Goal: Task Accomplishment & Management: Use online tool/utility

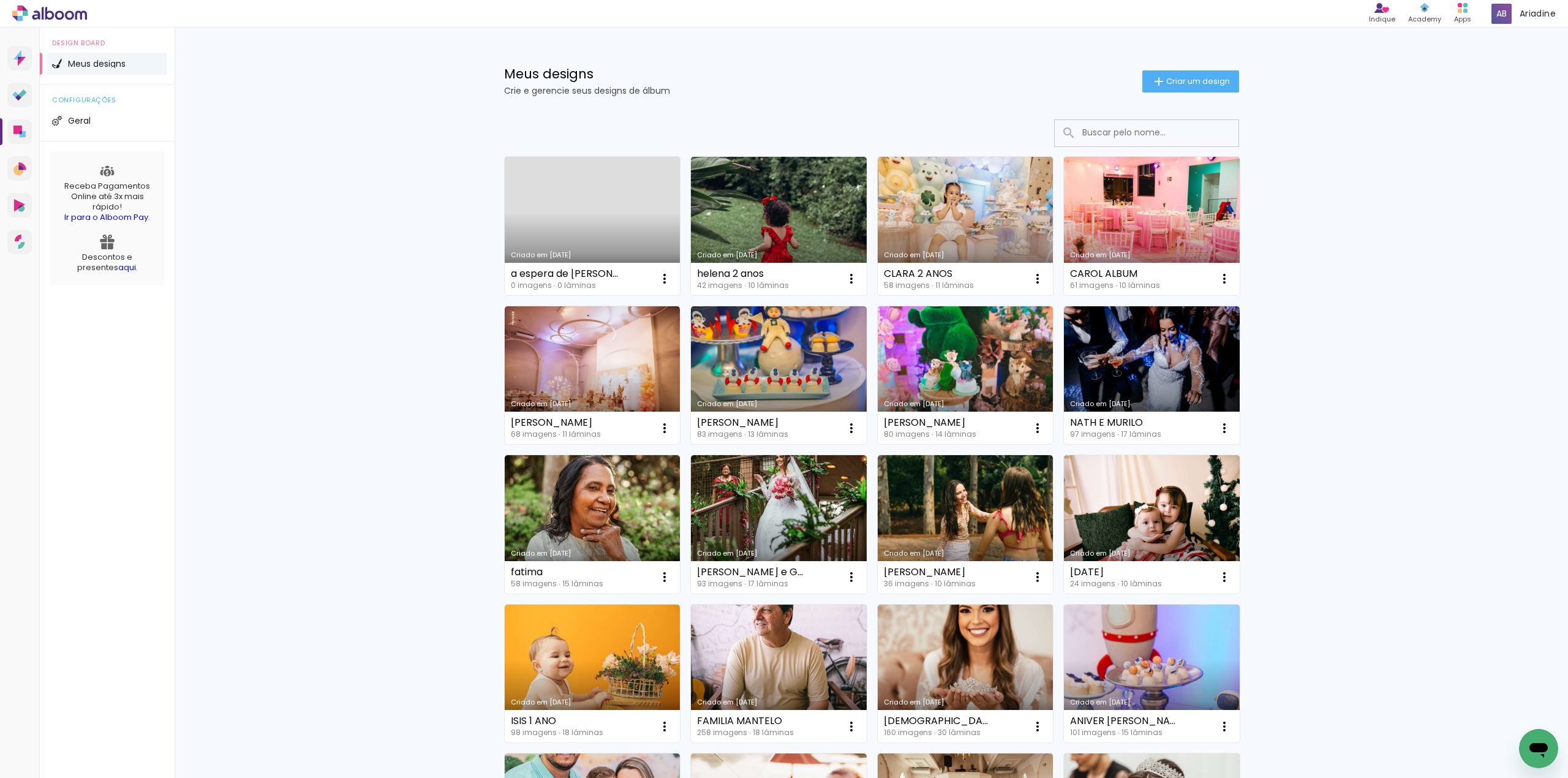
click at [592, 219] on link "Criado em [DATE]" at bounding box center [593, 225] width 176 height 138
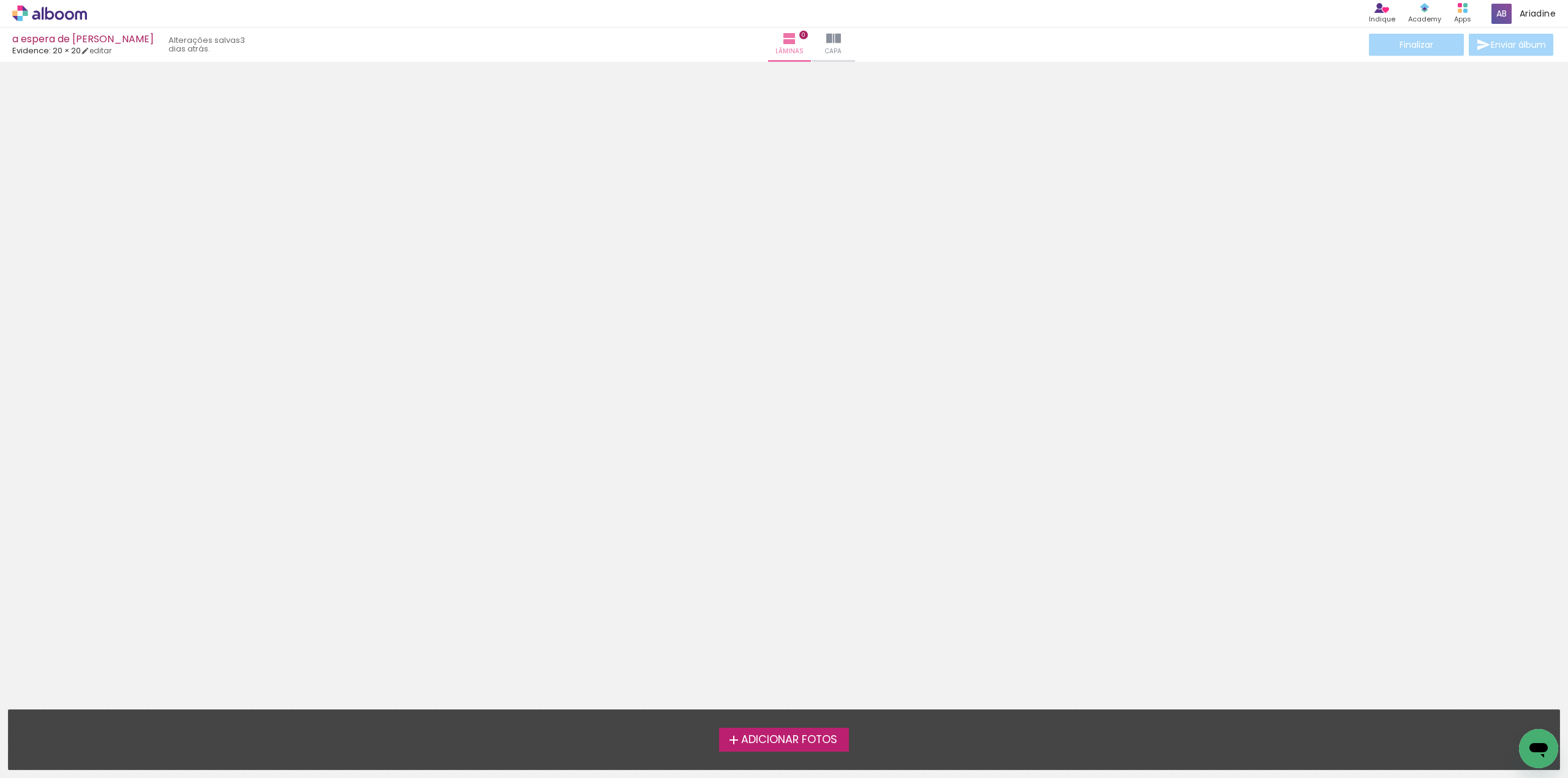
click at [814, 742] on span "Adicionar Fotos" at bounding box center [789, 740] width 96 height 11
click at [0, 0] on input "file" at bounding box center [0, 0] width 0 height 0
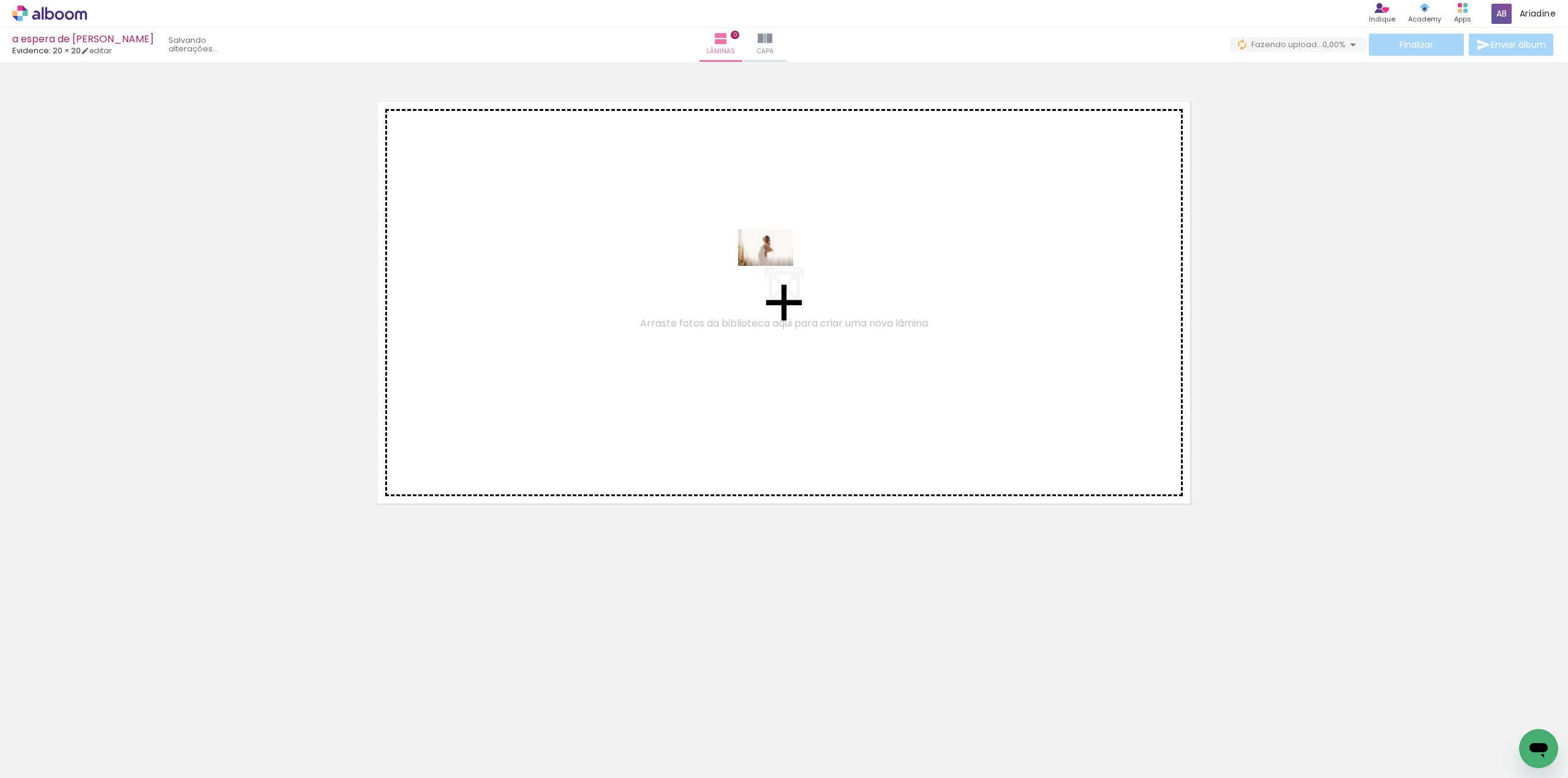
drag, startPoint x: 135, startPoint y: 745, endPoint x: 775, endPoint y: 266, distance: 799.4
click at [775, 266] on quentale-workspace at bounding box center [784, 389] width 1568 height 778
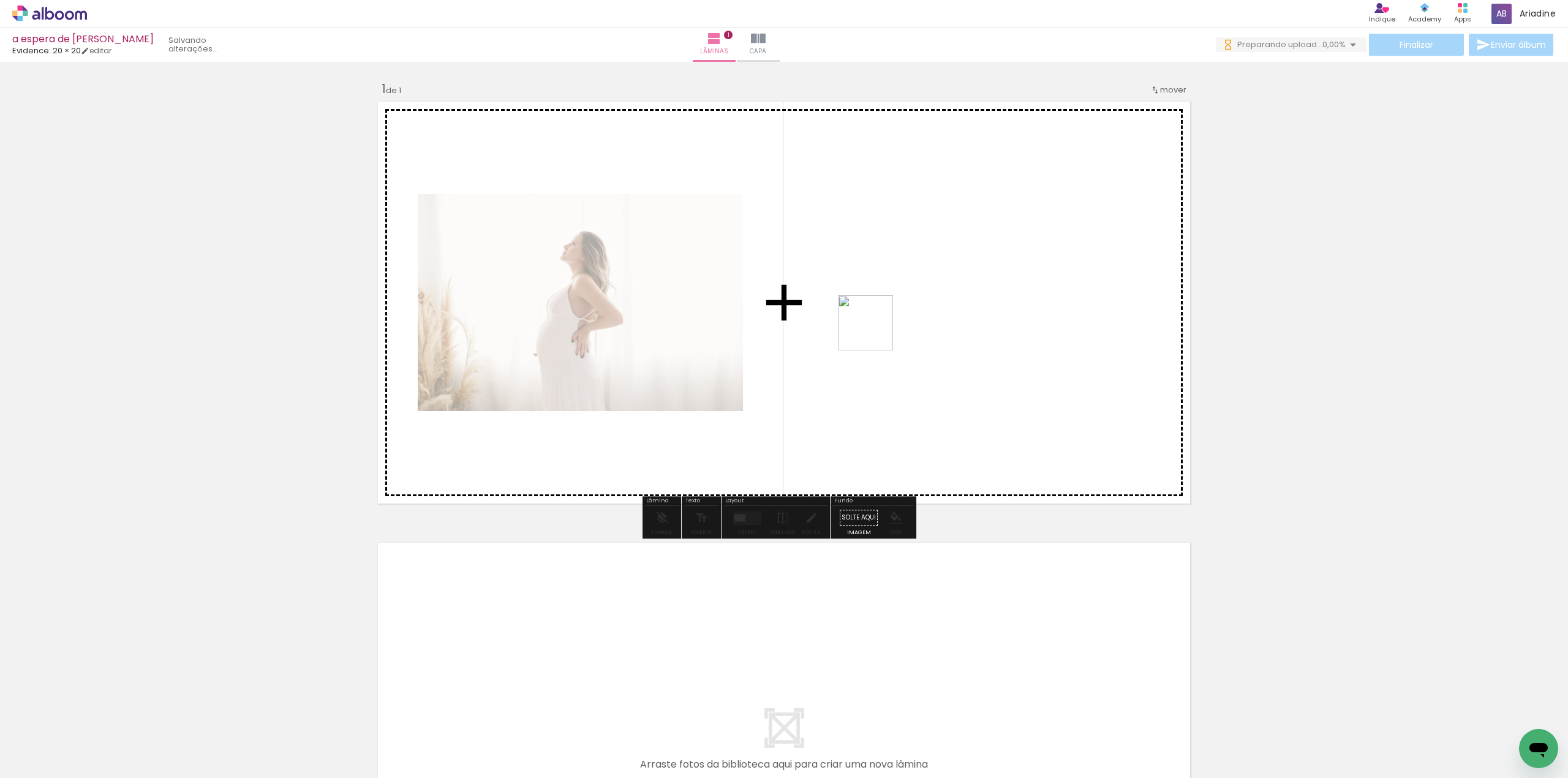
drag, startPoint x: 862, startPoint y: 405, endPoint x: 875, endPoint y: 315, distance: 90.9
click at [875, 315] on quentale-workspace at bounding box center [784, 389] width 1568 height 778
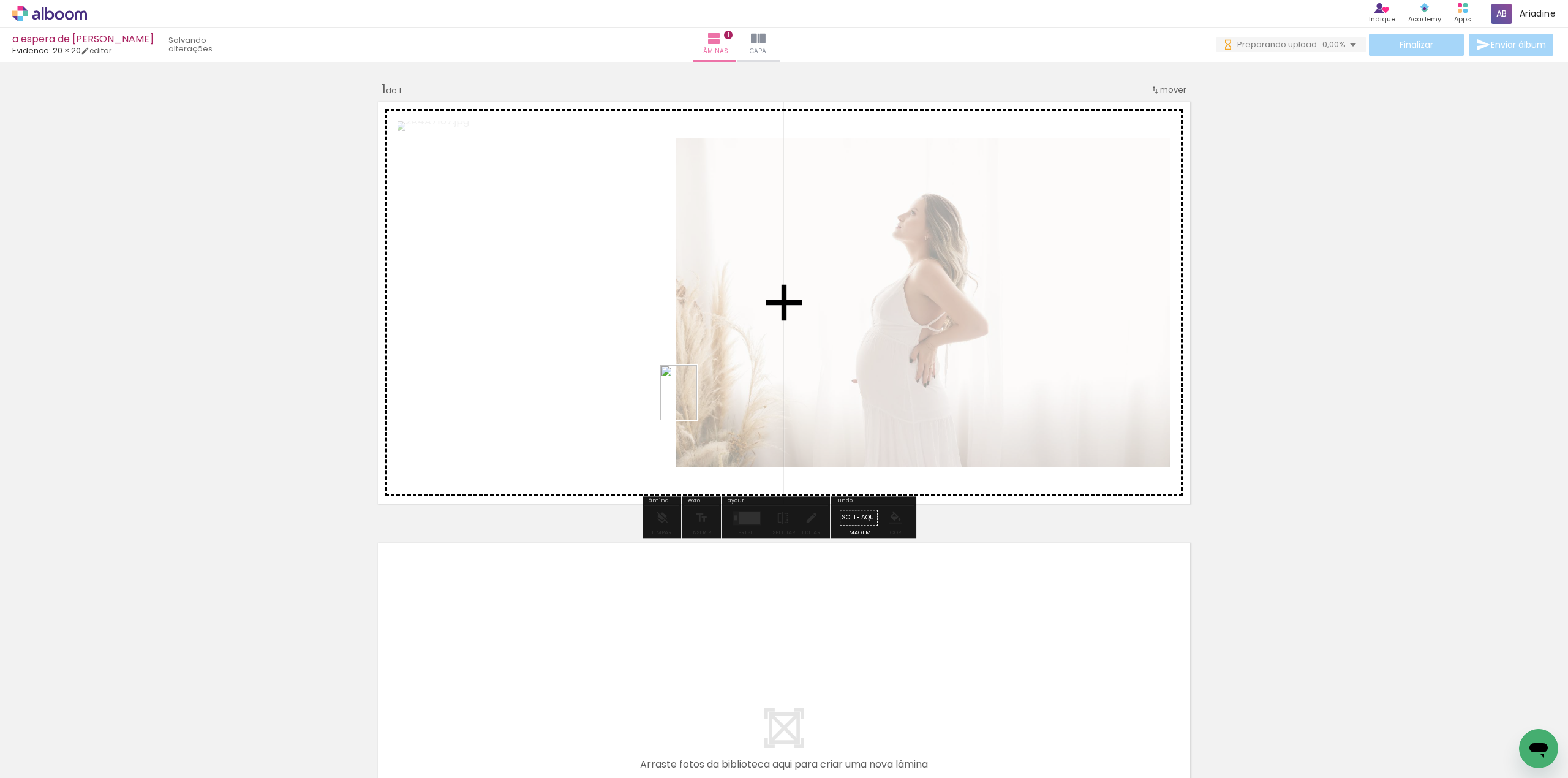
drag, startPoint x: 891, startPoint y: 728, endPoint x: 697, endPoint y: 402, distance: 379.4
click at [697, 402] on quentale-workspace at bounding box center [784, 389] width 1568 height 778
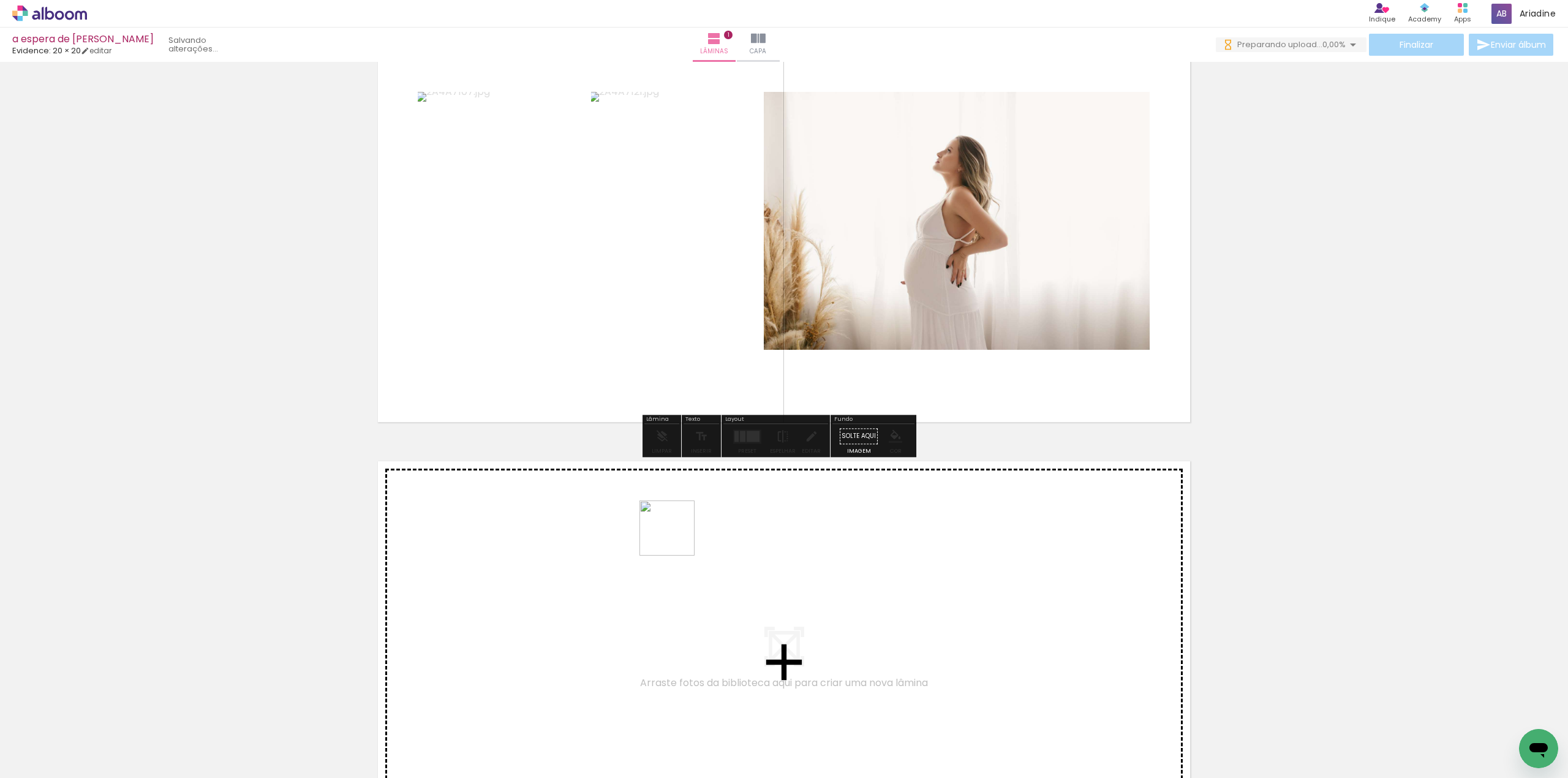
drag, startPoint x: 948, startPoint y: 748, endPoint x: 675, endPoint y: 537, distance: 345.0
click at [675, 537] on quentale-workspace at bounding box center [784, 389] width 1568 height 778
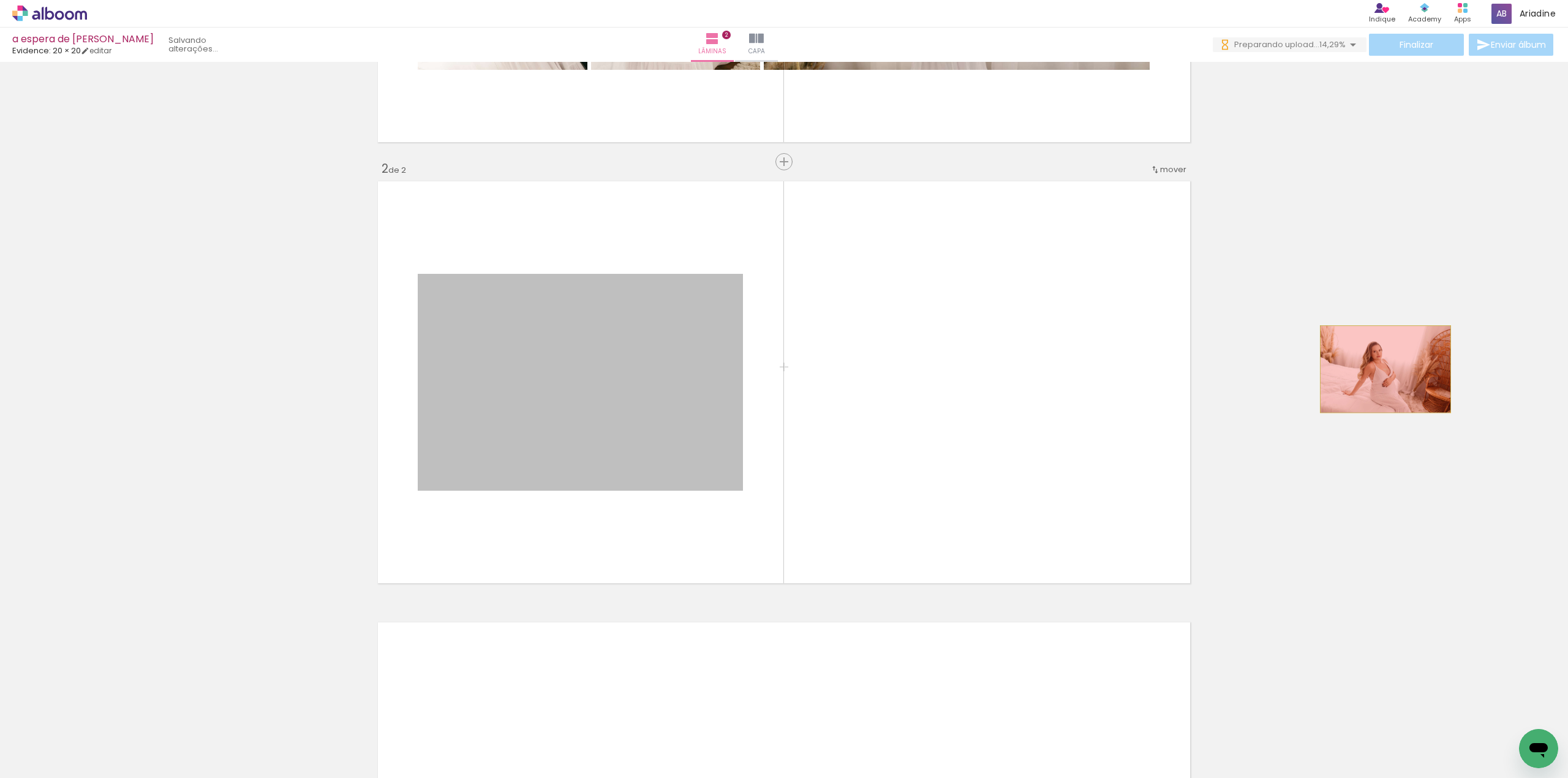
drag, startPoint x: 501, startPoint y: 380, endPoint x: 1379, endPoint y: 369, distance: 878.1
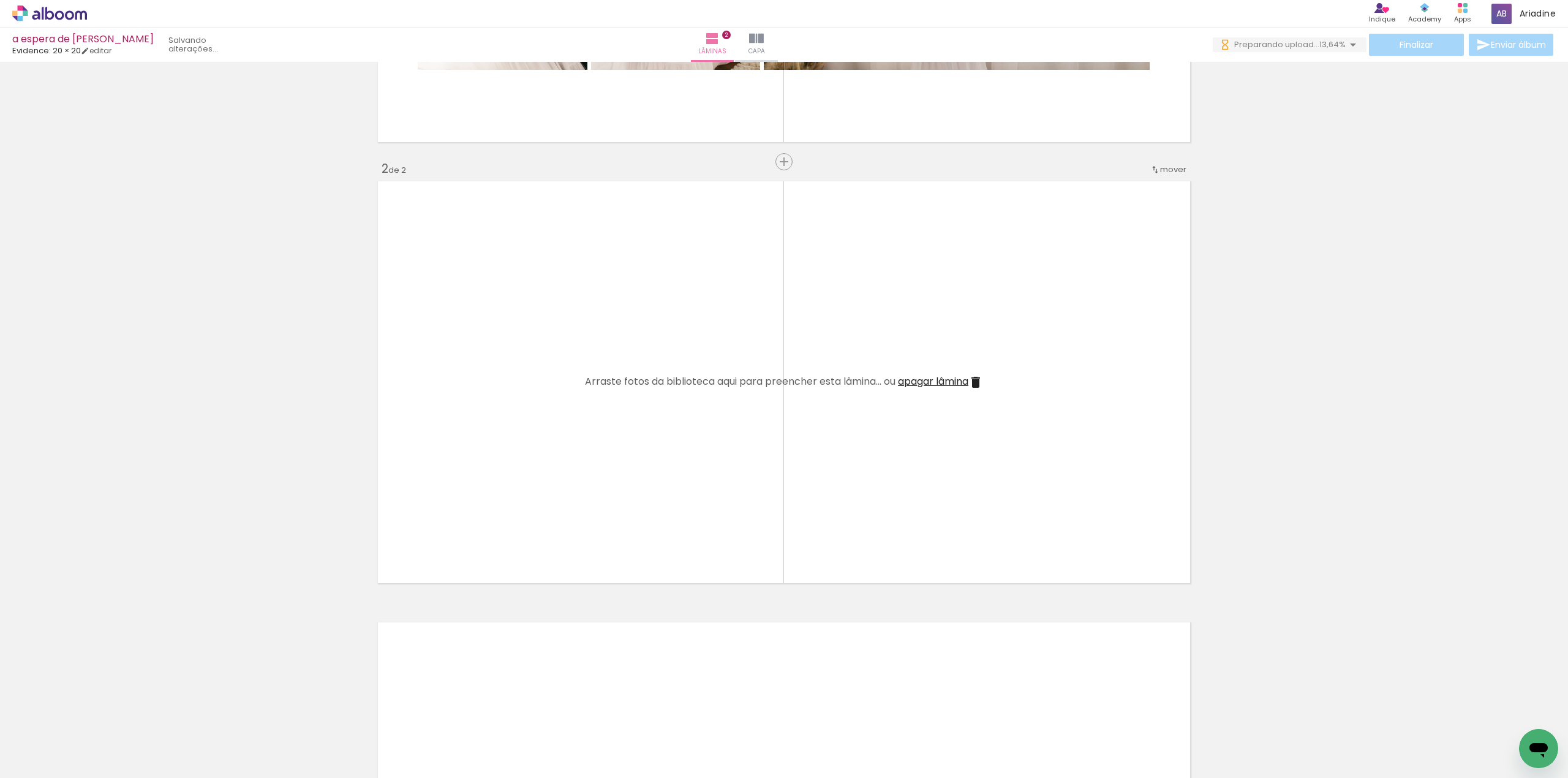
click at [922, 711] on iron-icon at bounding box center [919, 712] width 13 height 13
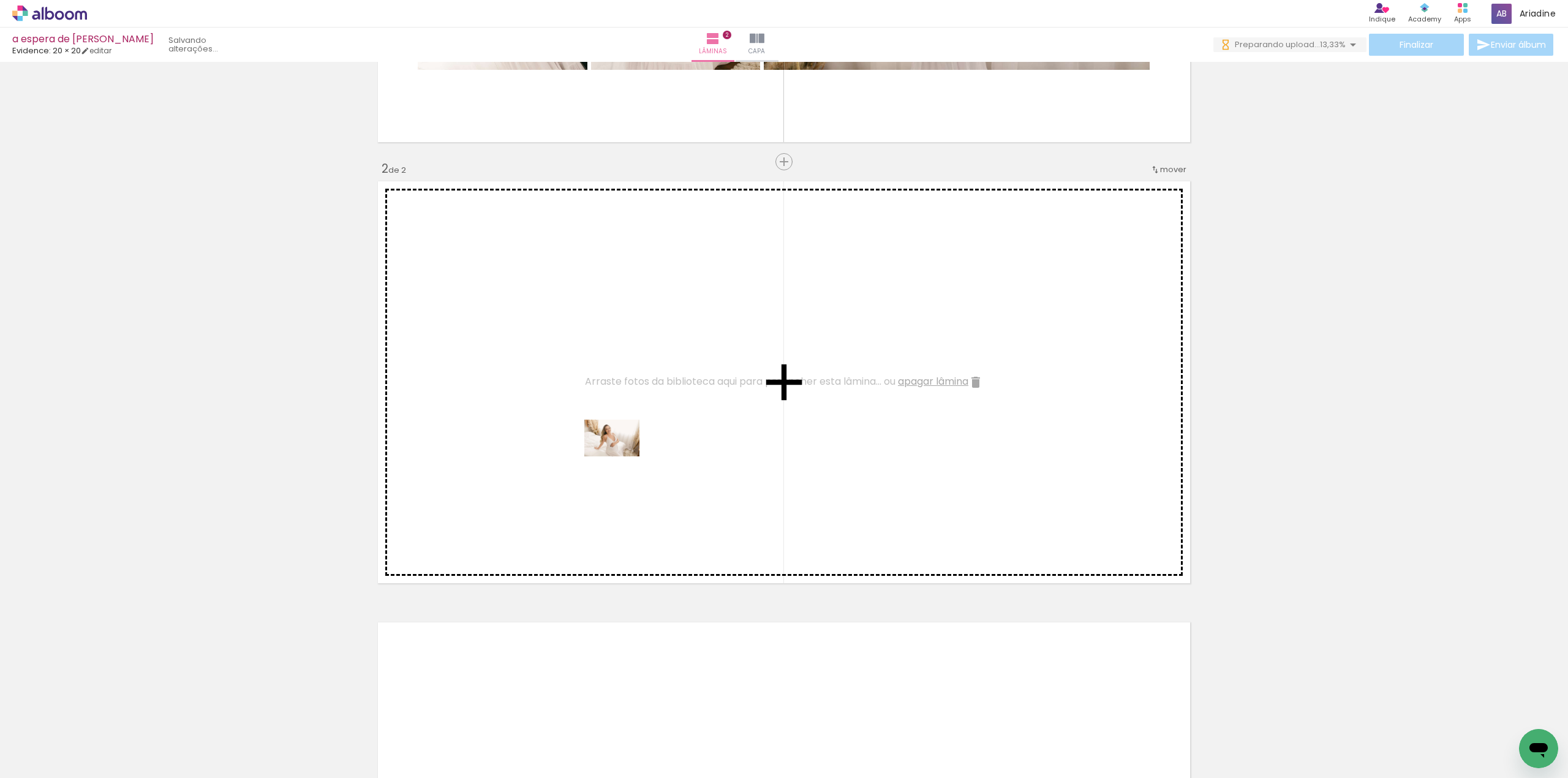
drag, startPoint x: 944, startPoint y: 740, endPoint x: 621, endPoint y: 457, distance: 429.4
click at [621, 457] on quentale-workspace at bounding box center [784, 389] width 1568 height 778
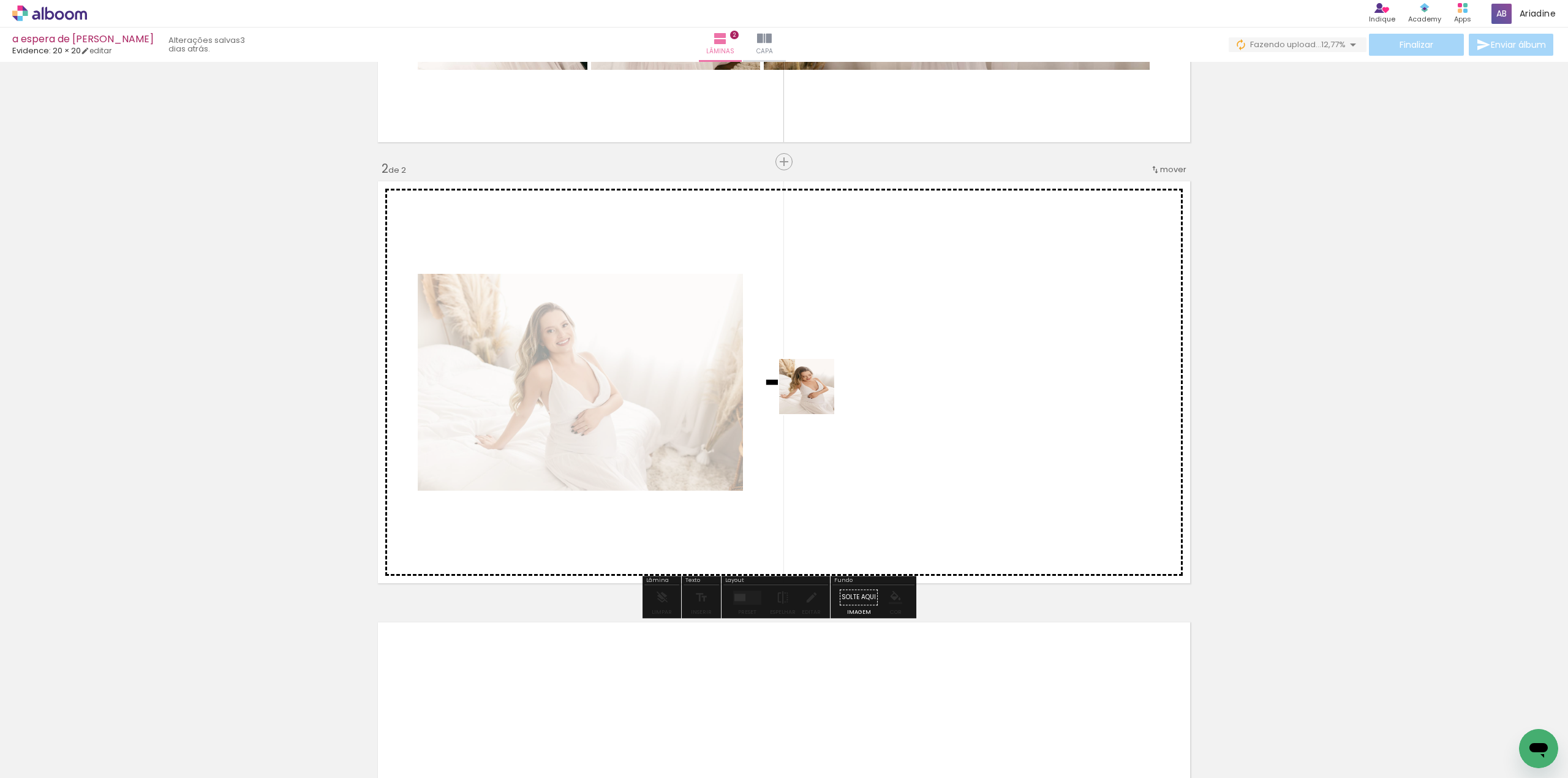
click at [816, 396] on quentale-workspace at bounding box center [784, 389] width 1568 height 778
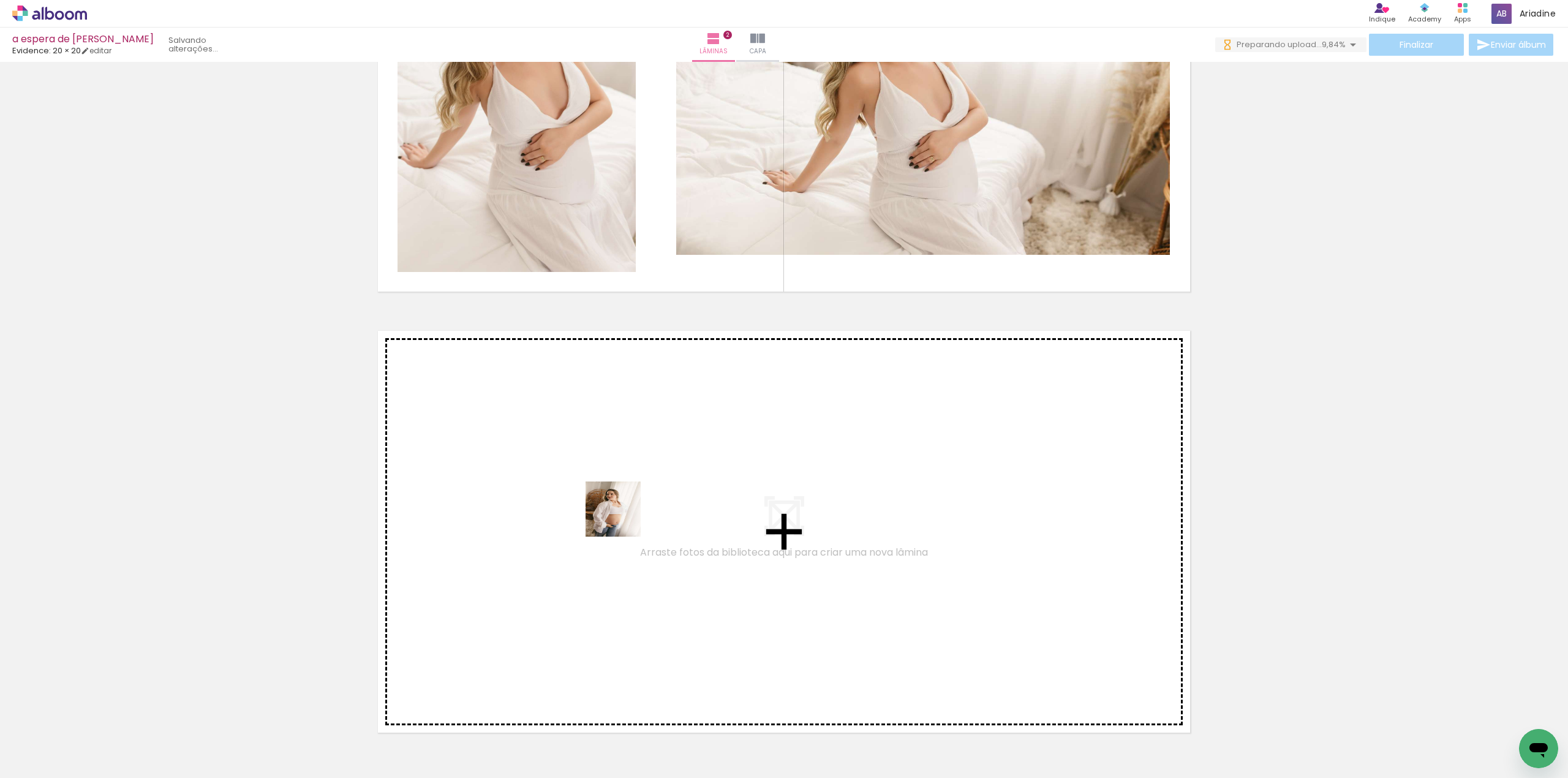
drag, startPoint x: 1113, startPoint y: 684, endPoint x: 600, endPoint y: 518, distance: 539.2
click at [600, 518] on quentale-workspace at bounding box center [784, 389] width 1568 height 778
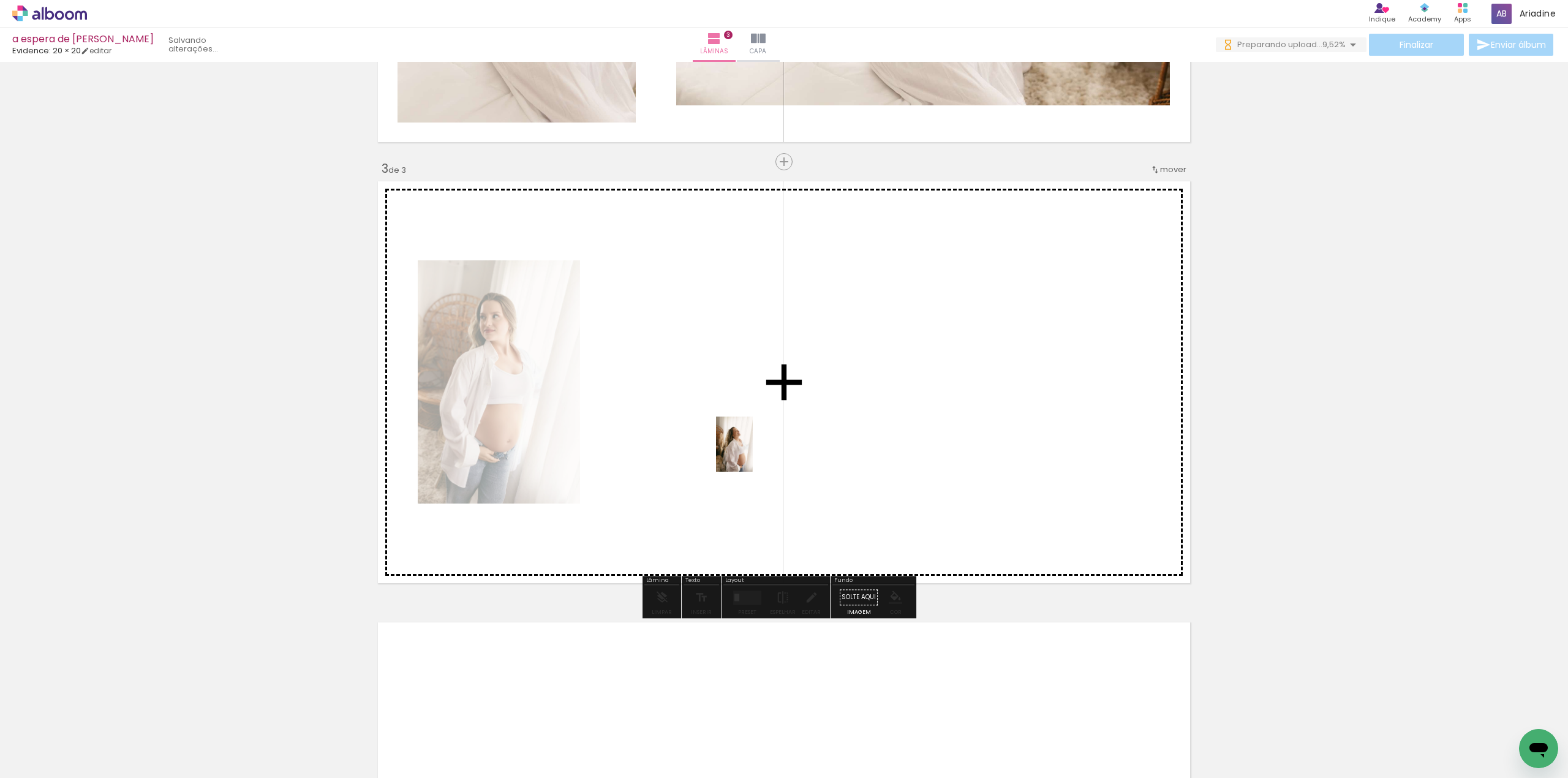
drag, startPoint x: 1358, startPoint y: 748, endPoint x: 753, endPoint y: 453, distance: 673.1
click at [753, 453] on quentale-workspace at bounding box center [784, 389] width 1568 height 778
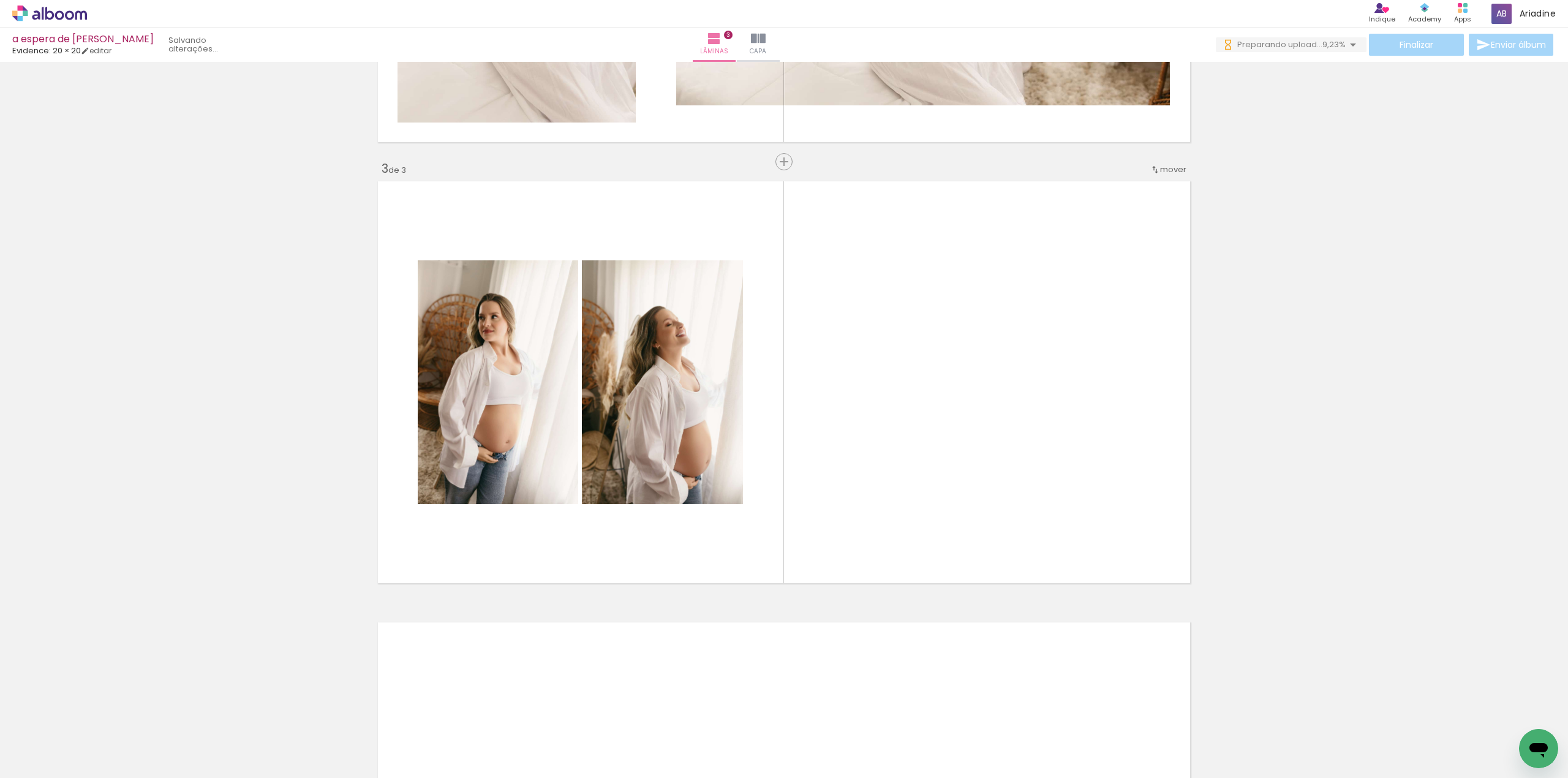
click at [169, 712] on iron-icon at bounding box center [164, 712] width 13 height 13
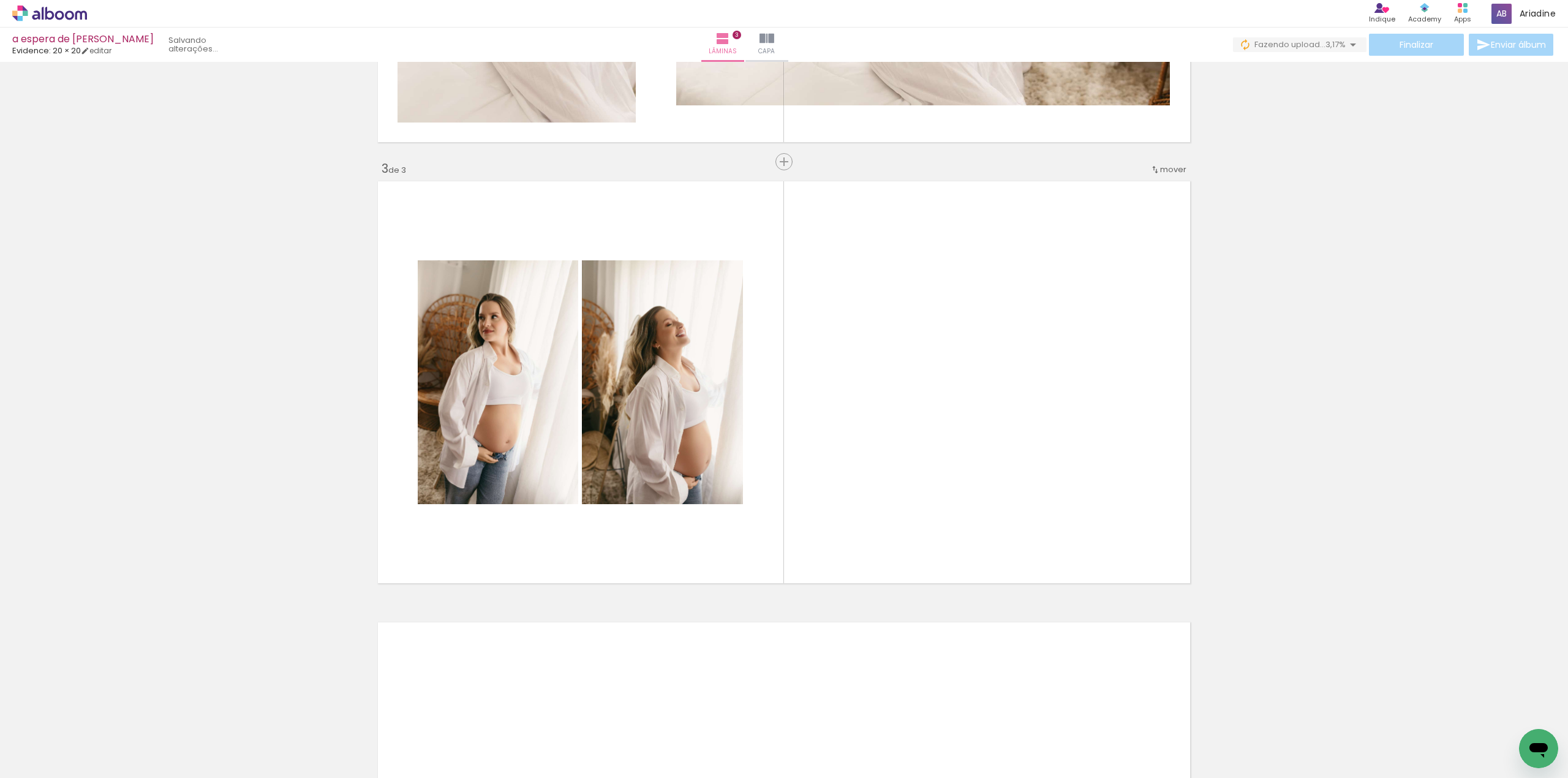
click at [169, 712] on iron-icon at bounding box center [164, 712] width 13 height 13
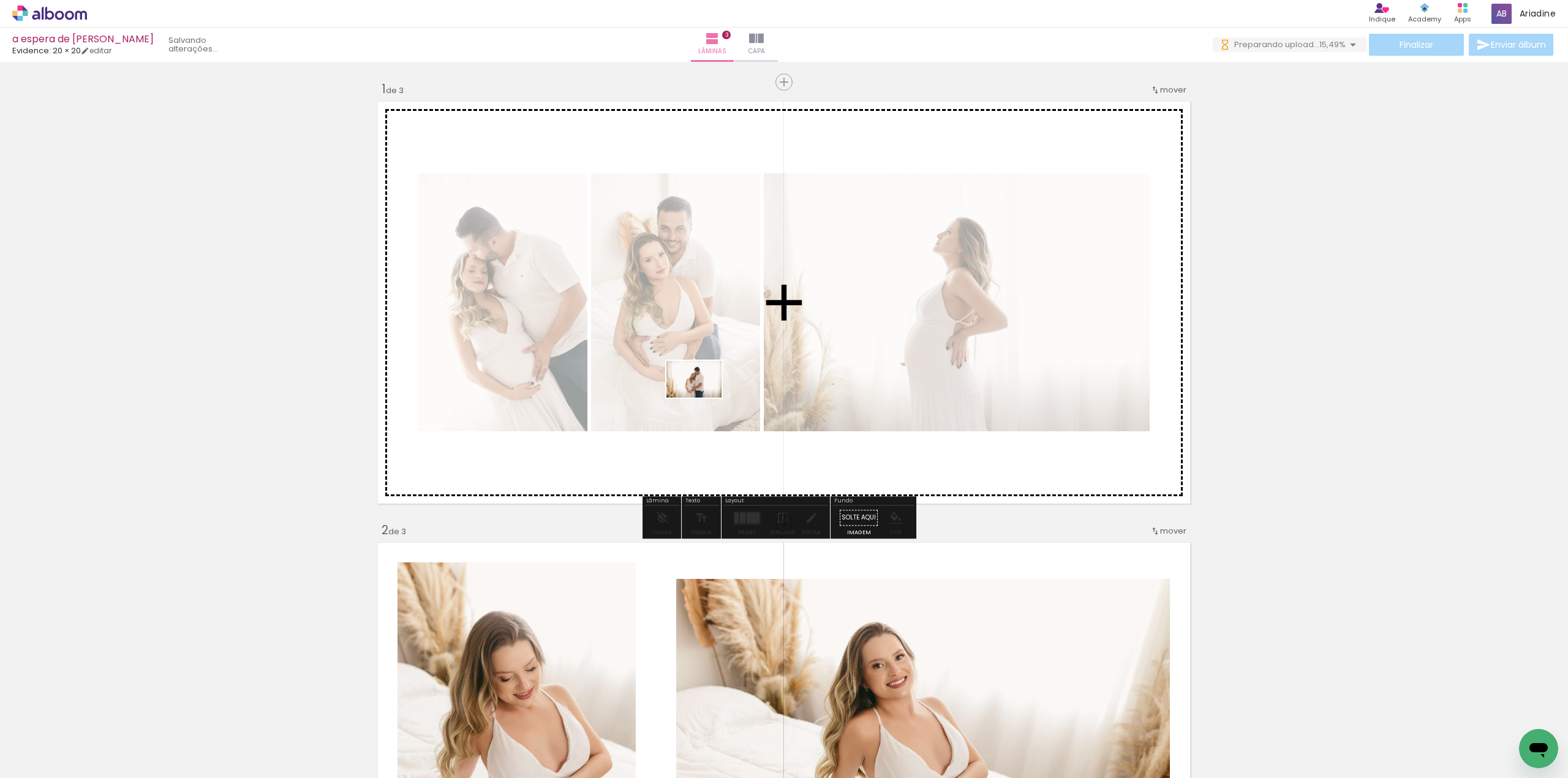
drag, startPoint x: 255, startPoint y: 743, endPoint x: 880, endPoint y: 478, distance: 678.9
click at [703, 397] on quentale-workspace at bounding box center [784, 389] width 1568 height 778
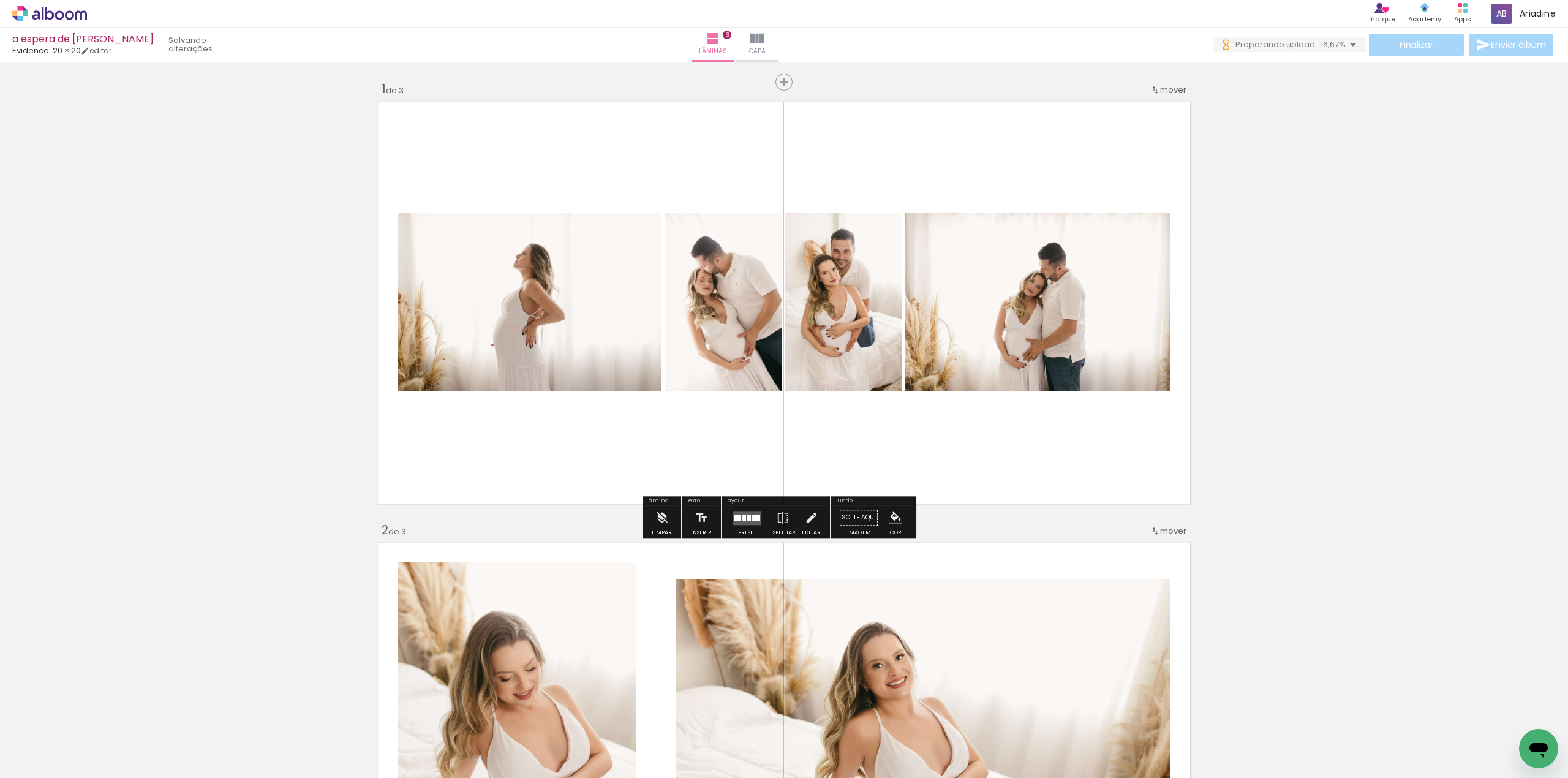
click at [748, 523] on quentale-layouter at bounding box center [747, 518] width 28 height 14
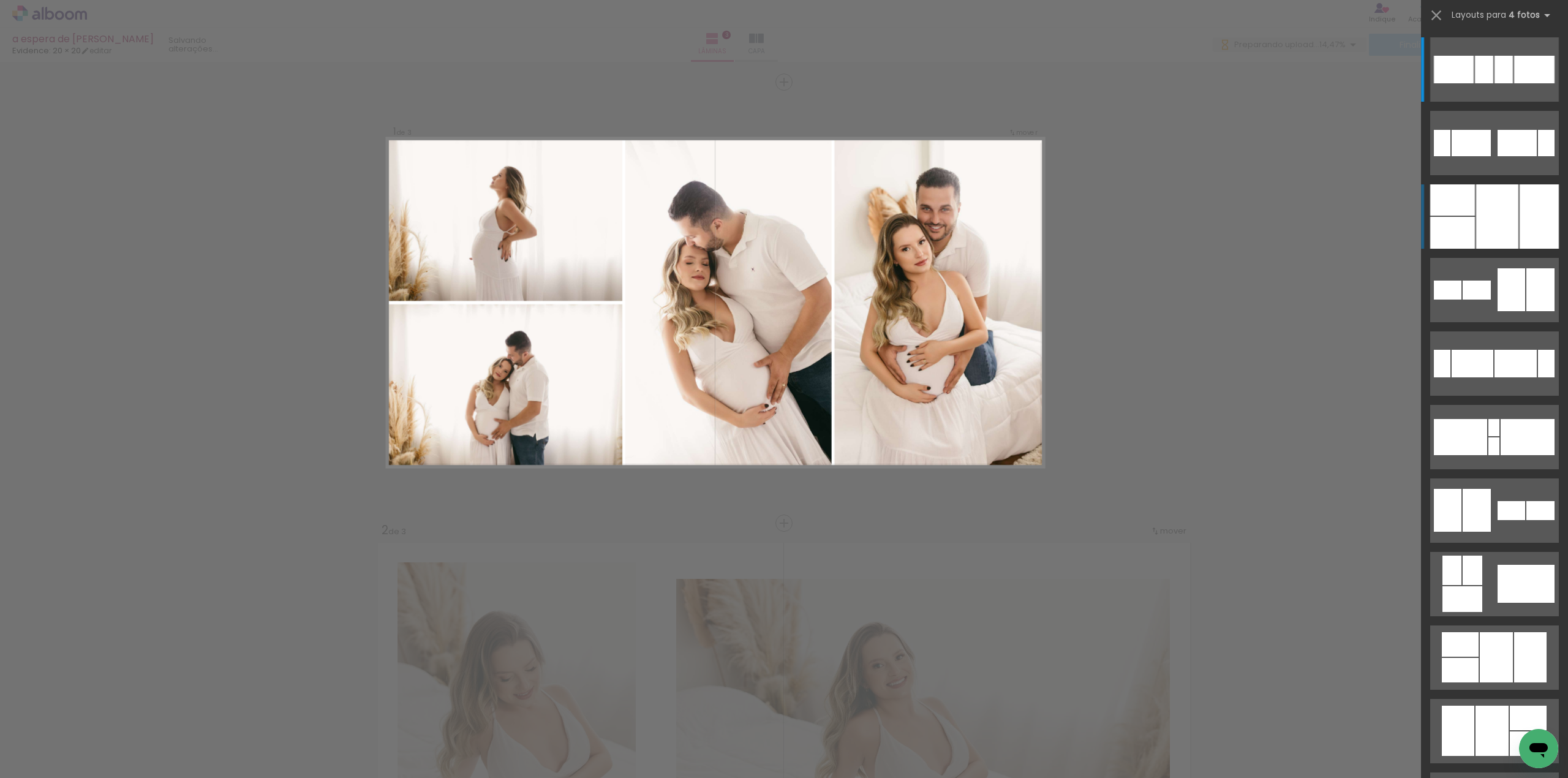
click at [1488, 208] on div at bounding box center [1497, 217] width 42 height 64
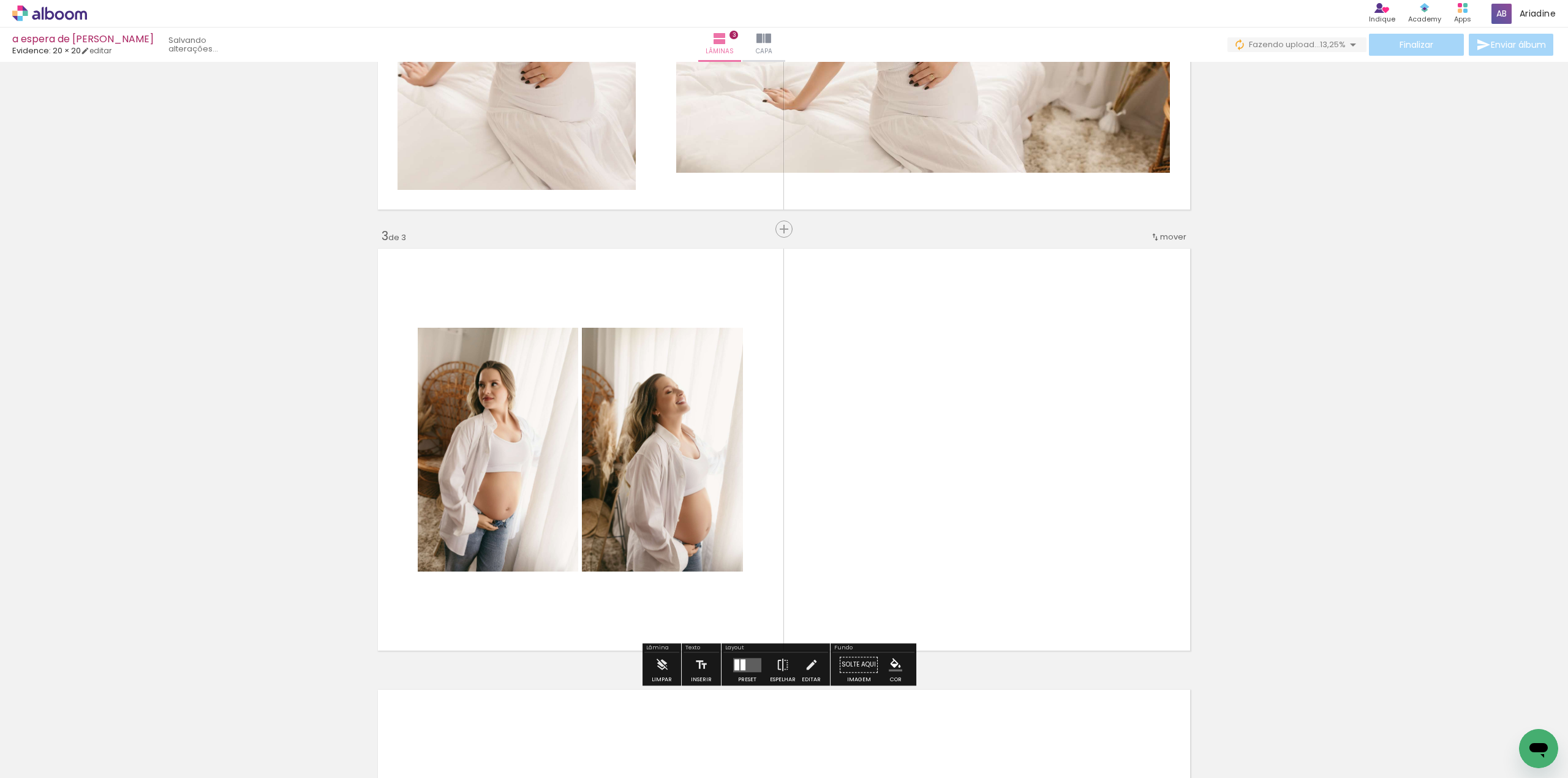
click at [374, 717] on iron-icon at bounding box center [370, 712] width 13 height 13
click at [579, 717] on iron-icon at bounding box center [576, 712] width 13 height 13
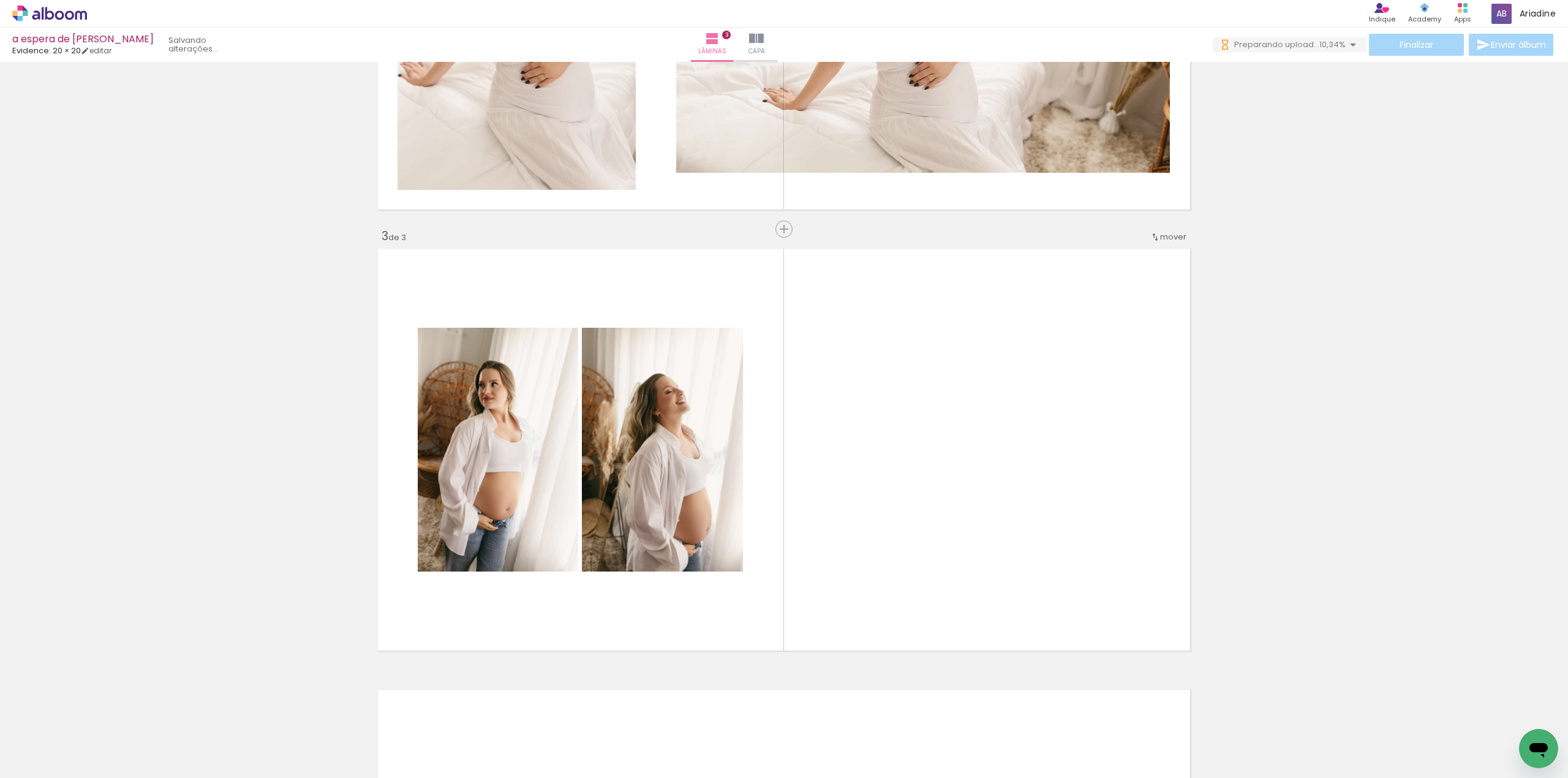
click at [579, 714] on iron-icon at bounding box center [576, 712] width 13 height 13
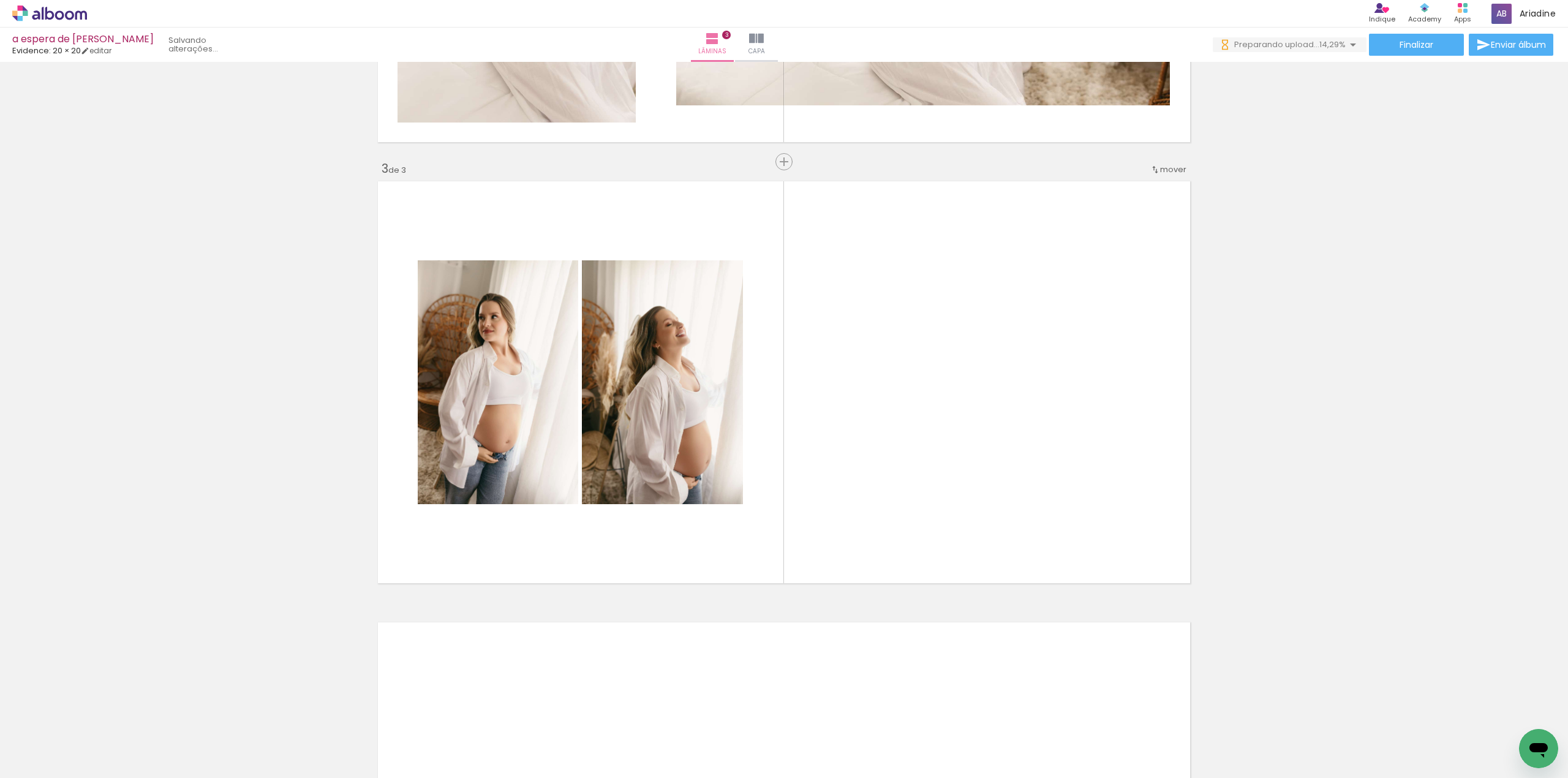
drag, startPoint x: 755, startPoint y: 750, endPoint x: 808, endPoint y: 540, distance: 216.6
click at [839, 357] on quentale-workspace at bounding box center [784, 389] width 1568 height 778
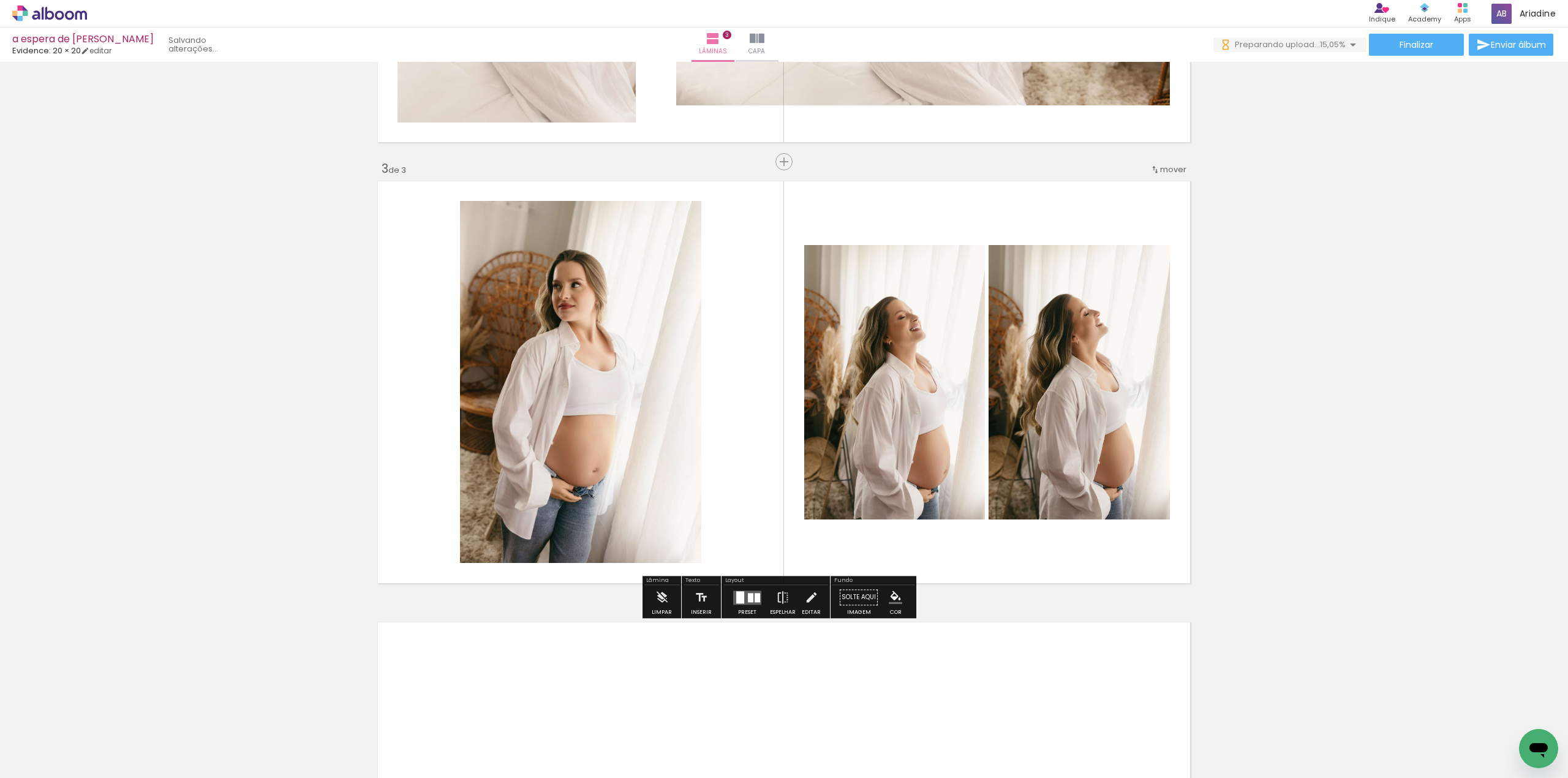
click at [1361, 409] on div "Inserir lâmina 1 de 3 Inserir lâmina 2 de 3 Inserir lâmina 3 de 3" at bounding box center [784, 146] width 1568 height 1764
click at [745, 591] on quentale-layouter at bounding box center [747, 597] width 28 height 14
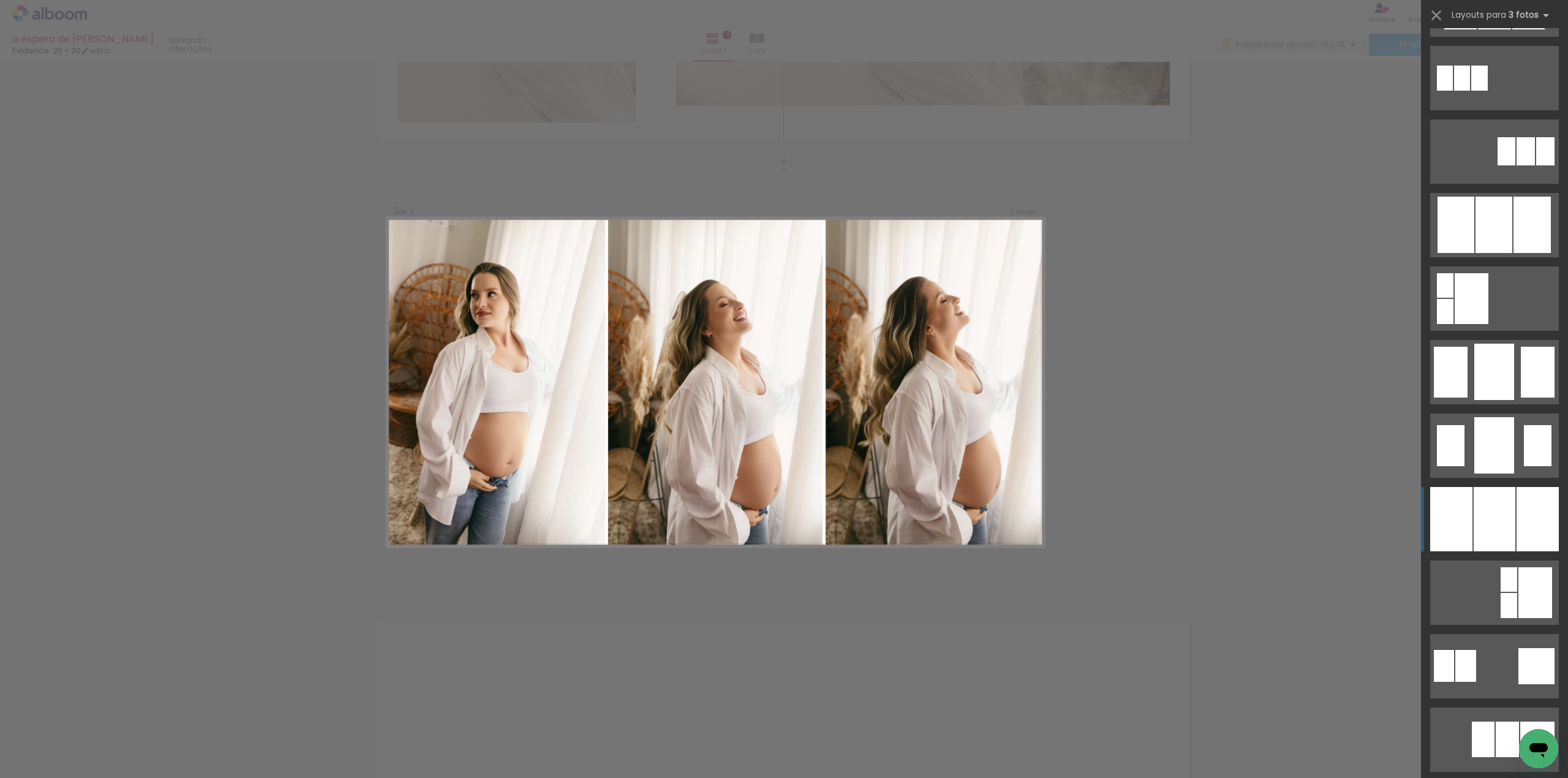
click at [1503, 523] on div at bounding box center [1494, 519] width 42 height 64
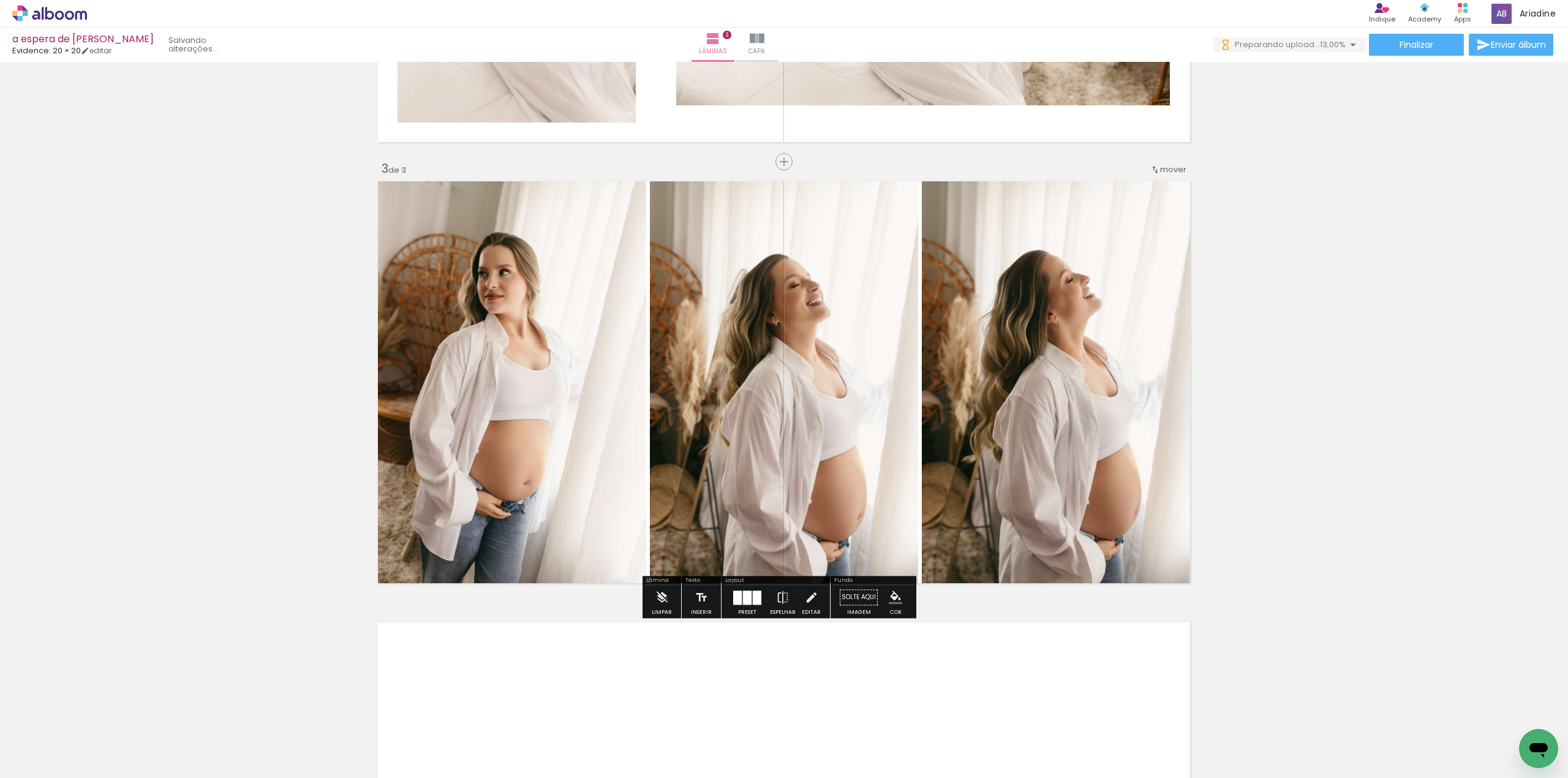
click at [1398, 404] on div "Inserir lâmina 1 de 3 Inserir lâmina 2 de 3 Inserir lâmina 3 de 3" at bounding box center [784, 146] width 1568 height 1764
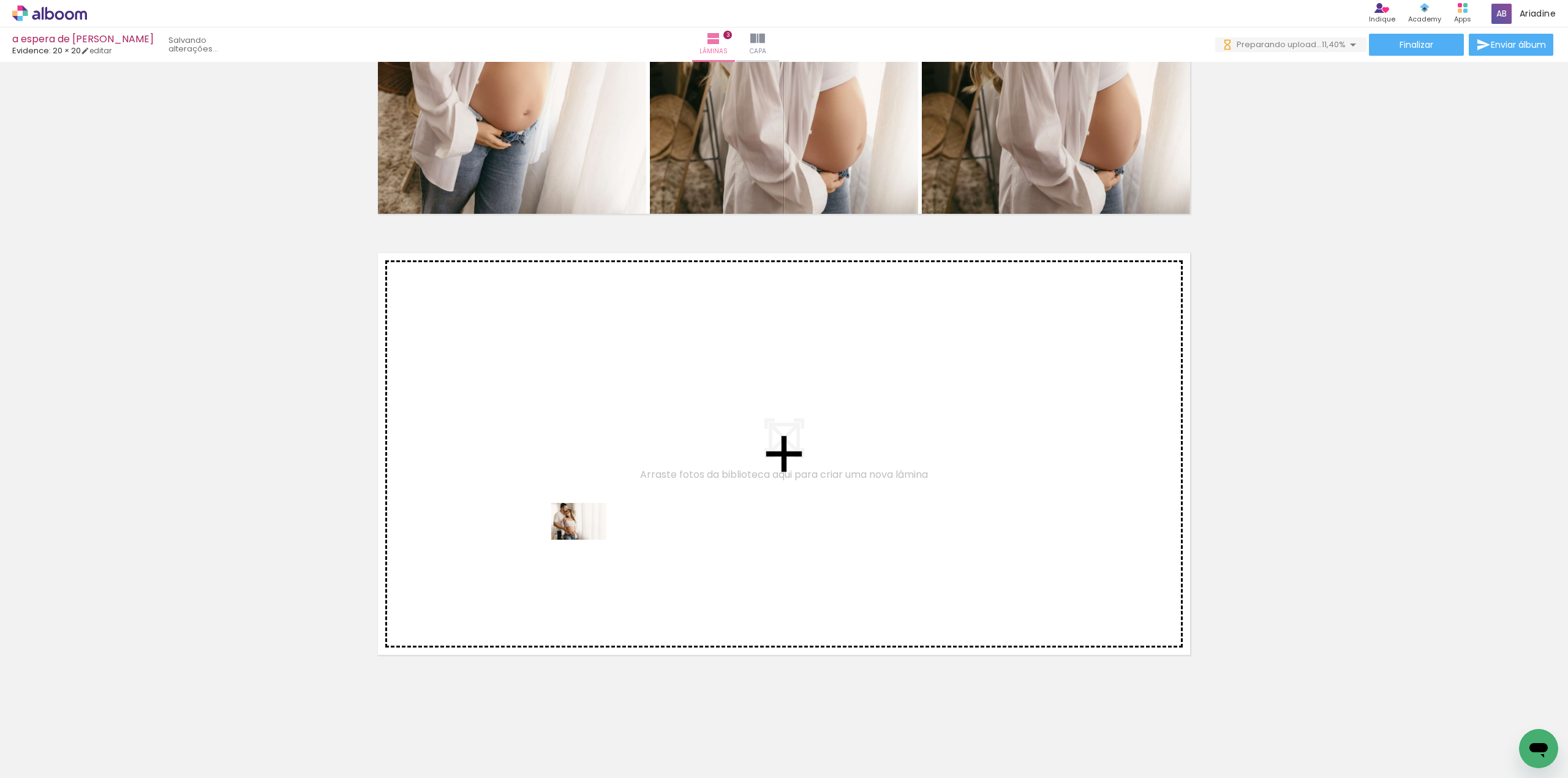
drag, startPoint x: 976, startPoint y: 655, endPoint x: 588, endPoint y: 540, distance: 404.7
click at [588, 540] on quentale-workspace at bounding box center [784, 389] width 1568 height 778
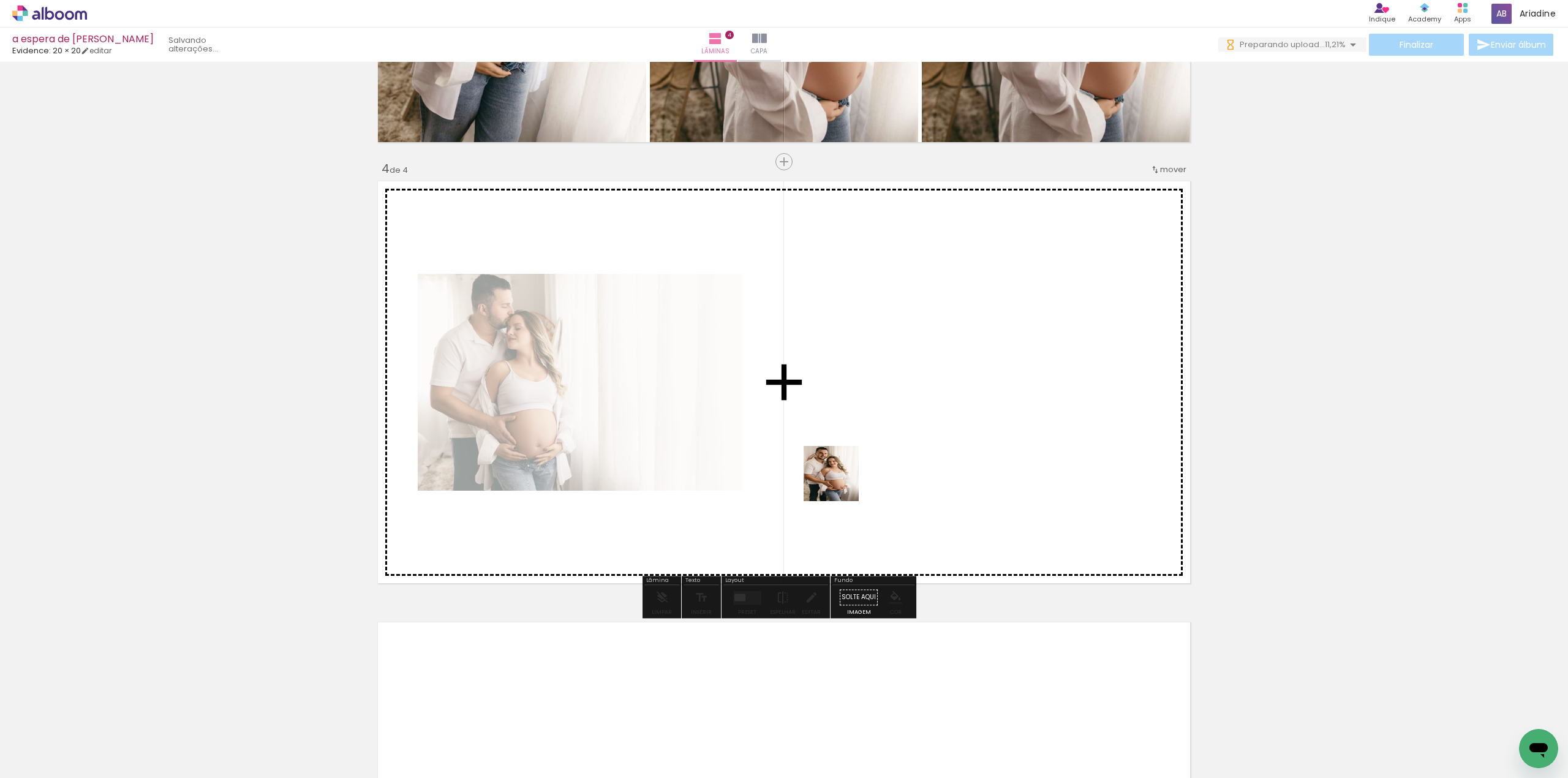
drag, startPoint x: 872, startPoint y: 495, endPoint x: 724, endPoint y: 414, distance: 168.7
click at [724, 414] on quentale-workspace at bounding box center [784, 389] width 1568 height 778
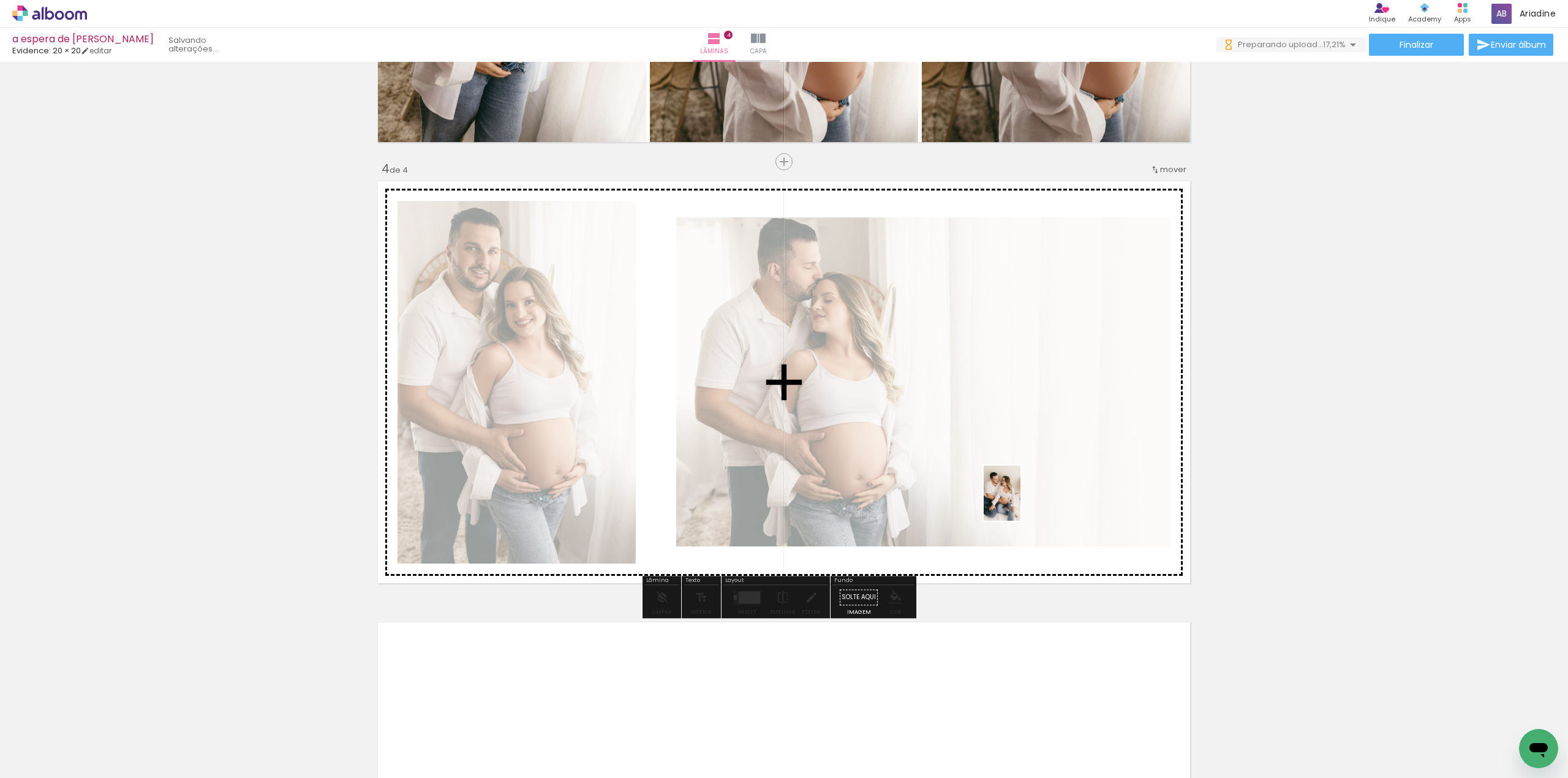
drag, startPoint x: 1427, startPoint y: 736, endPoint x: 1020, endPoint y: 502, distance: 469.5
click at [1020, 502] on quentale-workspace at bounding box center [784, 389] width 1568 height 778
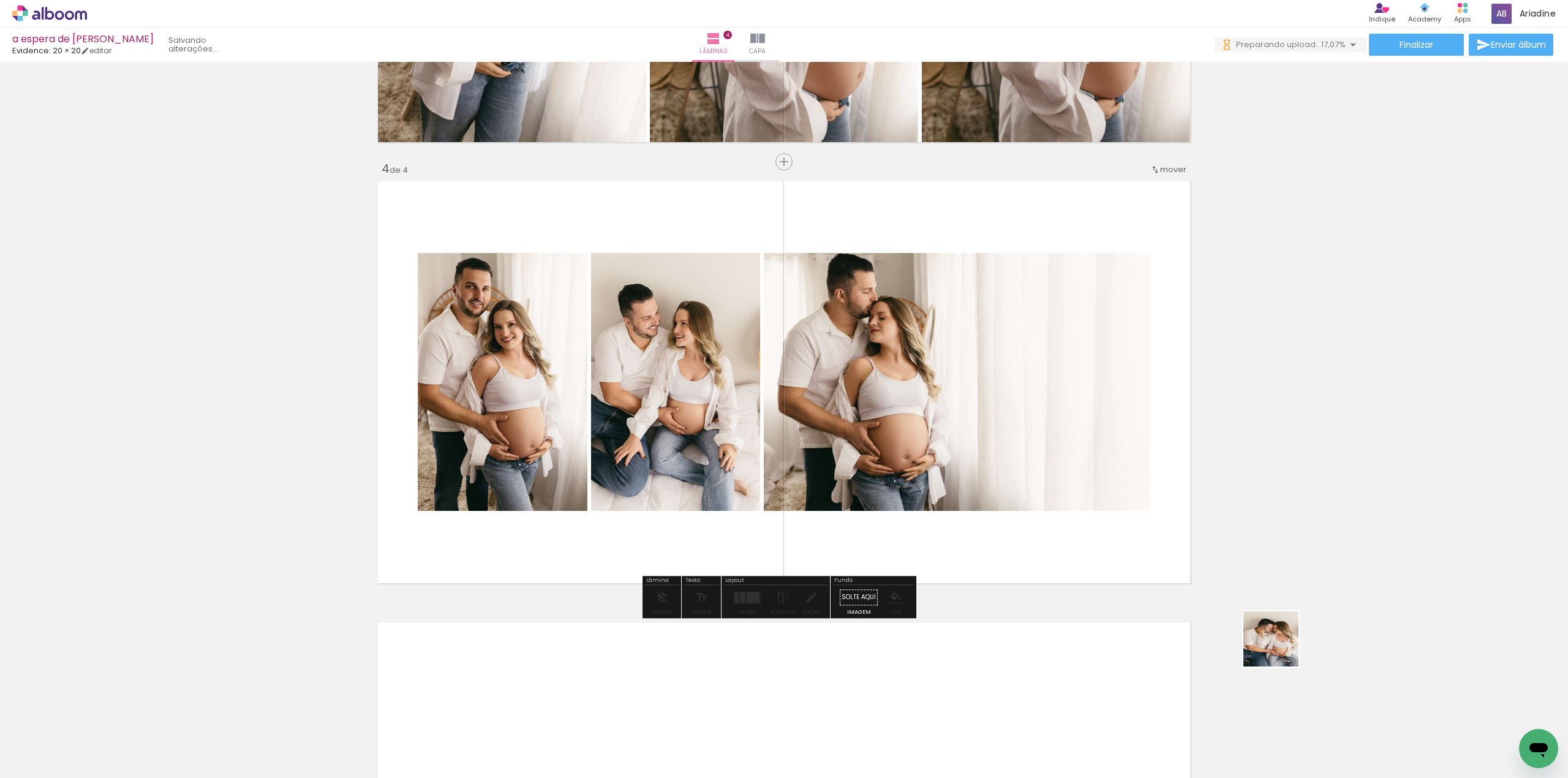
drag, startPoint x: 1493, startPoint y: 735, endPoint x: 930, endPoint y: 471, distance: 621.8
click at [930, 471] on quentale-workspace at bounding box center [784, 389] width 1568 height 778
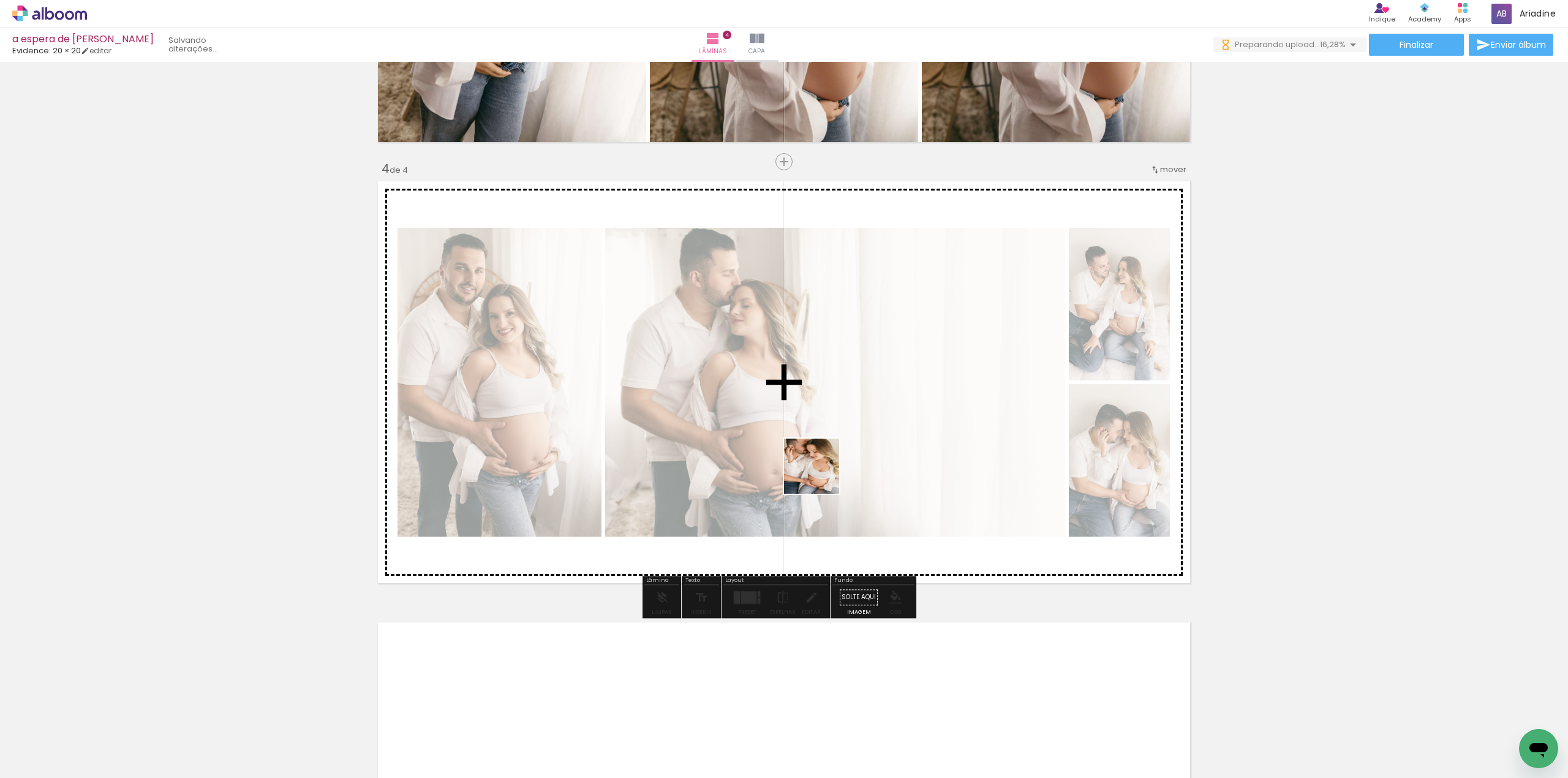
drag, startPoint x: 1020, startPoint y: 747, endPoint x: 821, endPoint y: 475, distance: 337.0
click at [821, 475] on quentale-workspace at bounding box center [784, 389] width 1568 height 778
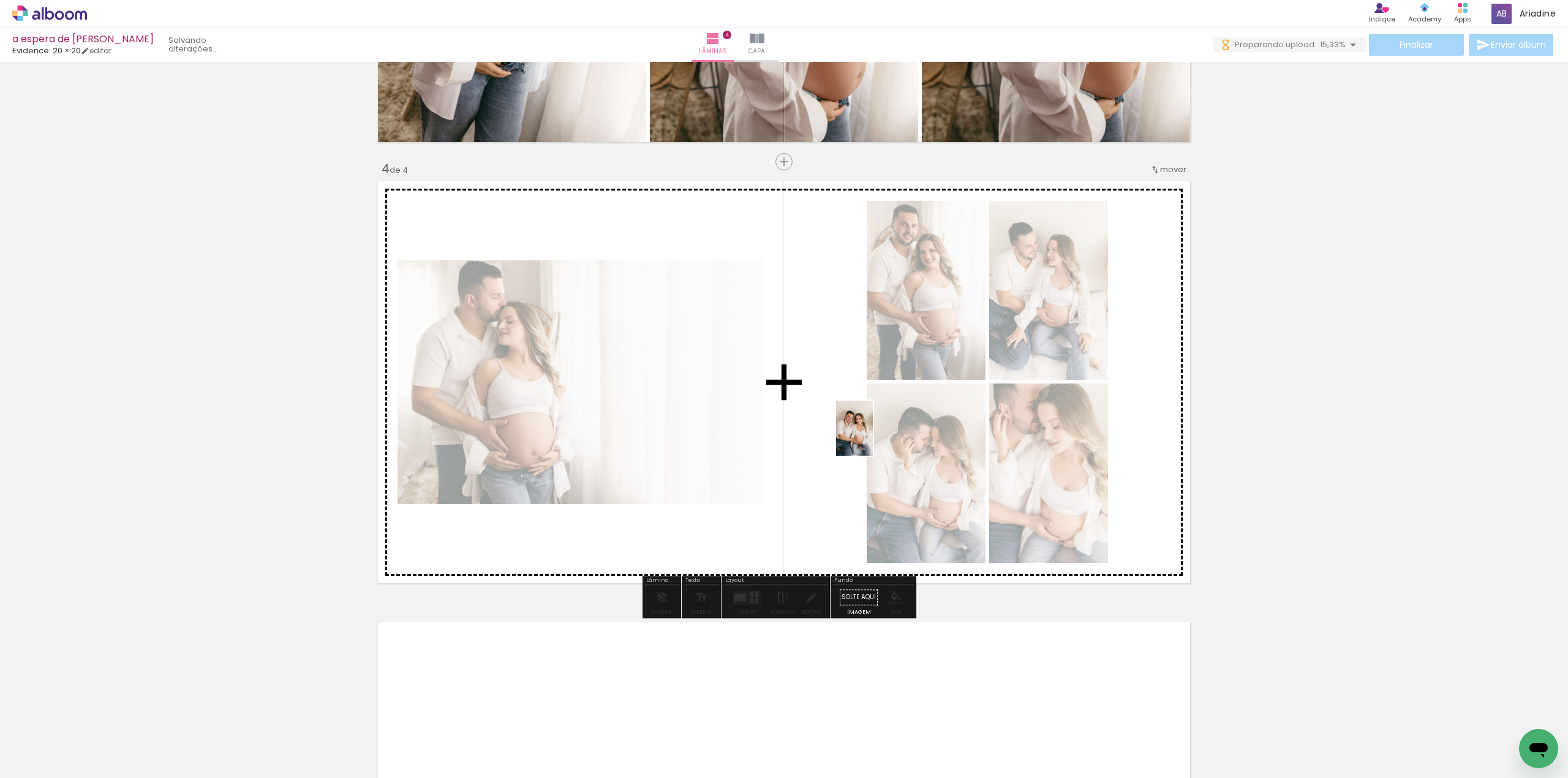
drag, startPoint x: 888, startPoint y: 743, endPoint x: 873, endPoint y: 437, distance: 306.4
click at [873, 437] on quentale-workspace at bounding box center [784, 389] width 1568 height 778
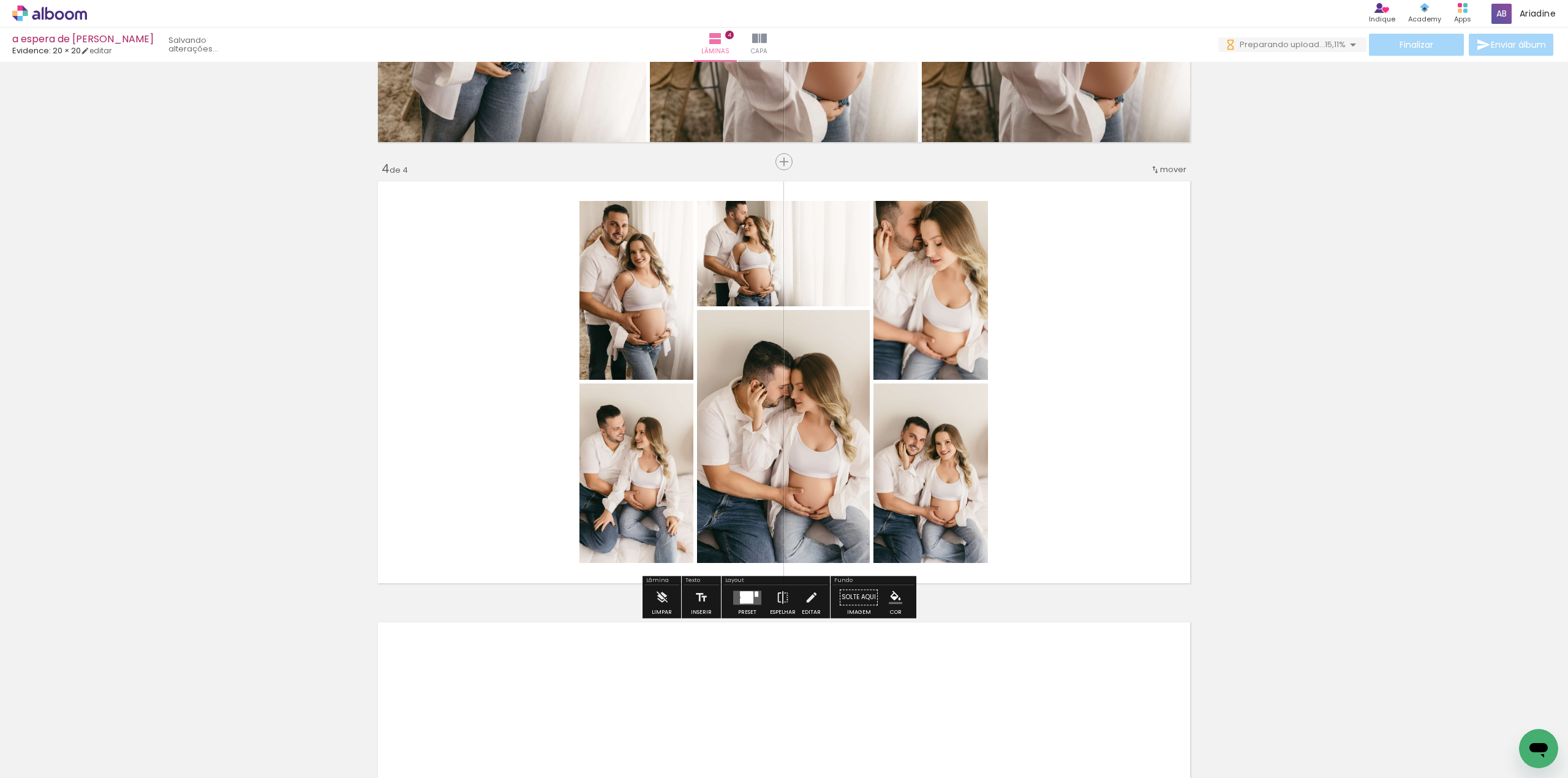
click at [755, 593] on div at bounding box center [756, 593] width 4 height 6
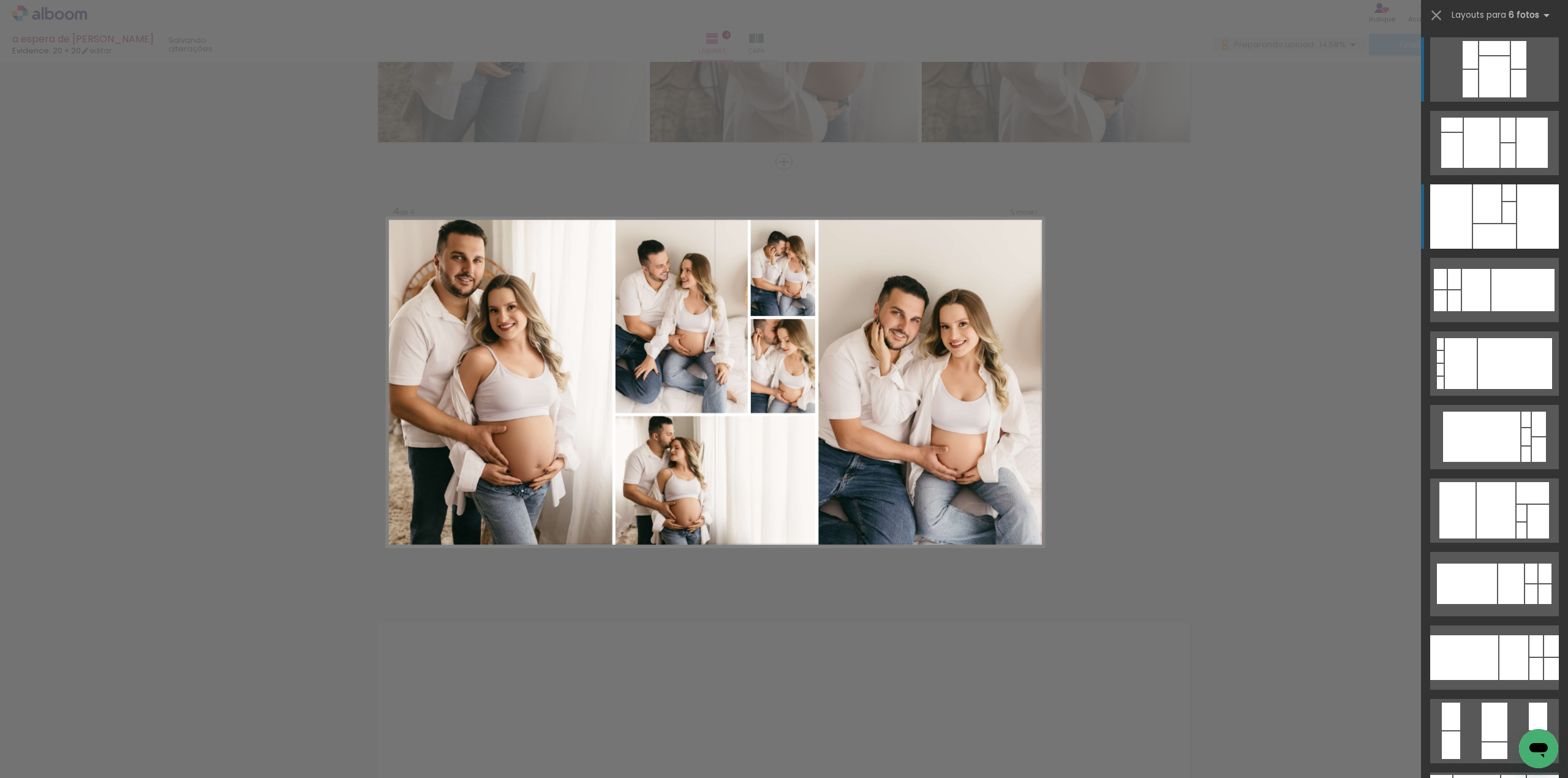
click at [1450, 193] on div at bounding box center [1450, 217] width 42 height 64
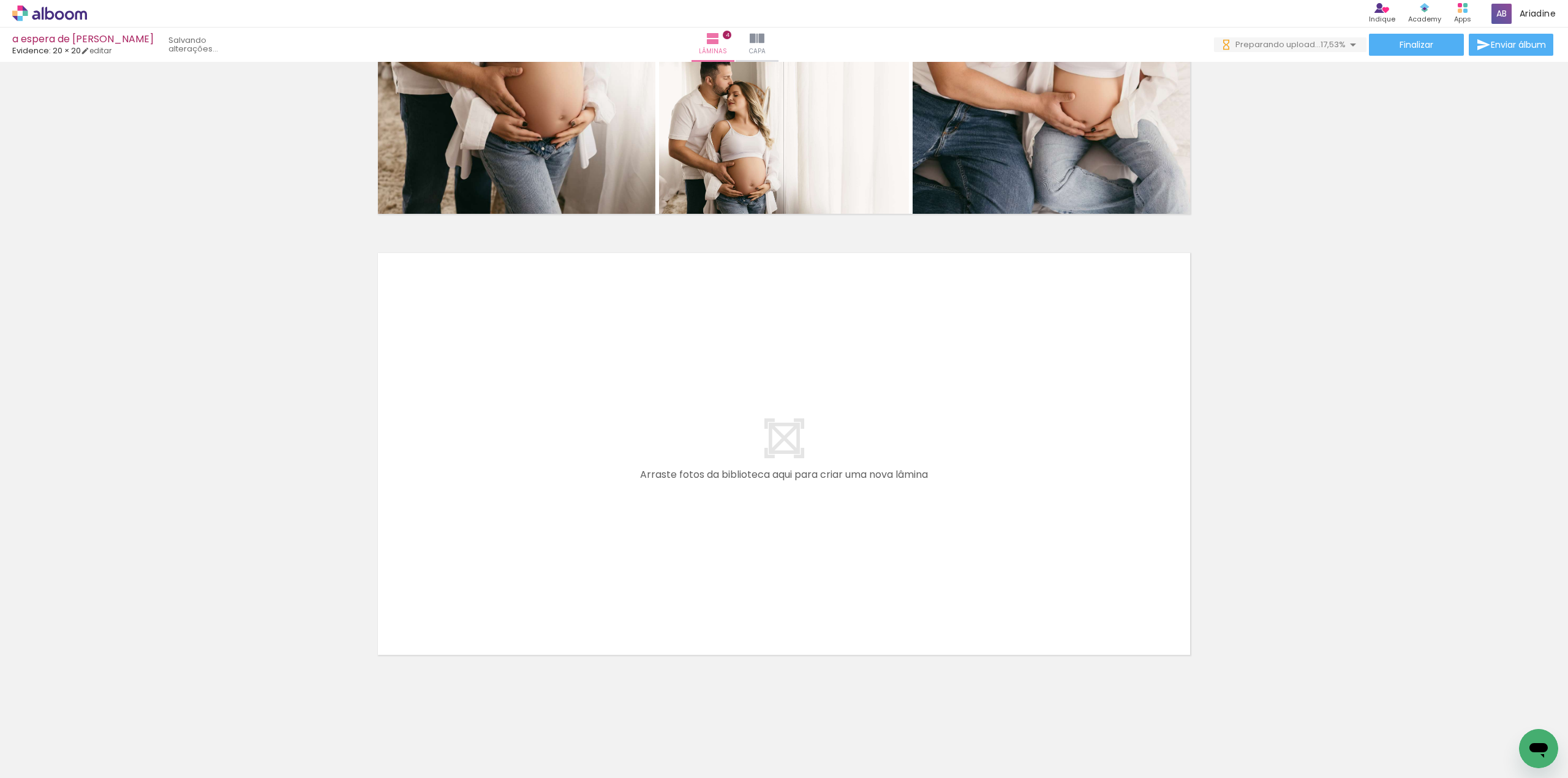
click at [297, 709] on iron-icon at bounding box center [297, 712] width 13 height 13
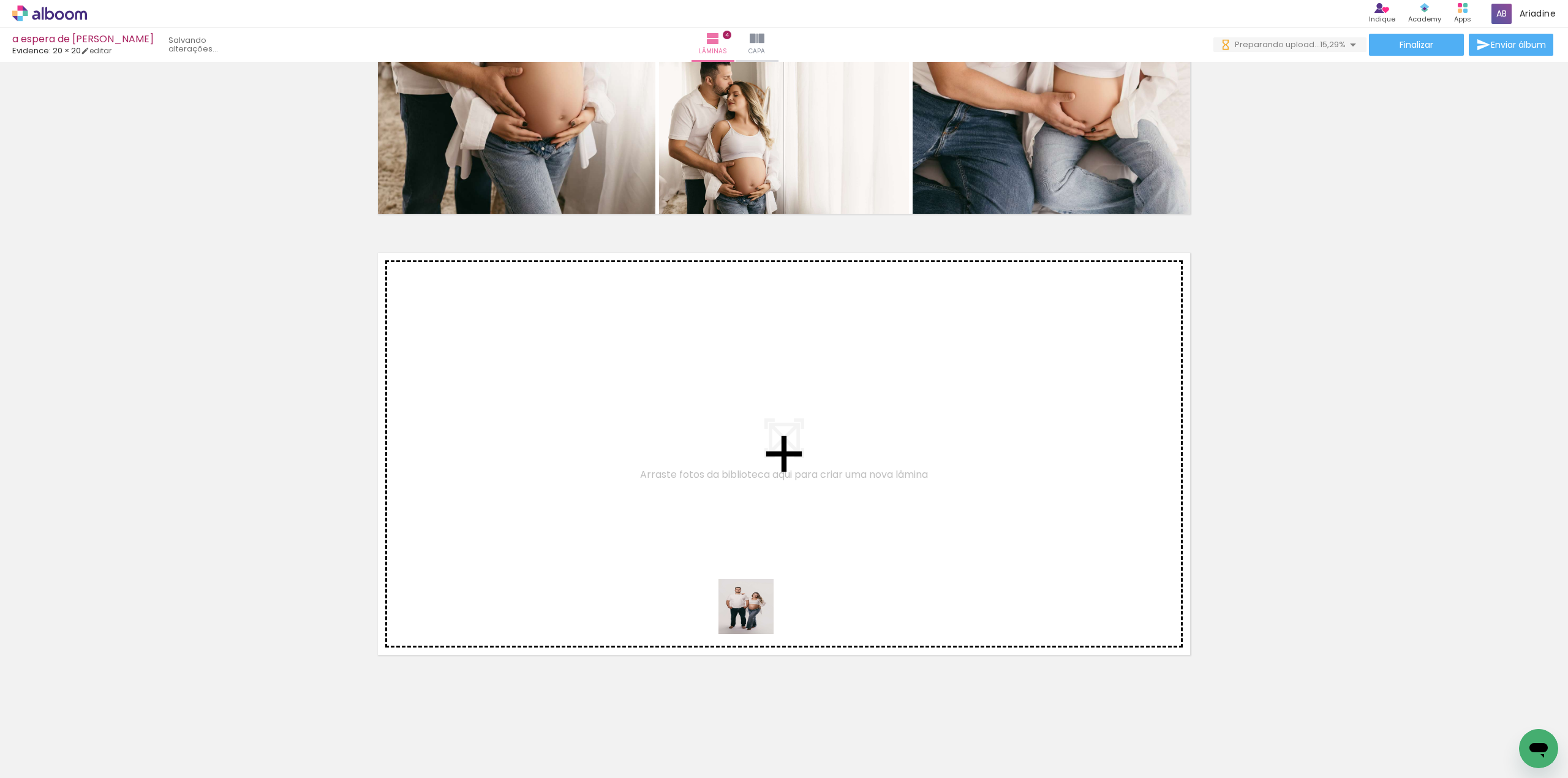
drag, startPoint x: 887, startPoint y: 751, endPoint x: 690, endPoint y: 532, distance: 294.6
click at [690, 532] on quentale-workspace at bounding box center [784, 389] width 1568 height 778
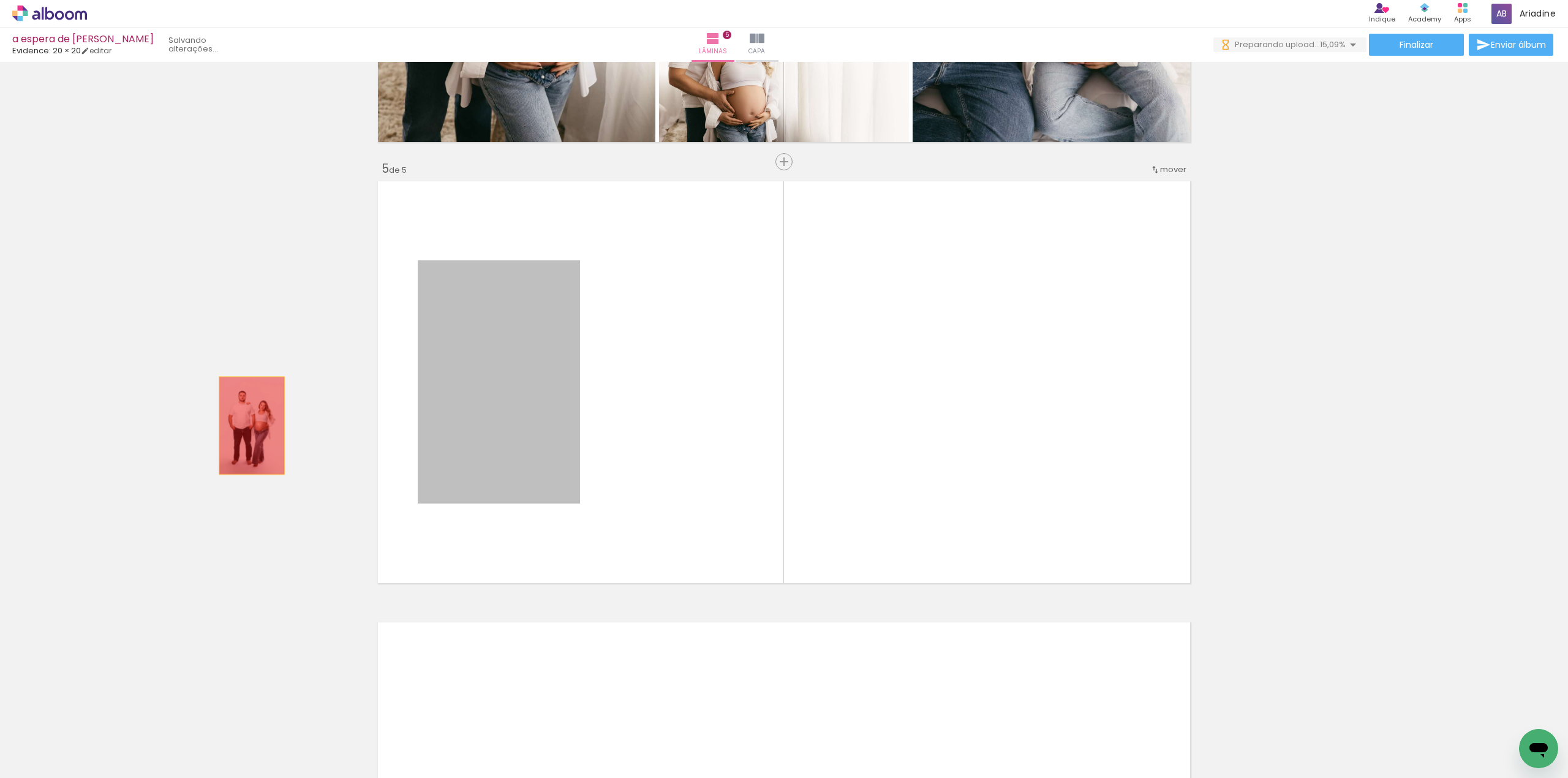
drag, startPoint x: 499, startPoint y: 400, endPoint x: 530, endPoint y: 403, distance: 31.1
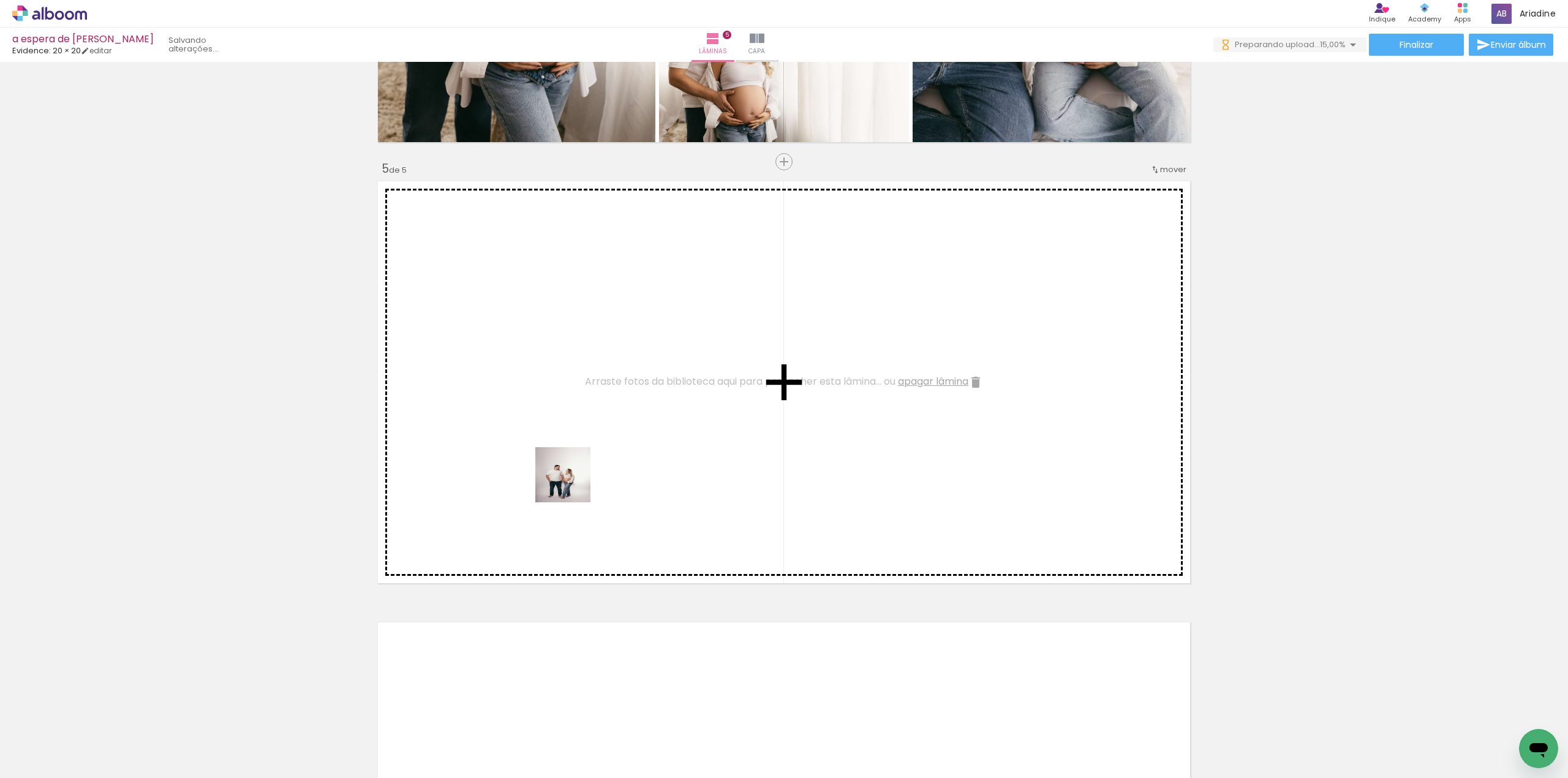
drag, startPoint x: 1081, startPoint y: 745, endPoint x: 834, endPoint y: 532, distance: 326.2
click at [569, 479] on quentale-workspace at bounding box center [784, 389] width 1568 height 778
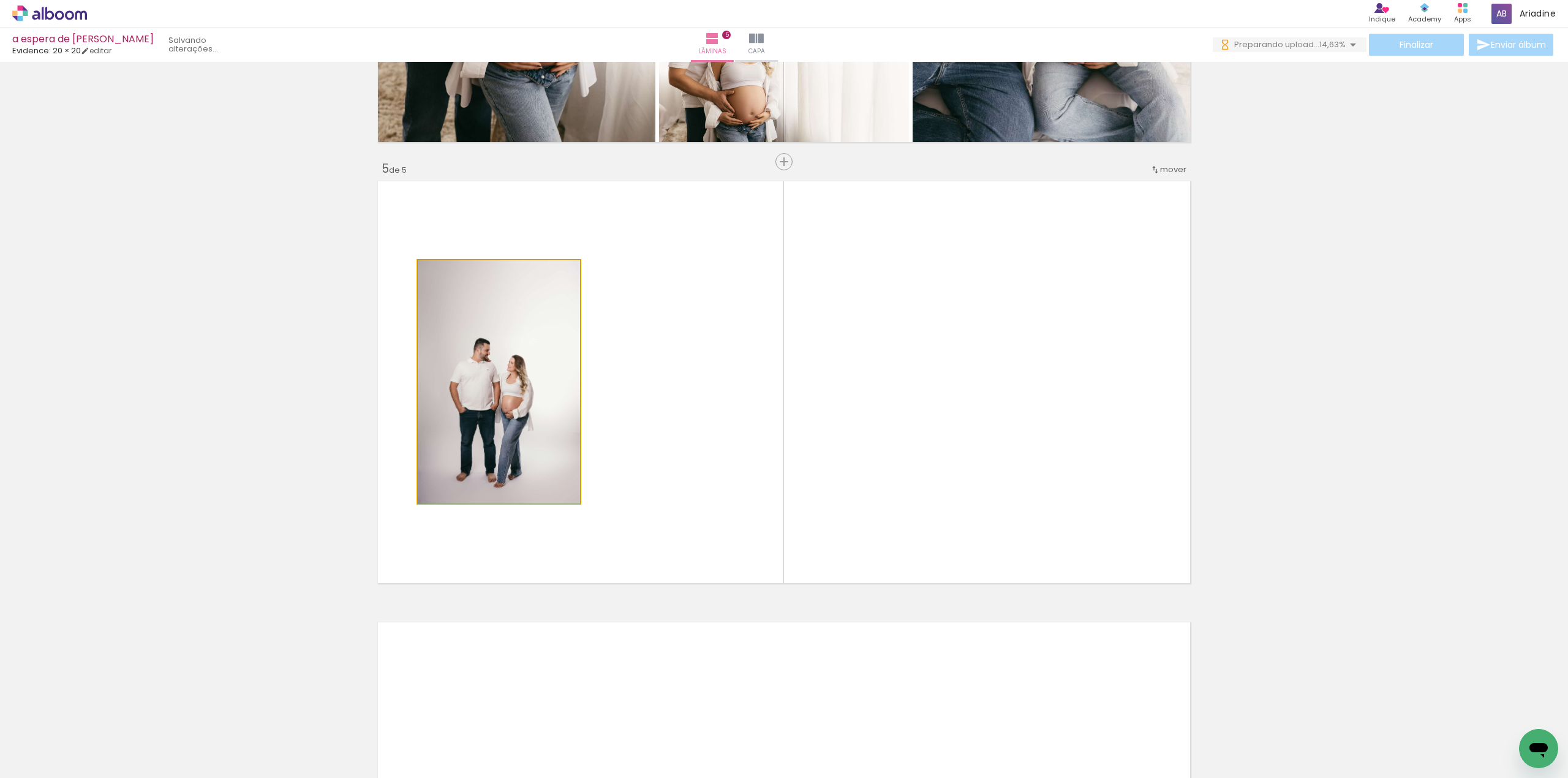
drag, startPoint x: 476, startPoint y: 362, endPoint x: 83, endPoint y: 365, distance: 393.0
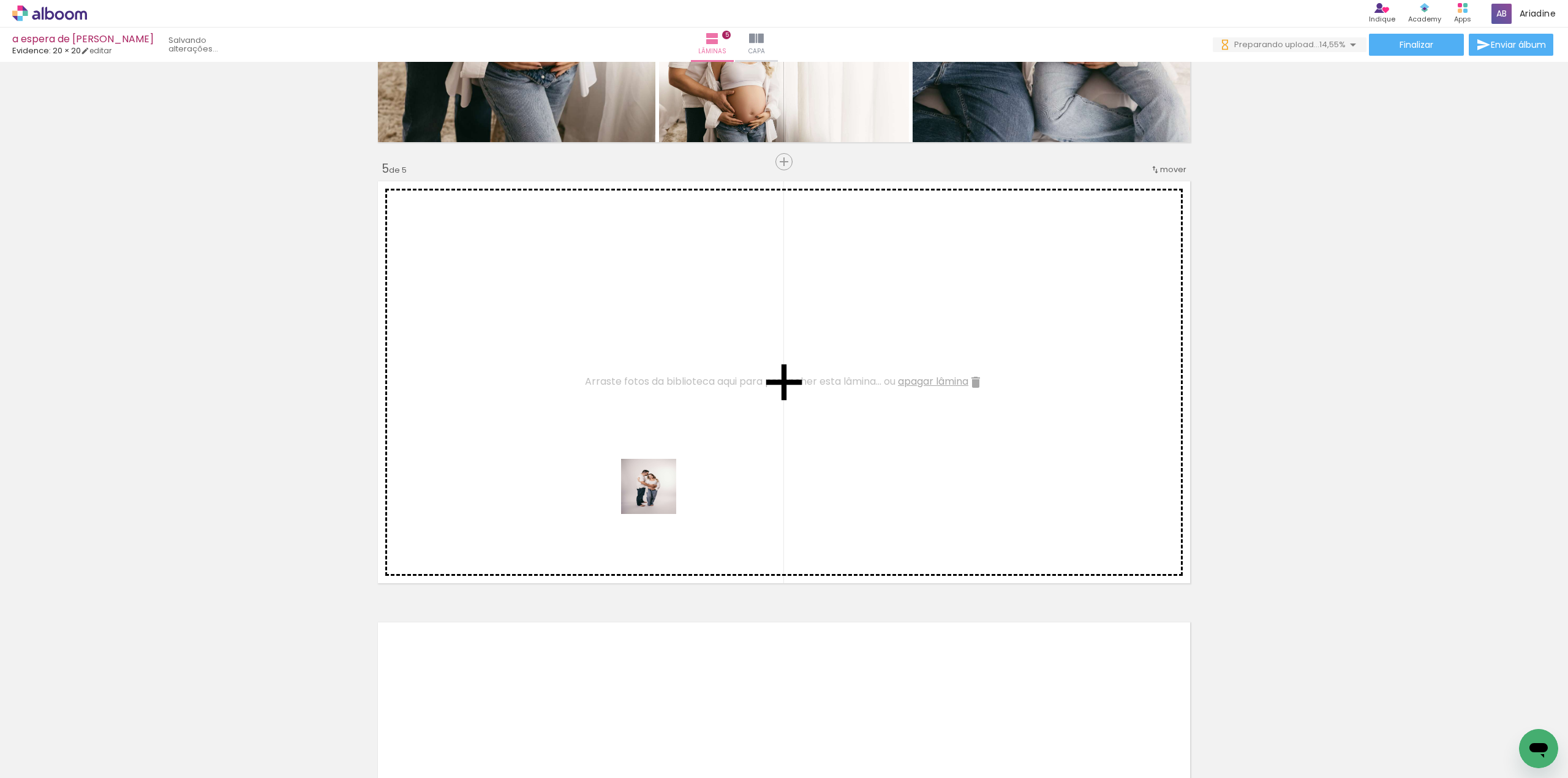
drag, startPoint x: 1152, startPoint y: 743, endPoint x: 608, endPoint y: 457, distance: 614.6
click at [608, 457] on quentale-workspace at bounding box center [784, 389] width 1568 height 778
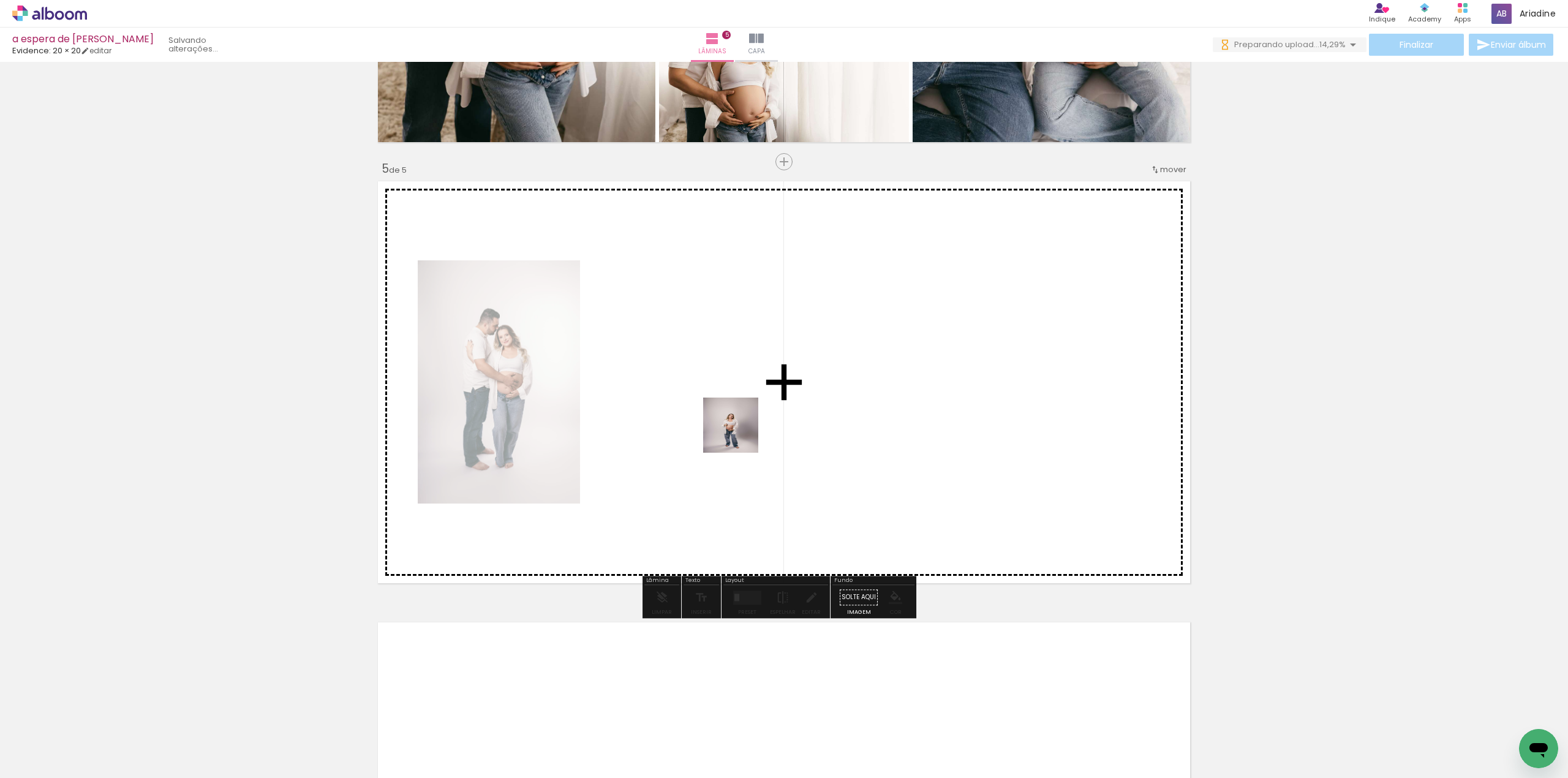
click at [740, 434] on quentale-workspace at bounding box center [784, 389] width 1568 height 778
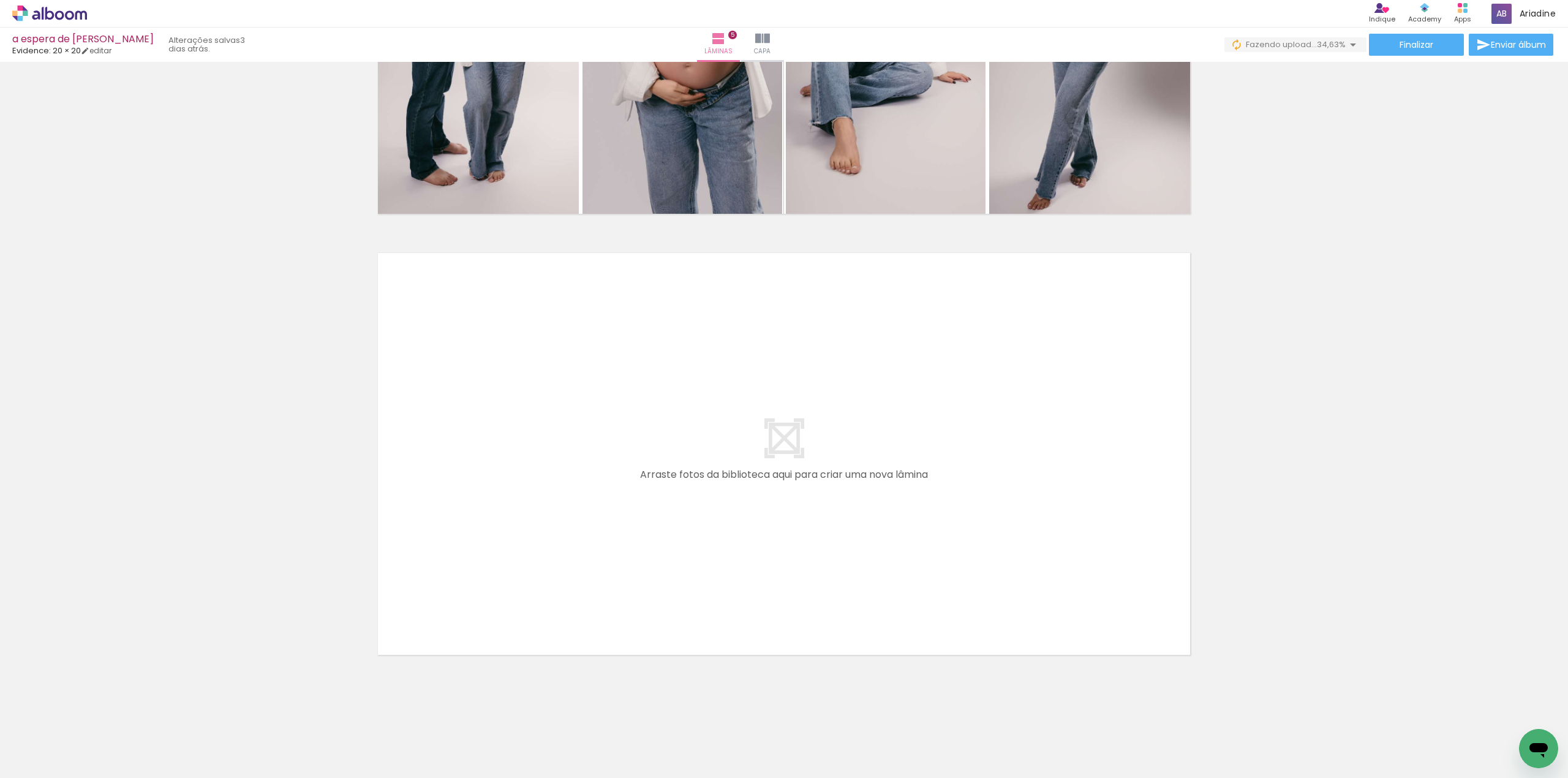
scroll to position [0, 2451]
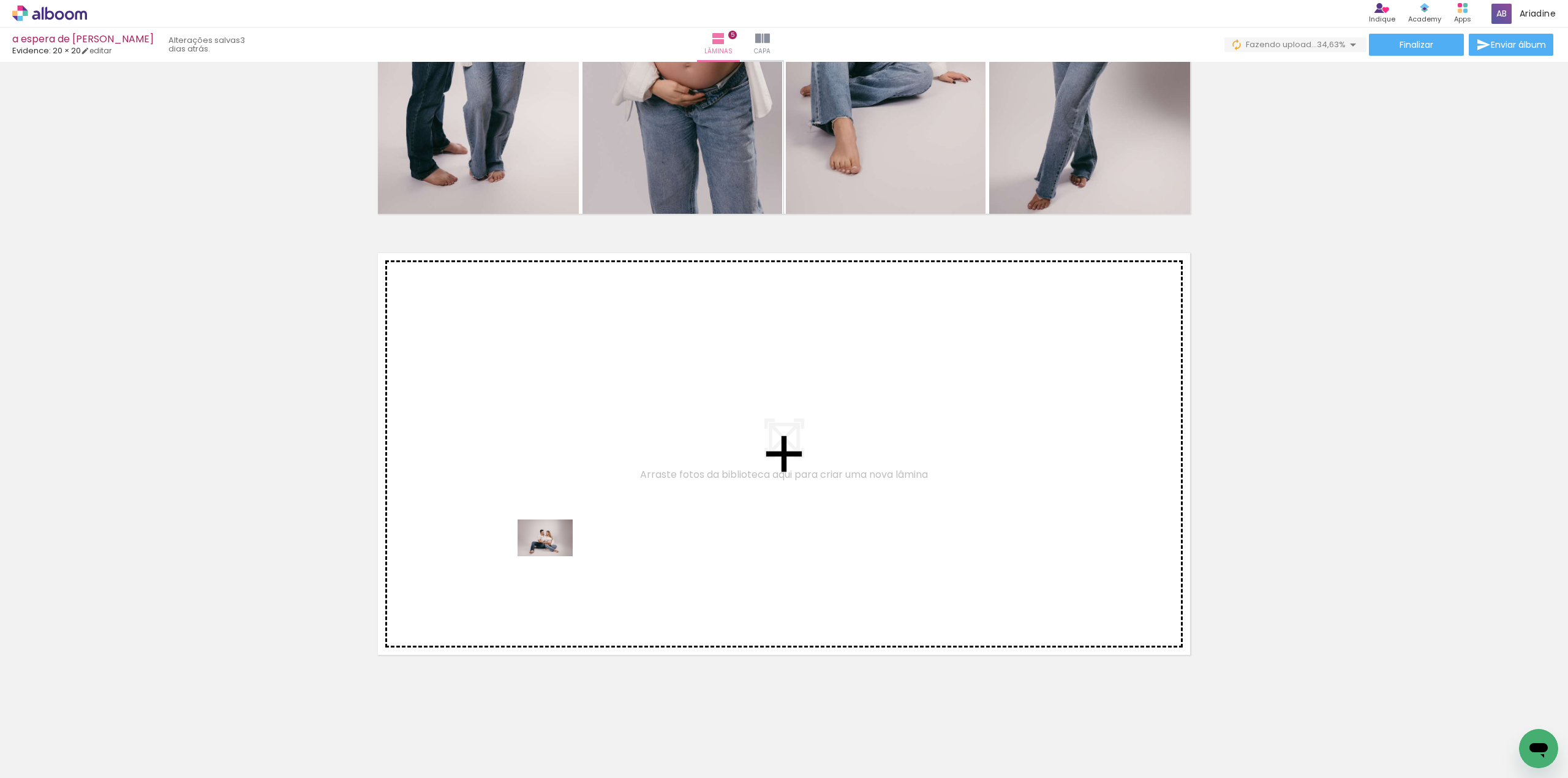
drag, startPoint x: 499, startPoint y: 750, endPoint x: 554, endPoint y: 556, distance: 201.6
click at [554, 556] on quentale-workspace at bounding box center [784, 389] width 1568 height 778
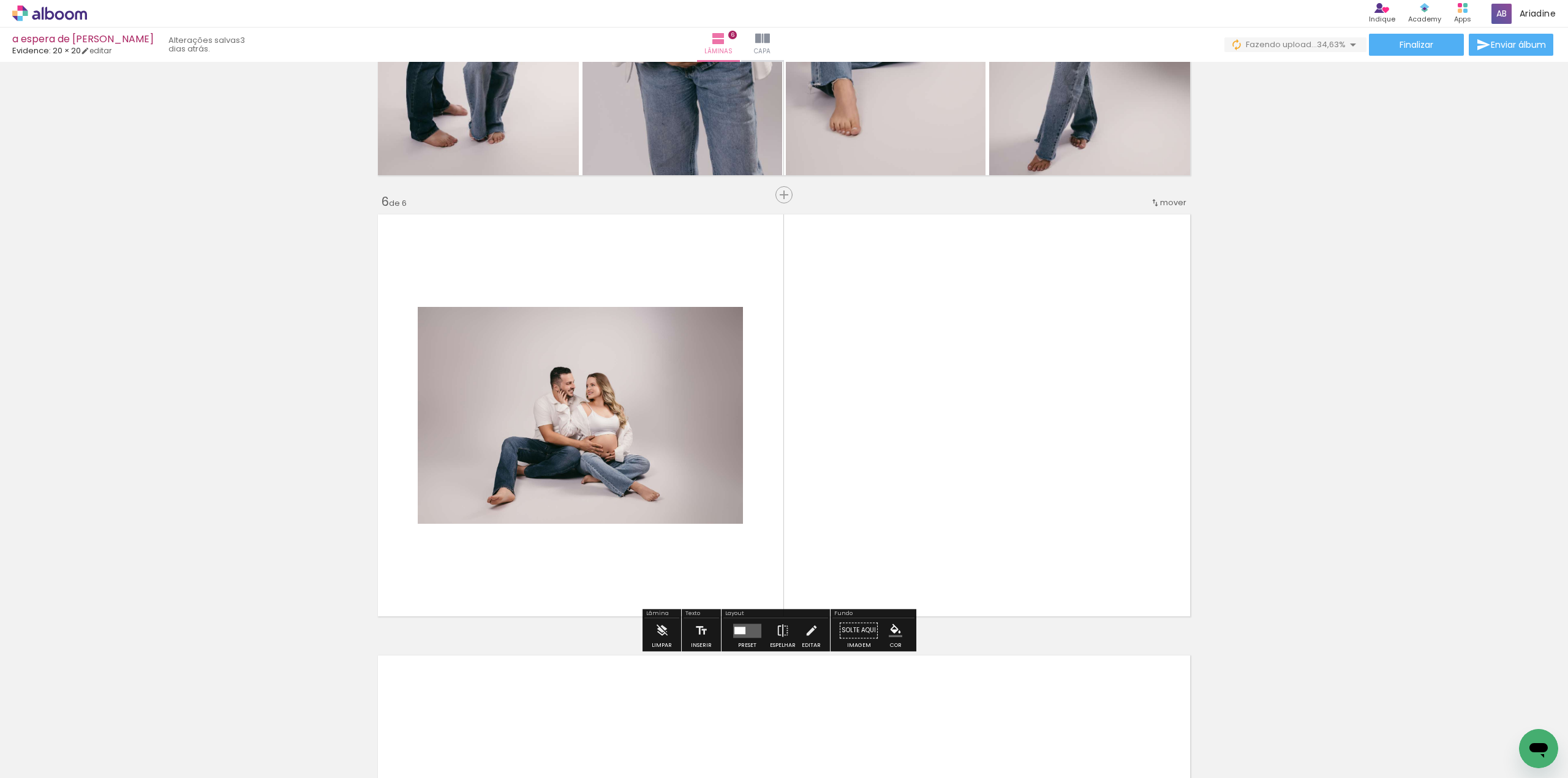
scroll to position [2125, 0]
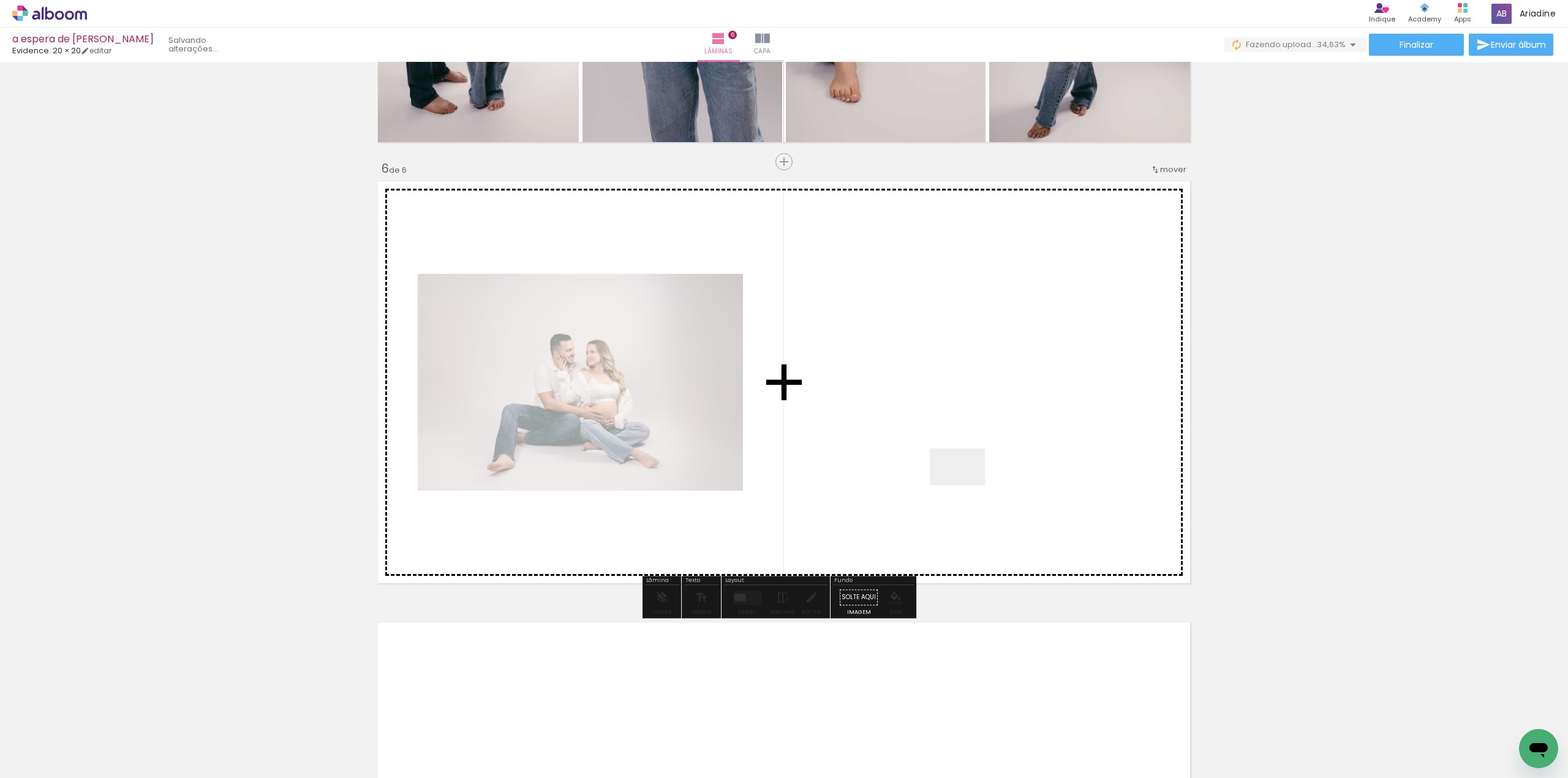
drag, startPoint x: 1176, startPoint y: 747, endPoint x: 964, endPoint y: 451, distance: 364.1
click at [964, 451] on quentale-workspace at bounding box center [784, 389] width 1568 height 778
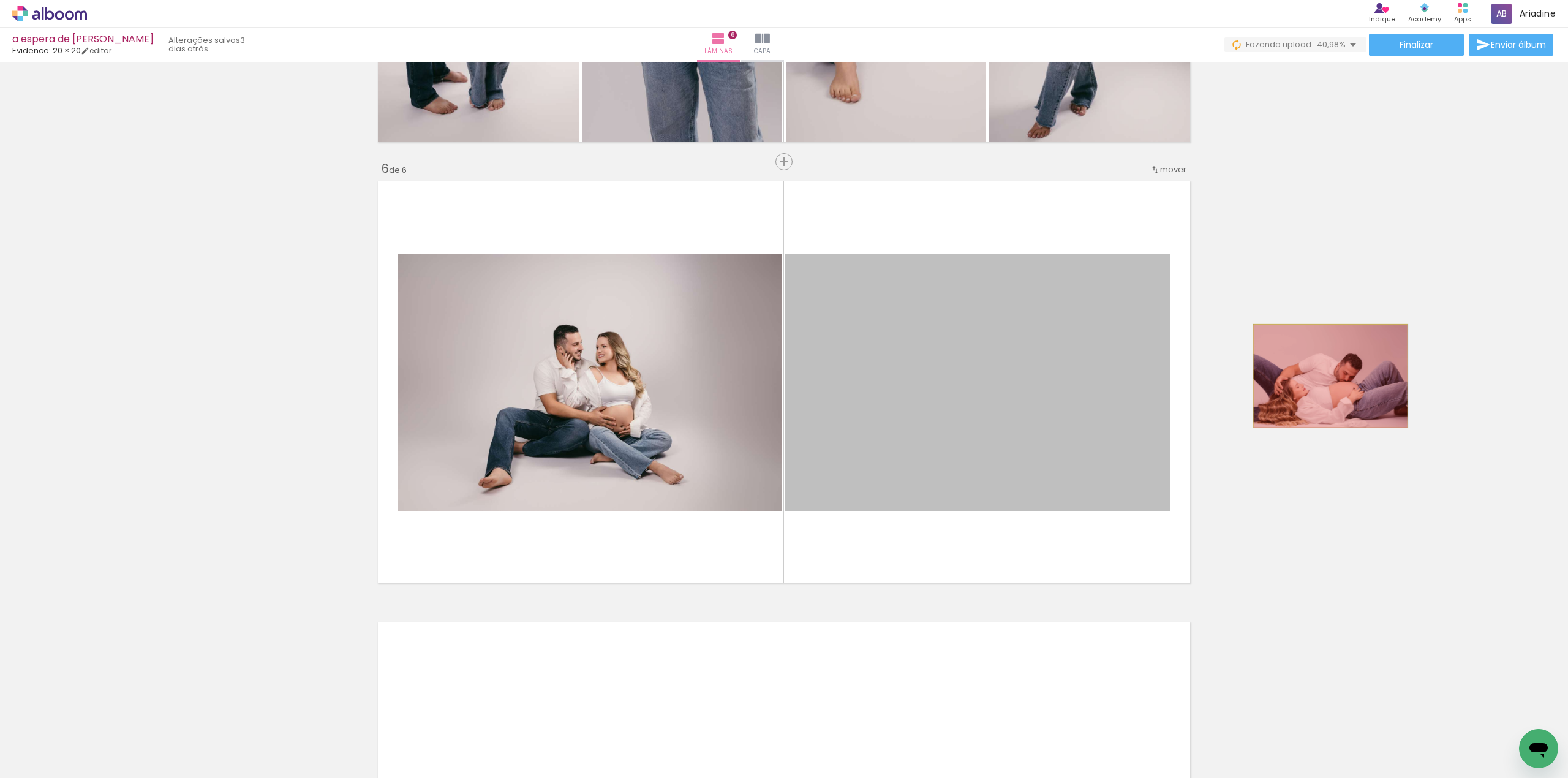
drag, startPoint x: 920, startPoint y: 381, endPoint x: 1324, endPoint y: 375, distance: 404.0
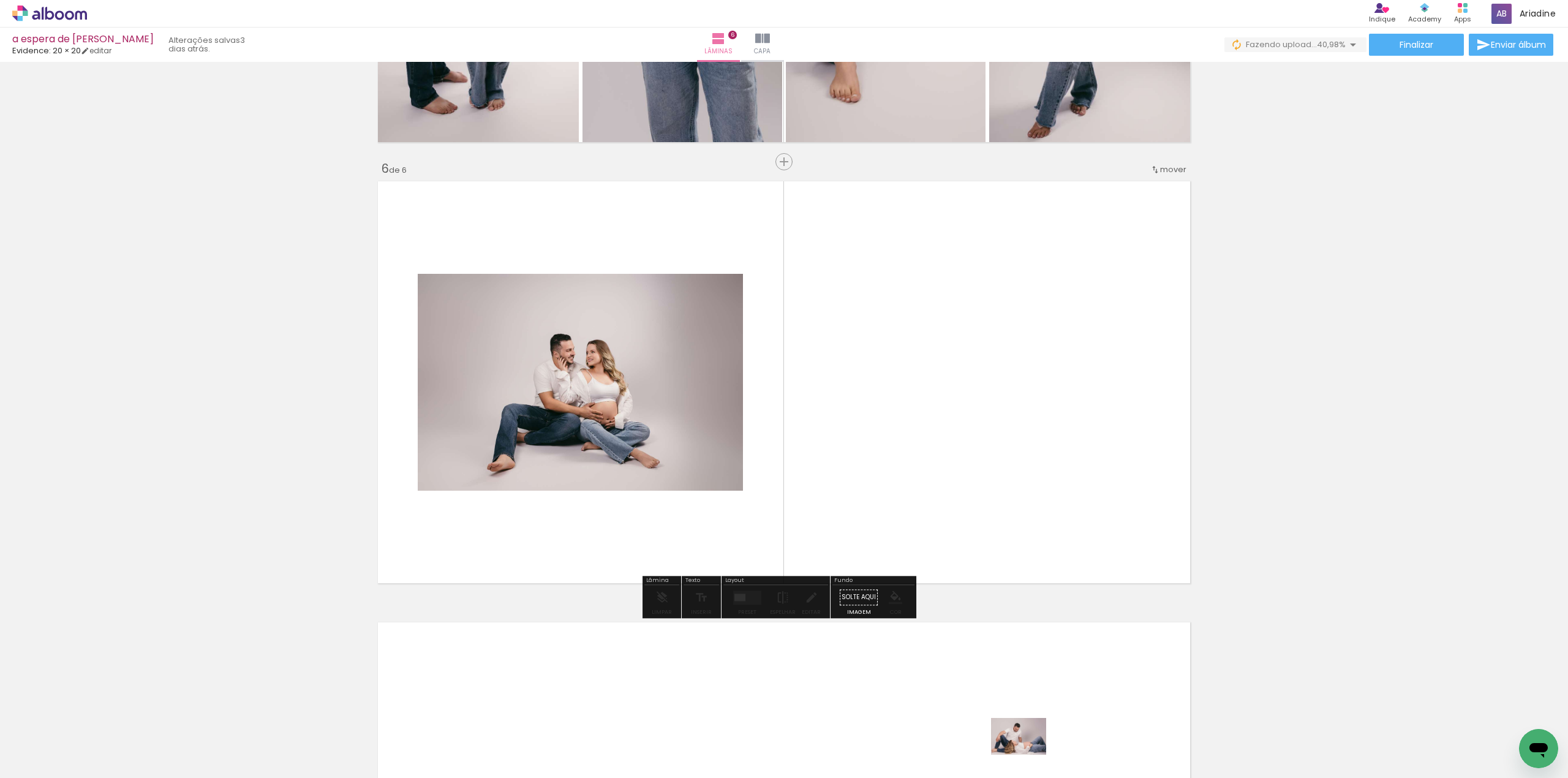
drag, startPoint x: 1035, startPoint y: 737, endPoint x: 1103, endPoint y: 753, distance: 69.9
click at [1040, 753] on div at bounding box center [1033, 736] width 55 height 37
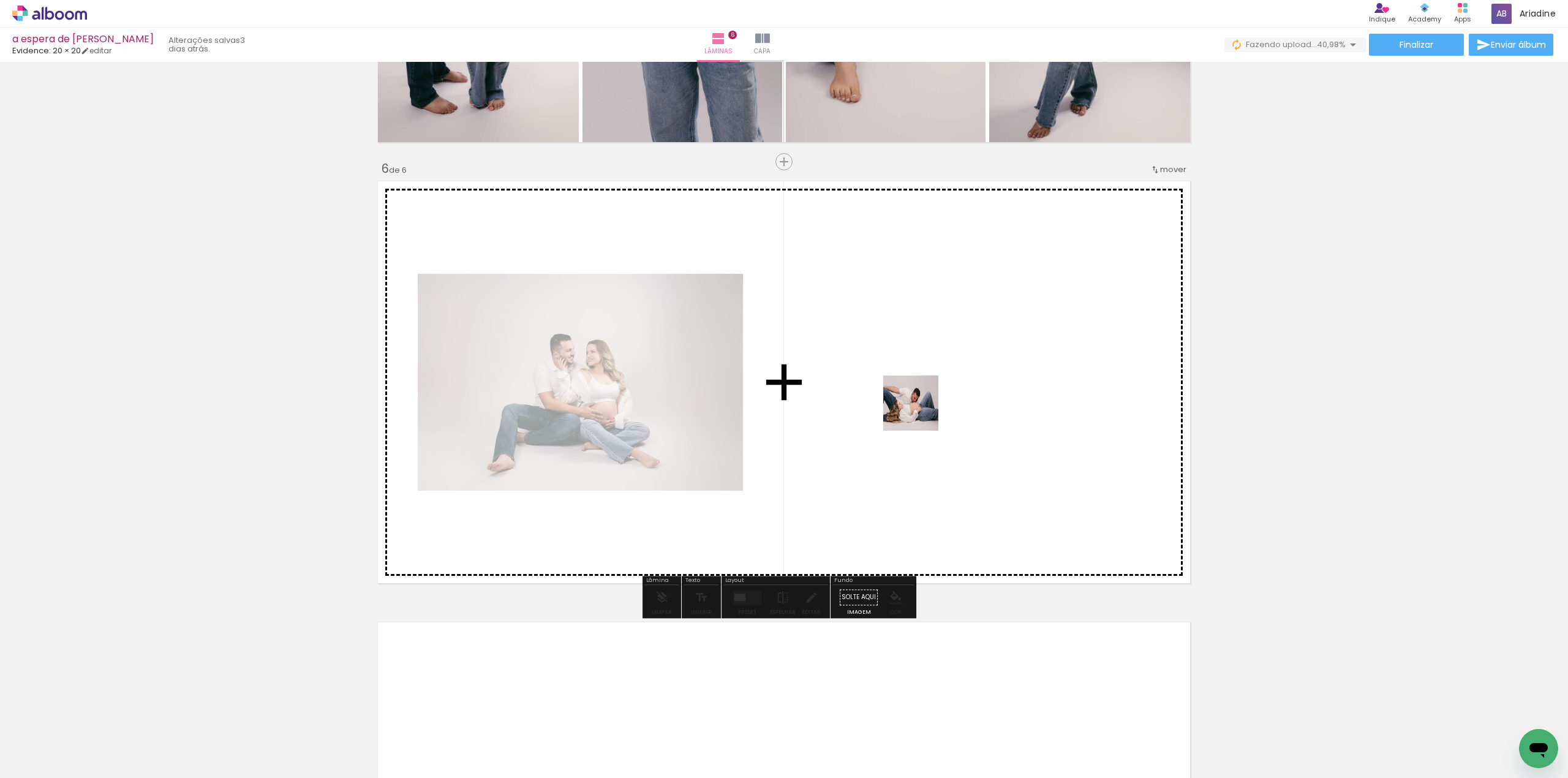
drag, startPoint x: 1106, startPoint y: 754, endPoint x: 909, endPoint y: 373, distance: 428.9
click at [909, 373] on quentale-workspace at bounding box center [784, 389] width 1568 height 778
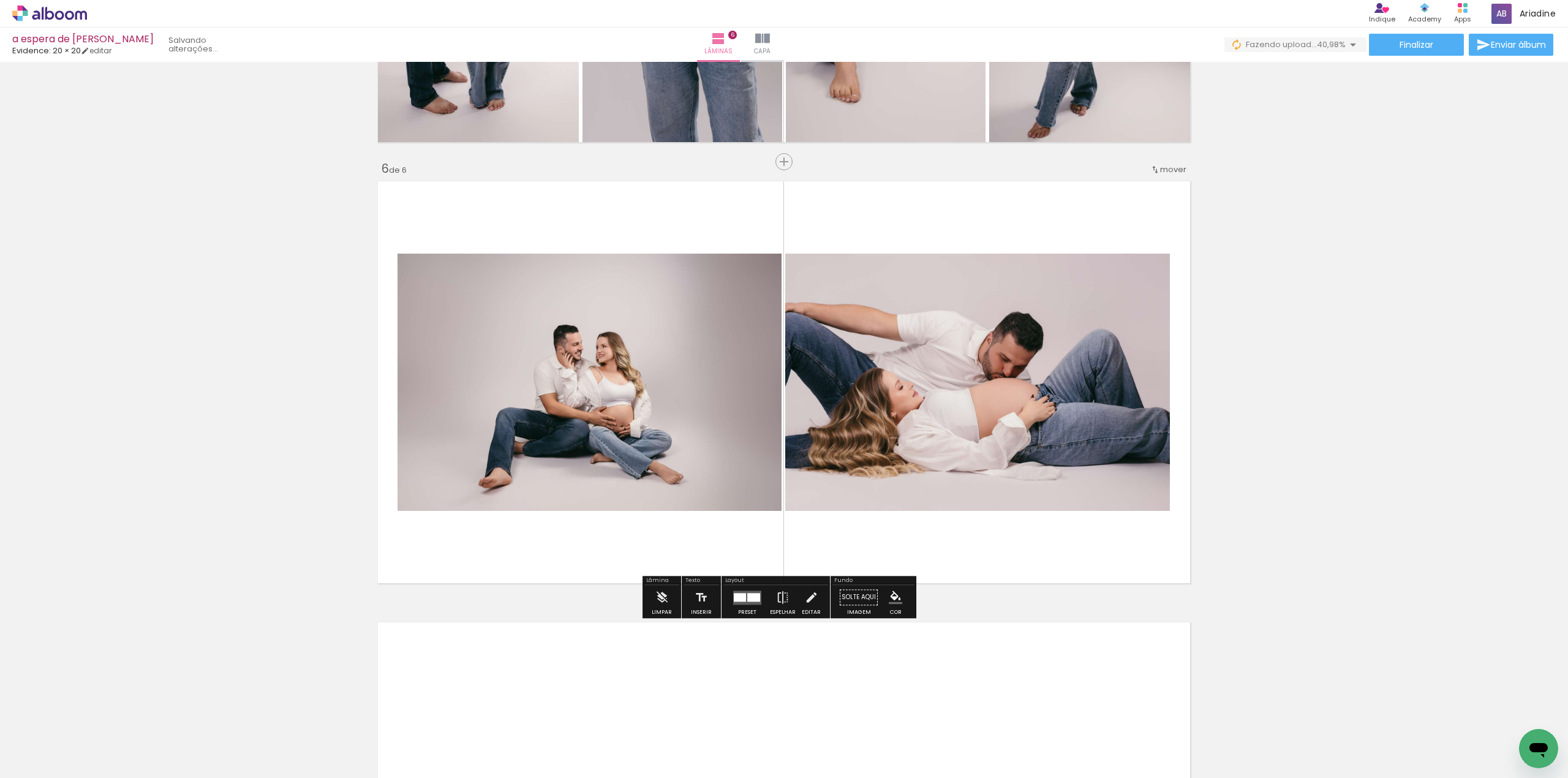
click at [735, 598] on div at bounding box center [740, 597] width 12 height 9
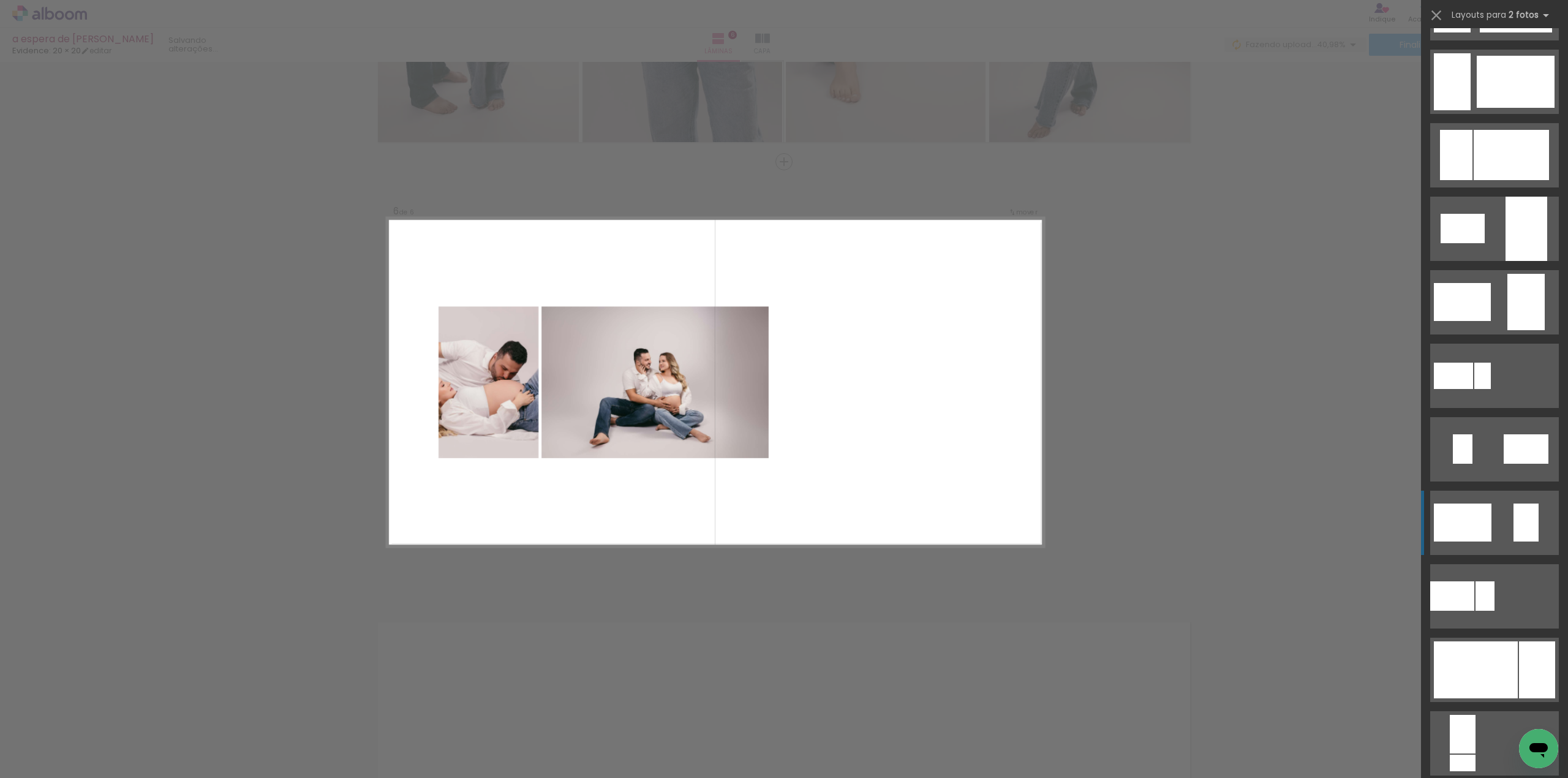
scroll to position [2205, 0]
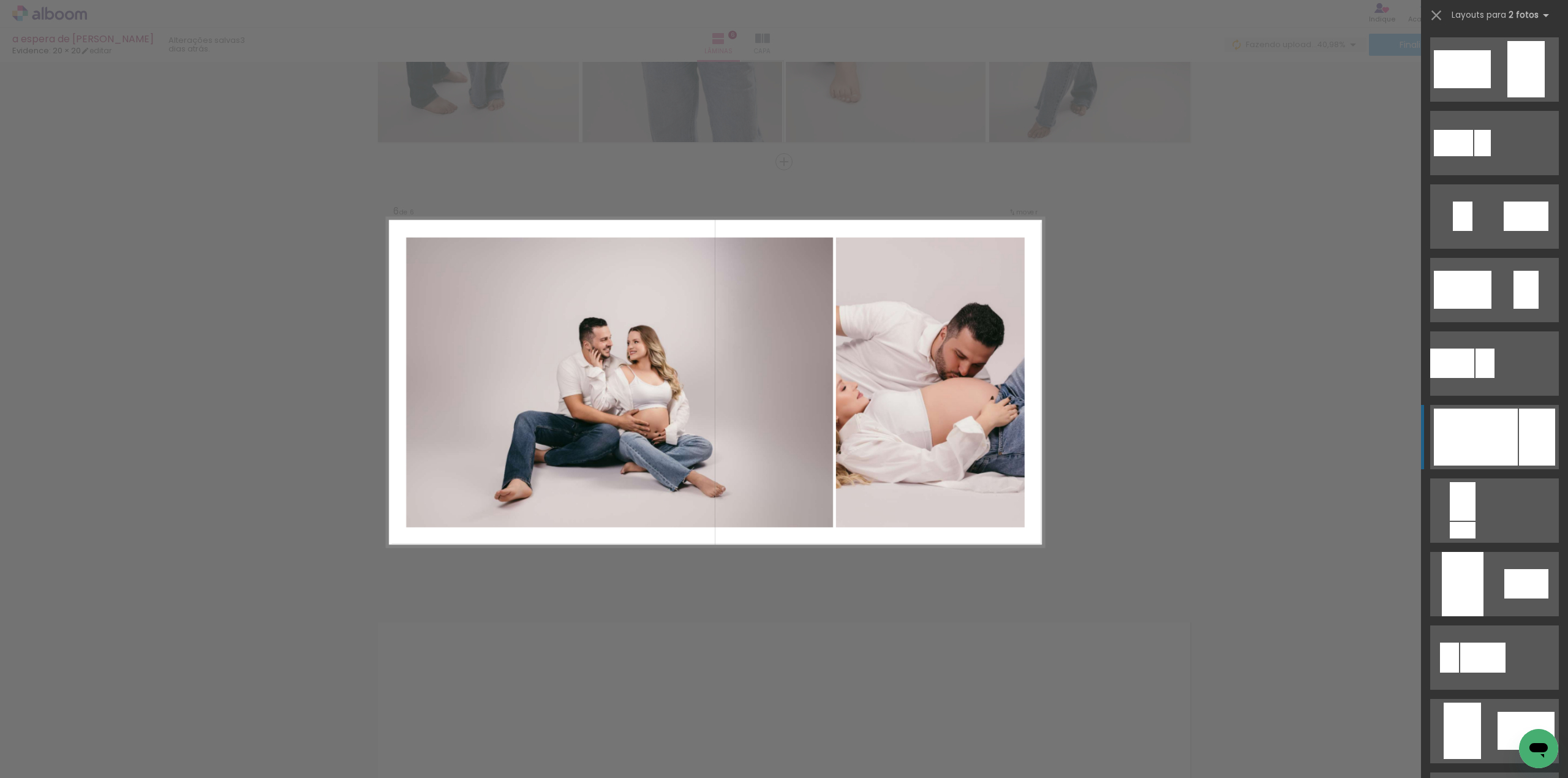
click at [1486, 413] on div at bounding box center [1475, 437] width 84 height 57
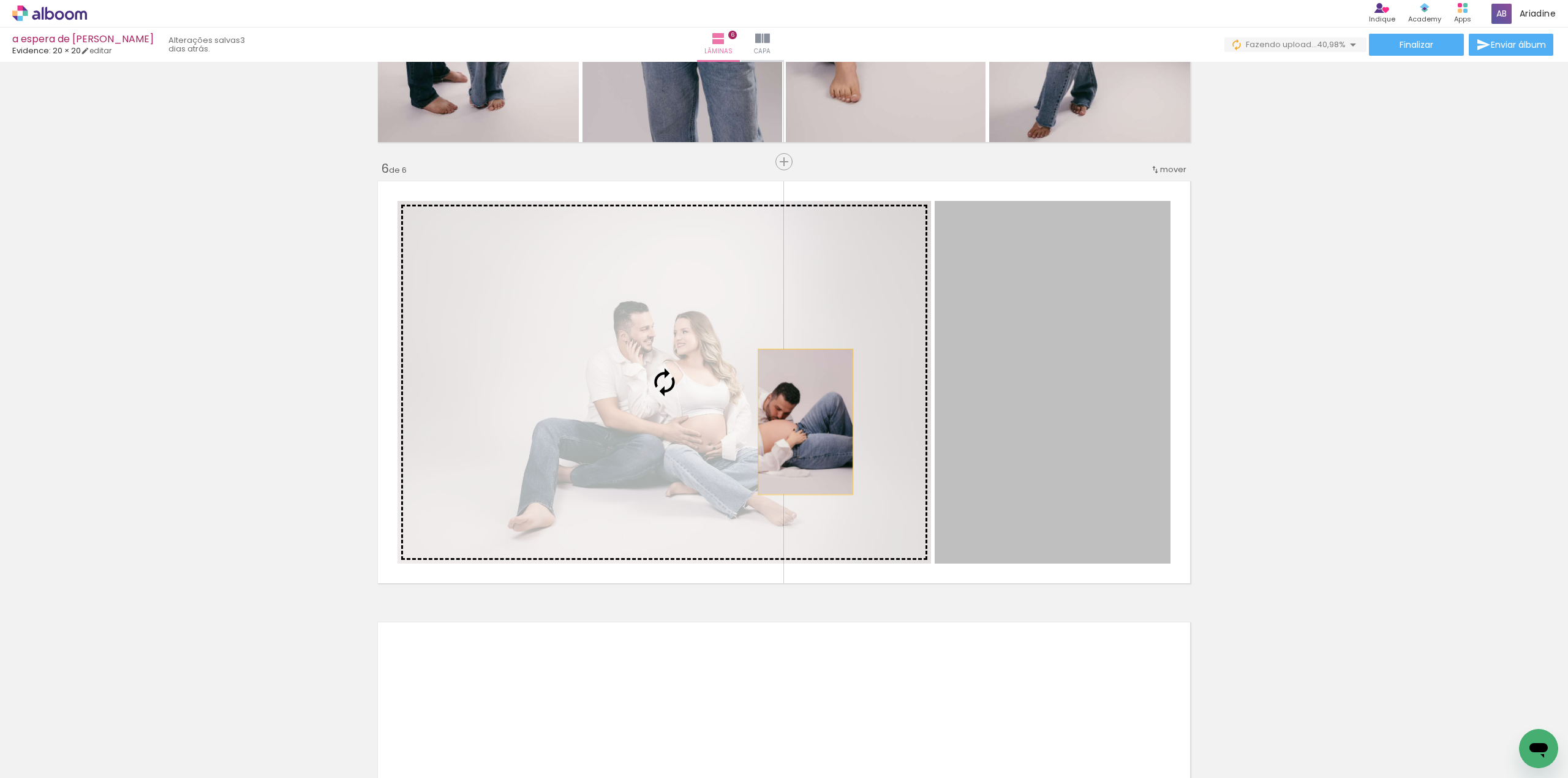
drag, startPoint x: 1048, startPoint y: 421, endPoint x: 753, endPoint y: 421, distance: 295.0
click at [0, 0] on slot at bounding box center [0, 0] width 0 height 0
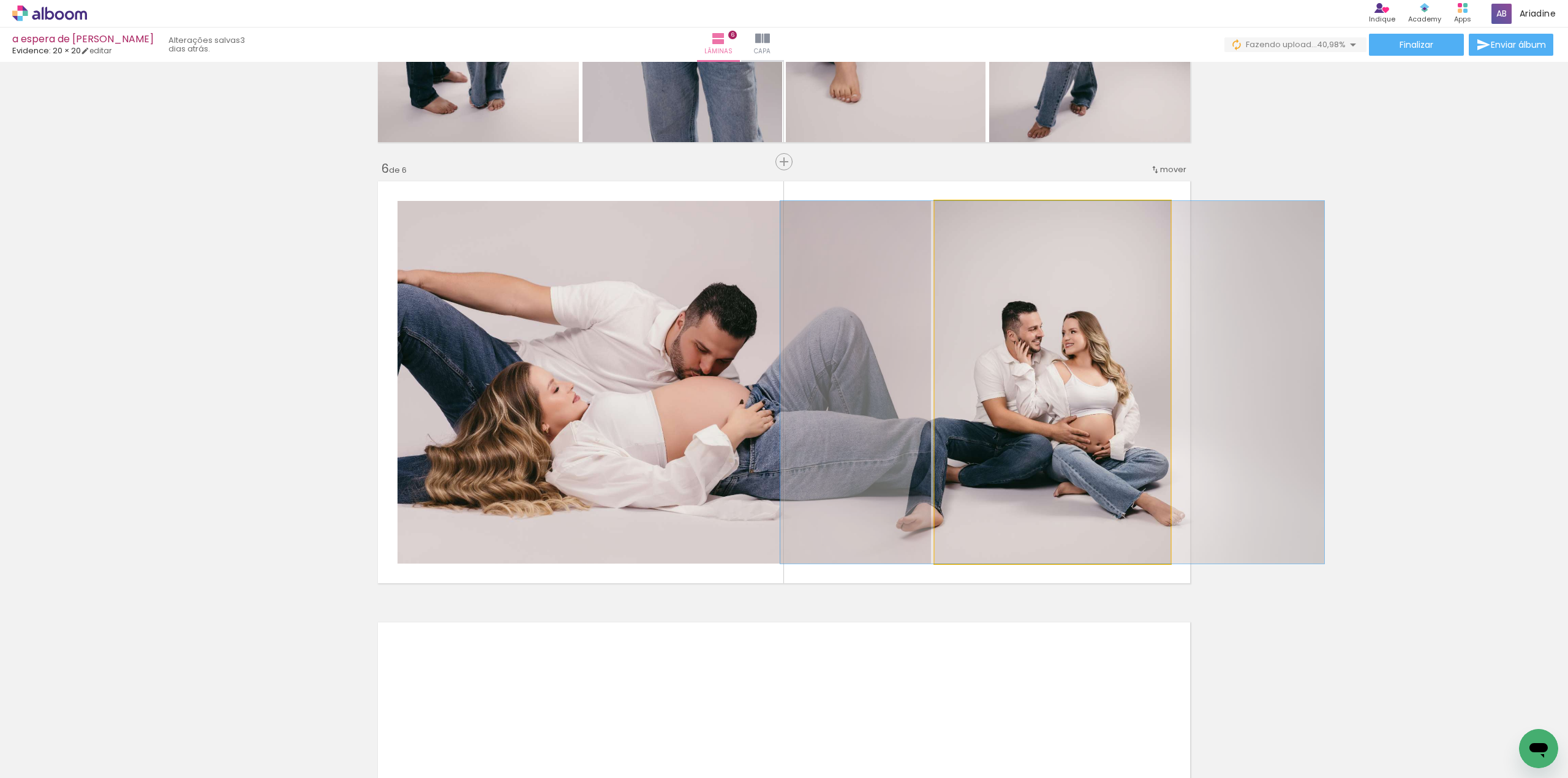
click at [1002, 383] on quentale-photo at bounding box center [1053, 382] width 236 height 362
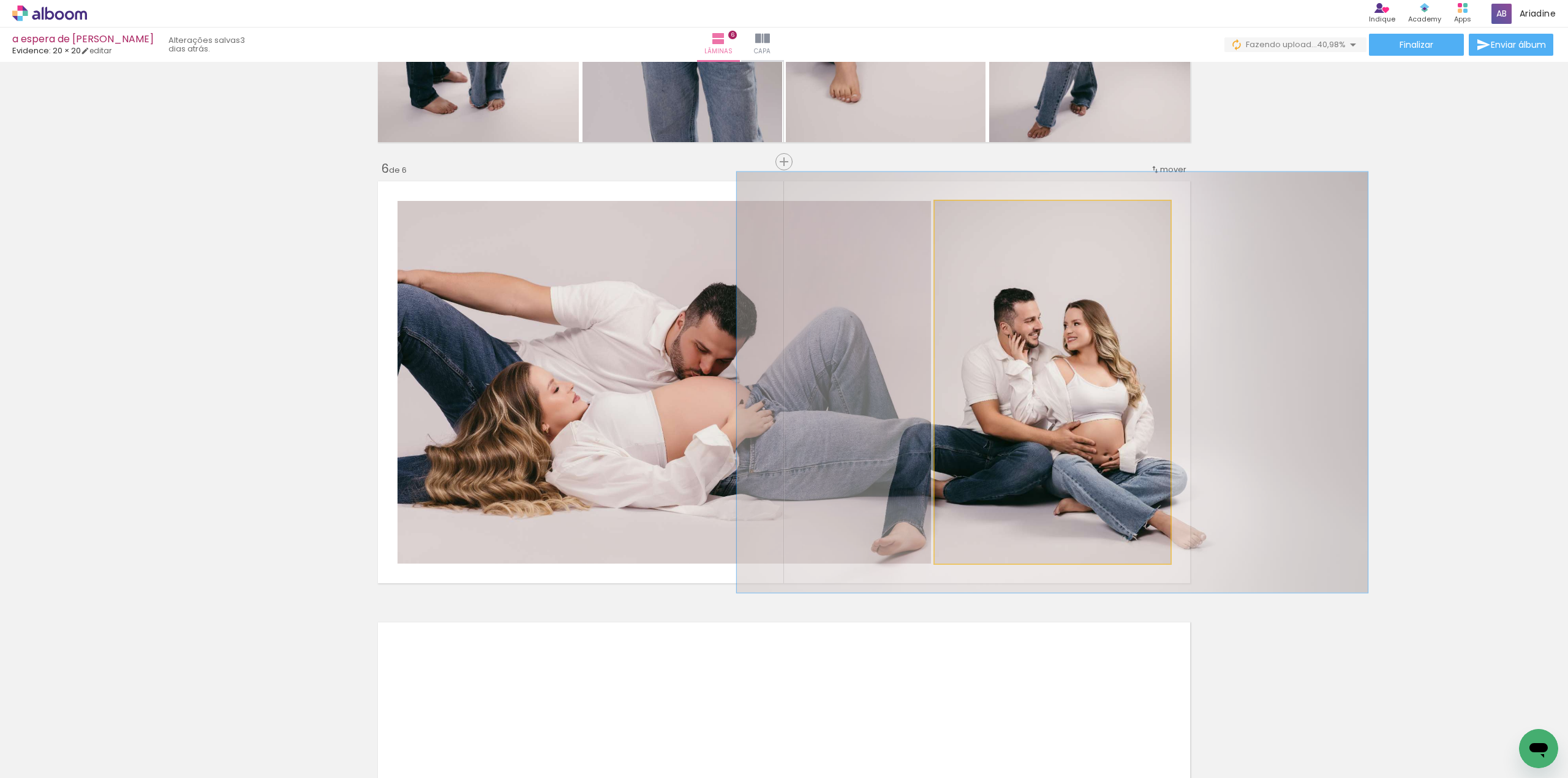
type paper-slider "116"
click at [965, 217] on div at bounding box center [970, 214] width 11 height 11
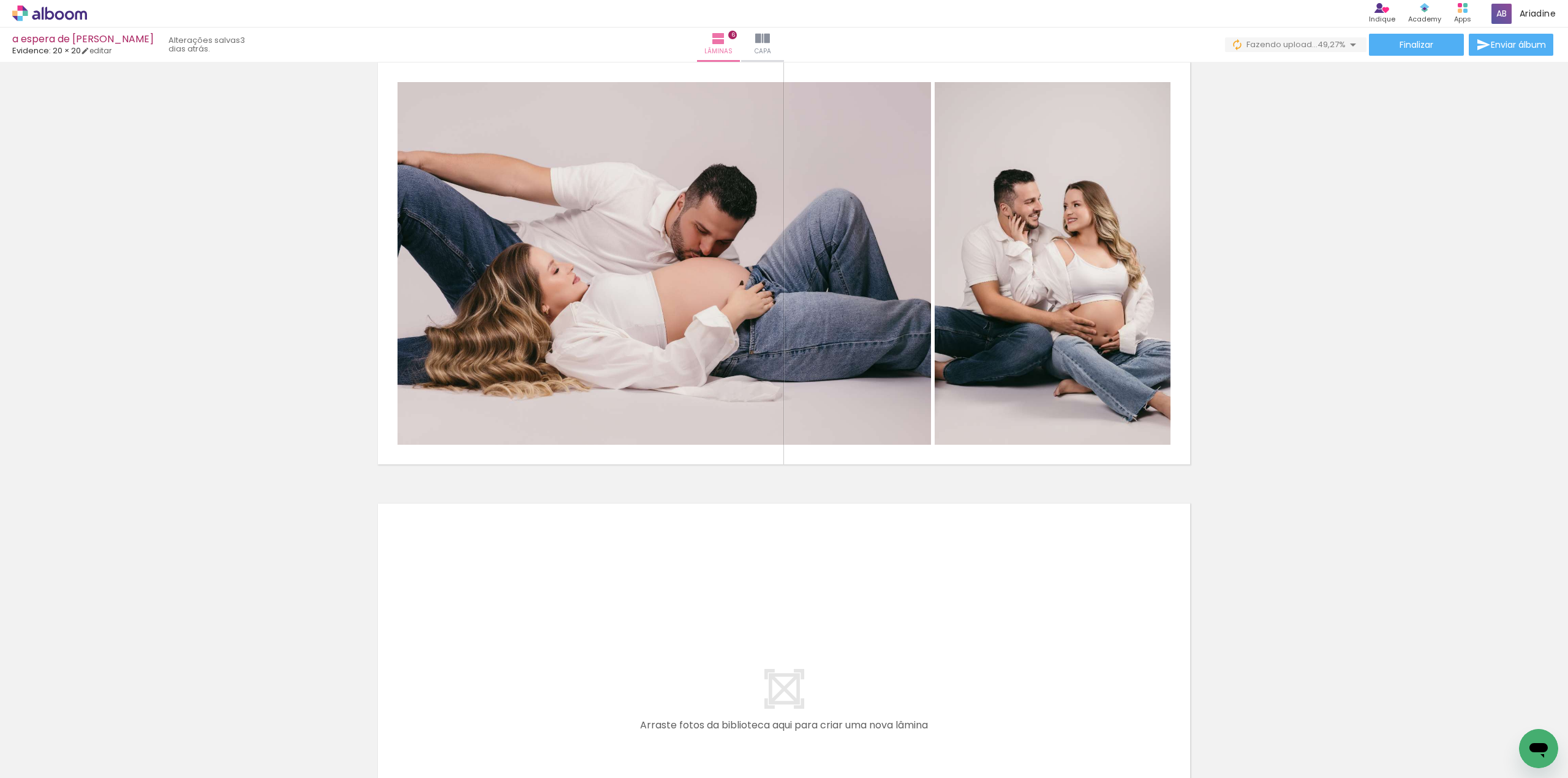
scroll to position [2494, 0]
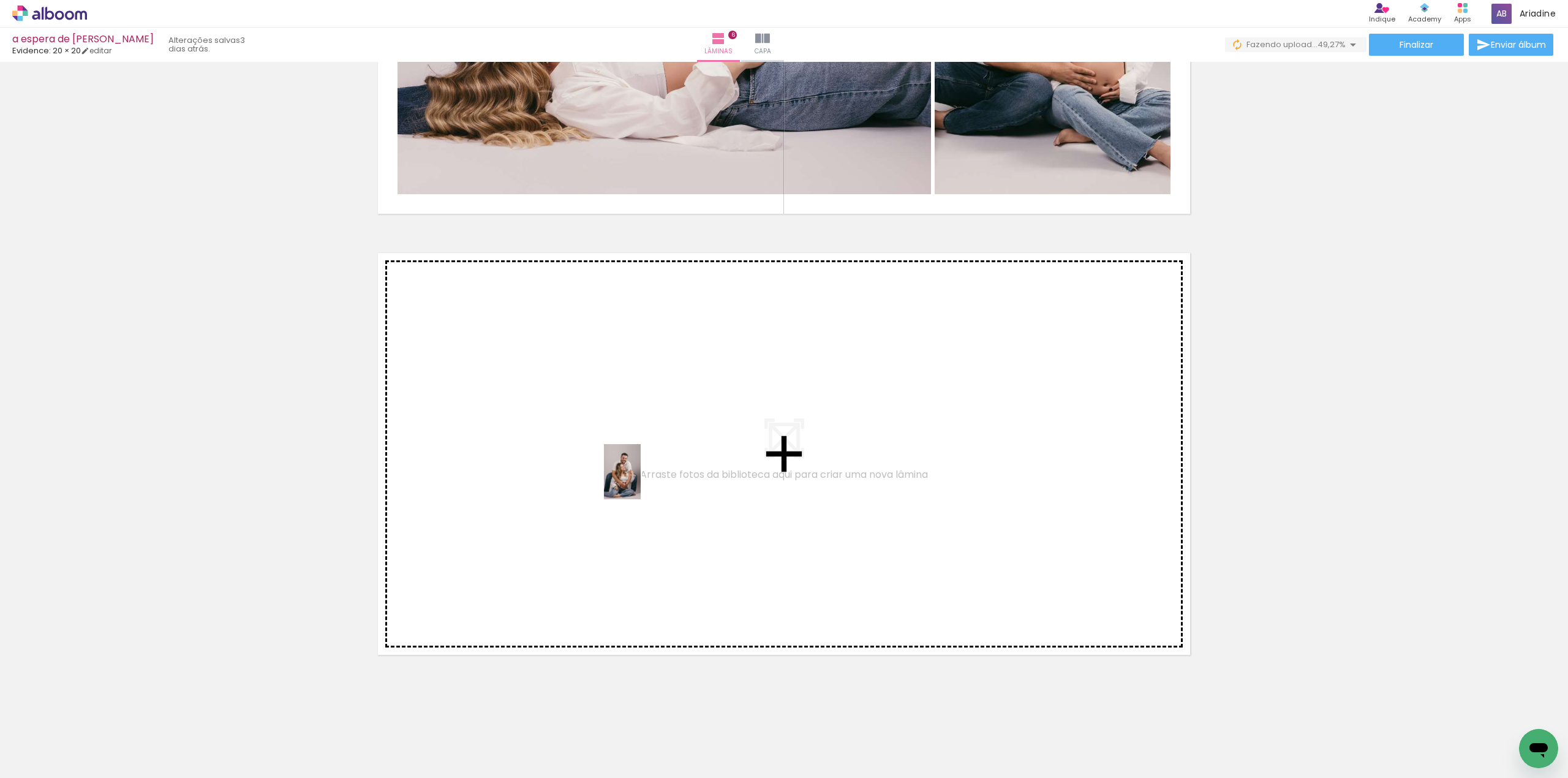
drag, startPoint x: 968, startPoint y: 745, endPoint x: 641, endPoint y: 481, distance: 420.3
click at [641, 481] on quentale-workspace at bounding box center [784, 389] width 1568 height 778
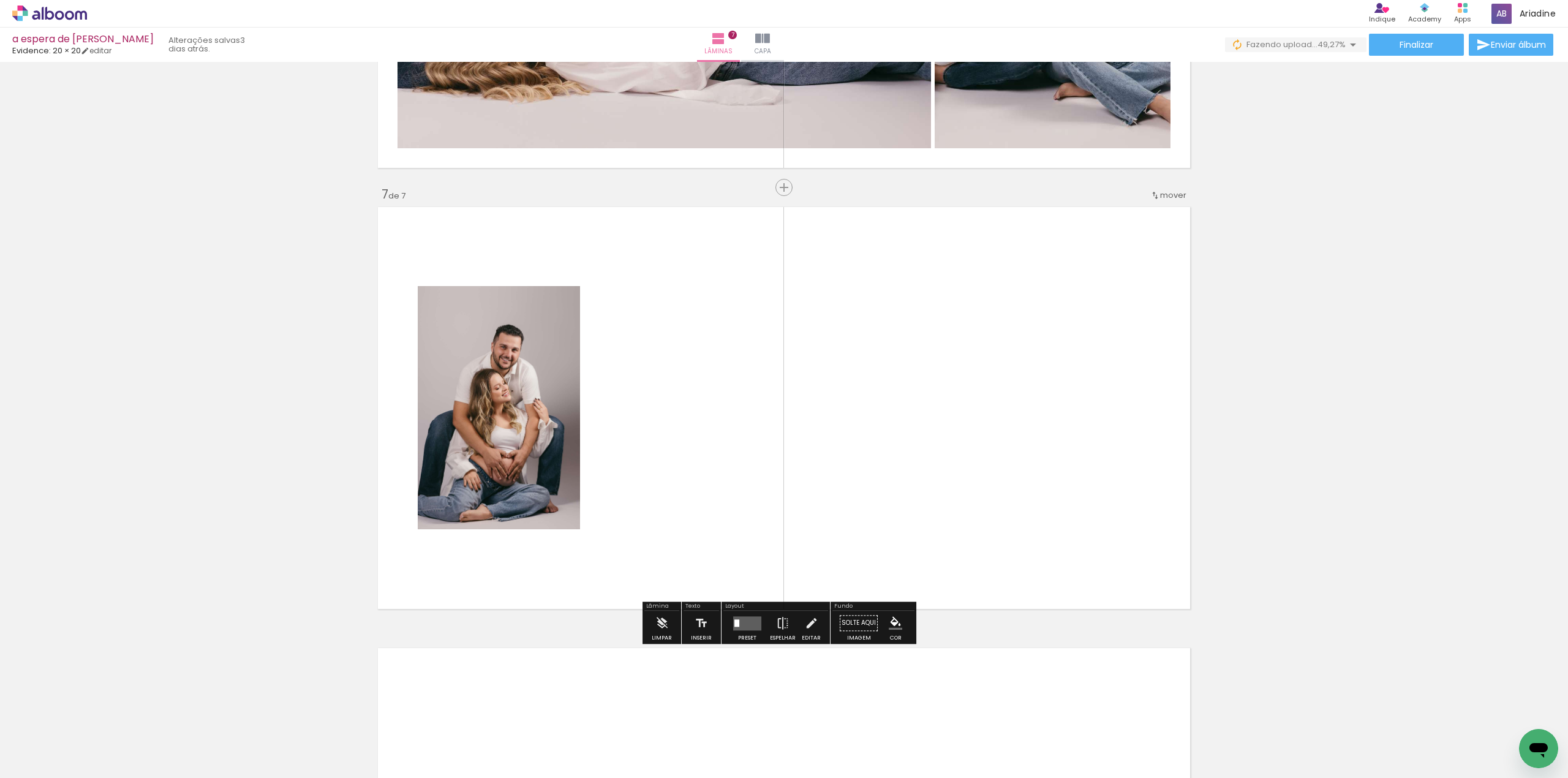
scroll to position [2566, 0]
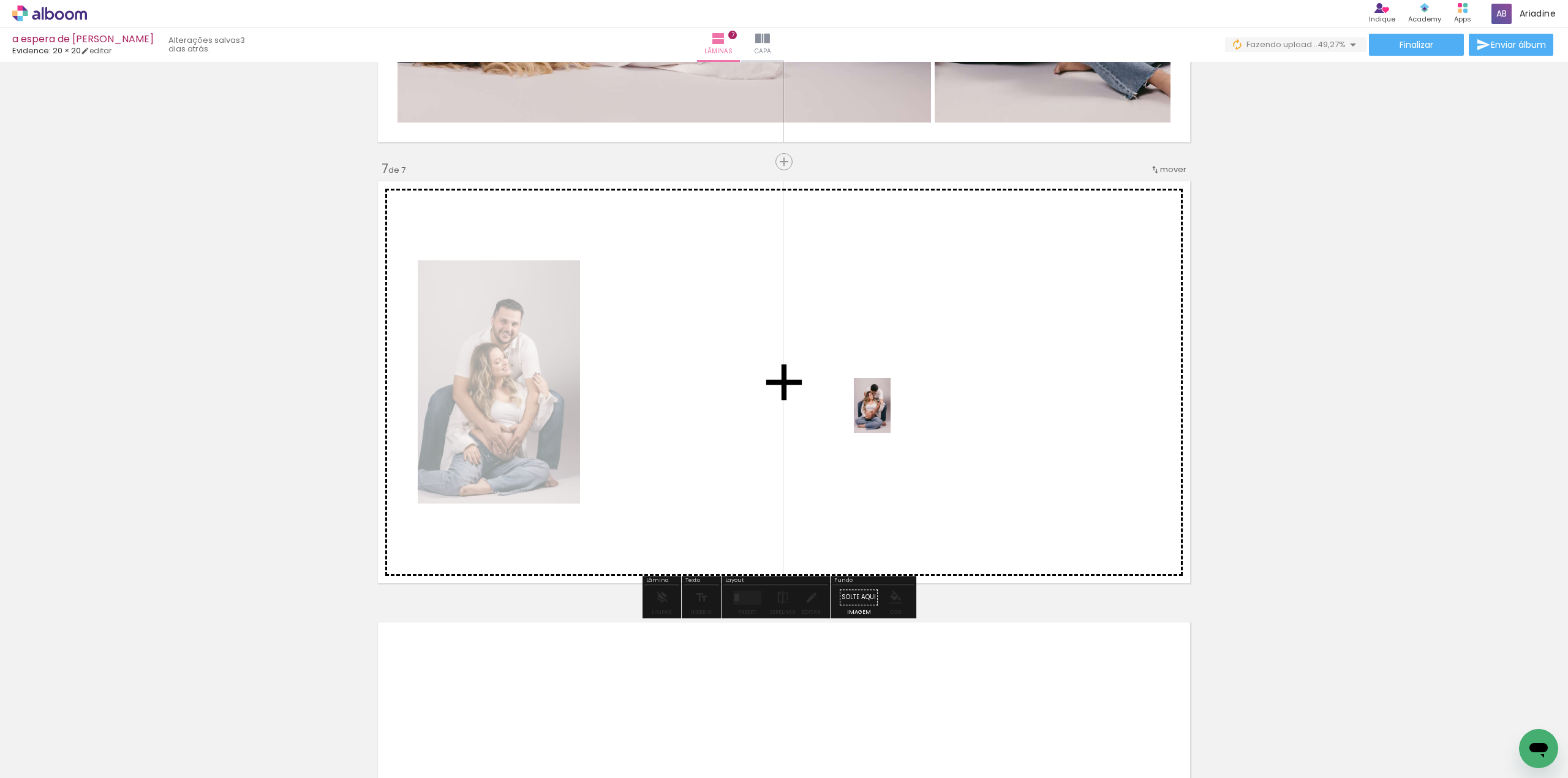
drag, startPoint x: 906, startPoint y: 714, endPoint x: 890, endPoint y: 414, distance: 300.4
click at [890, 414] on quentale-workspace at bounding box center [784, 389] width 1568 height 778
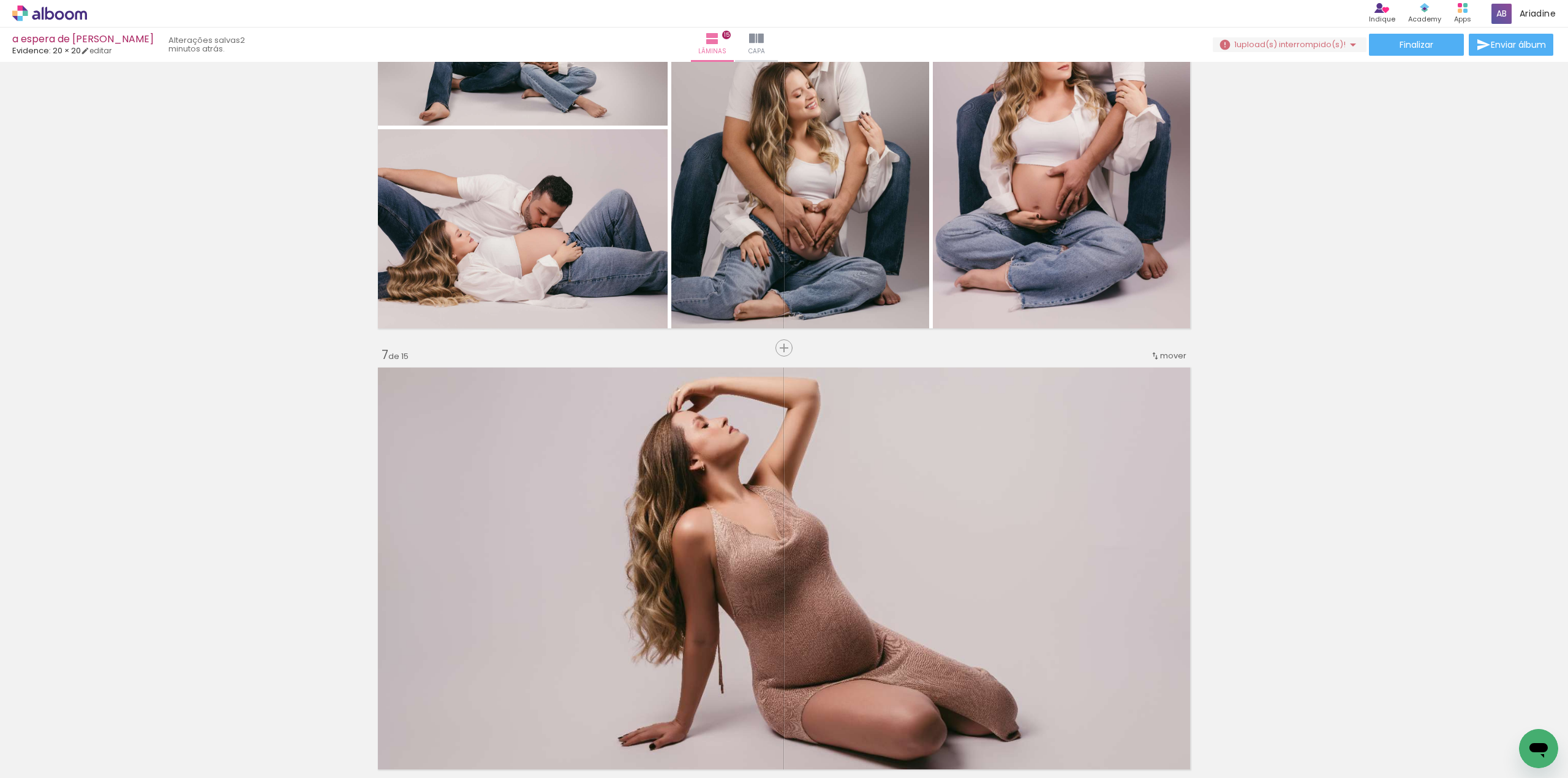
scroll to position [1972, 0]
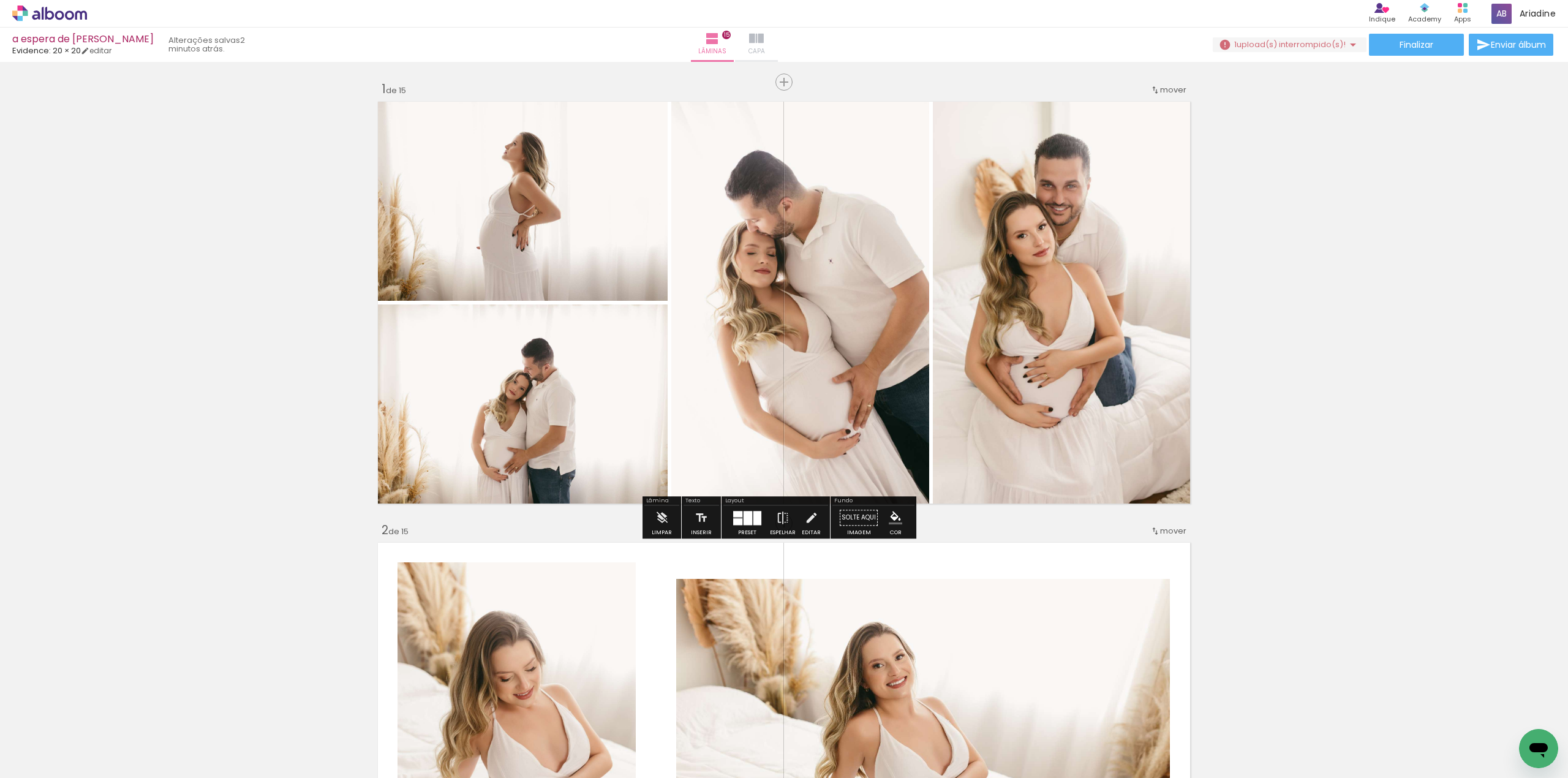
click at [764, 40] on iron-icon at bounding box center [756, 38] width 15 height 15
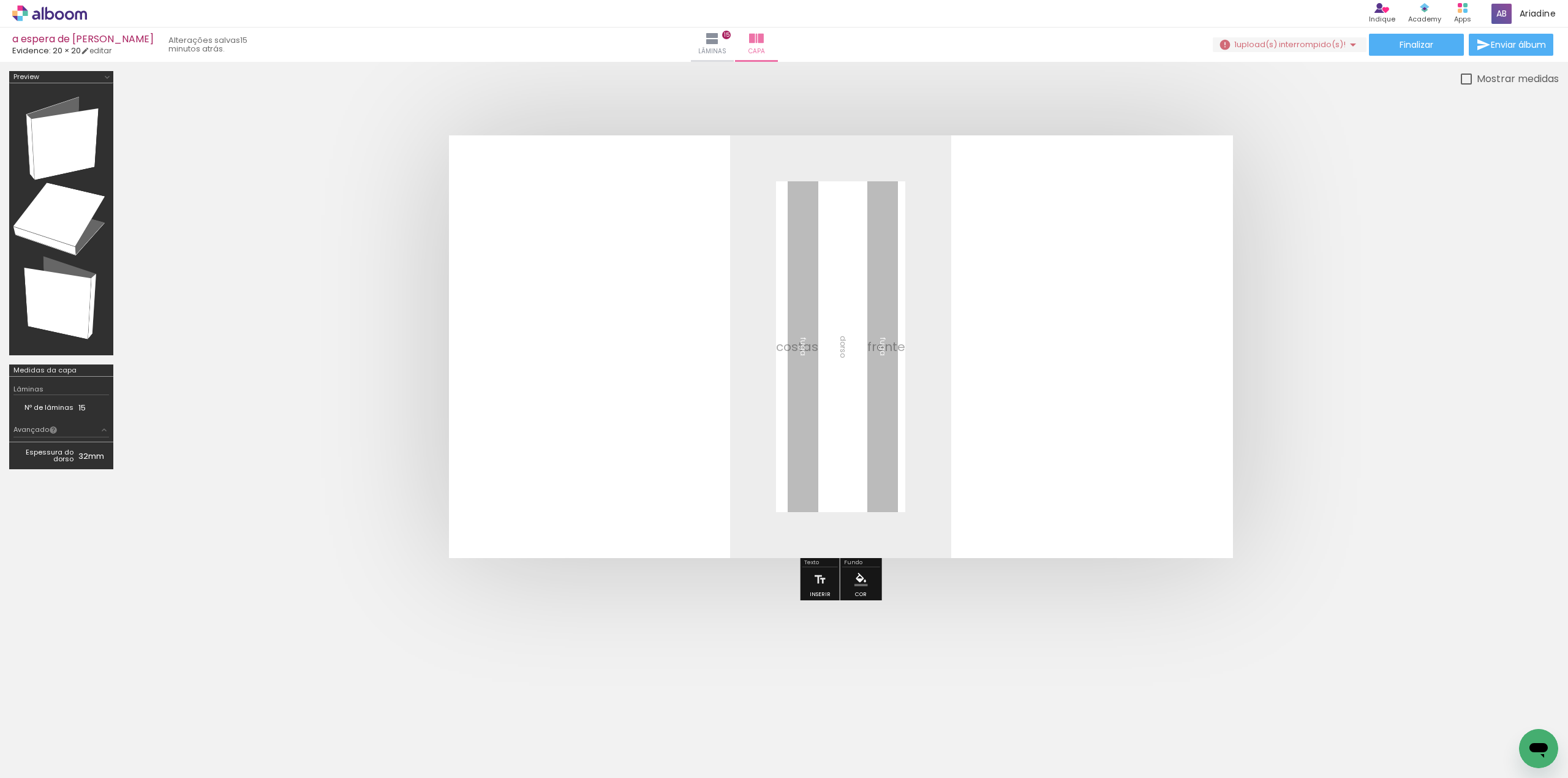
scroll to position [0, 12598]
click at [21, 757] on iron-icon at bounding box center [18, 761] width 15 height 15
click at [0, 0] on input "file" at bounding box center [0, 0] width 0 height 0
drag, startPoint x: 1481, startPoint y: 771, endPoint x: 13, endPoint y: 35, distance: 1642.2
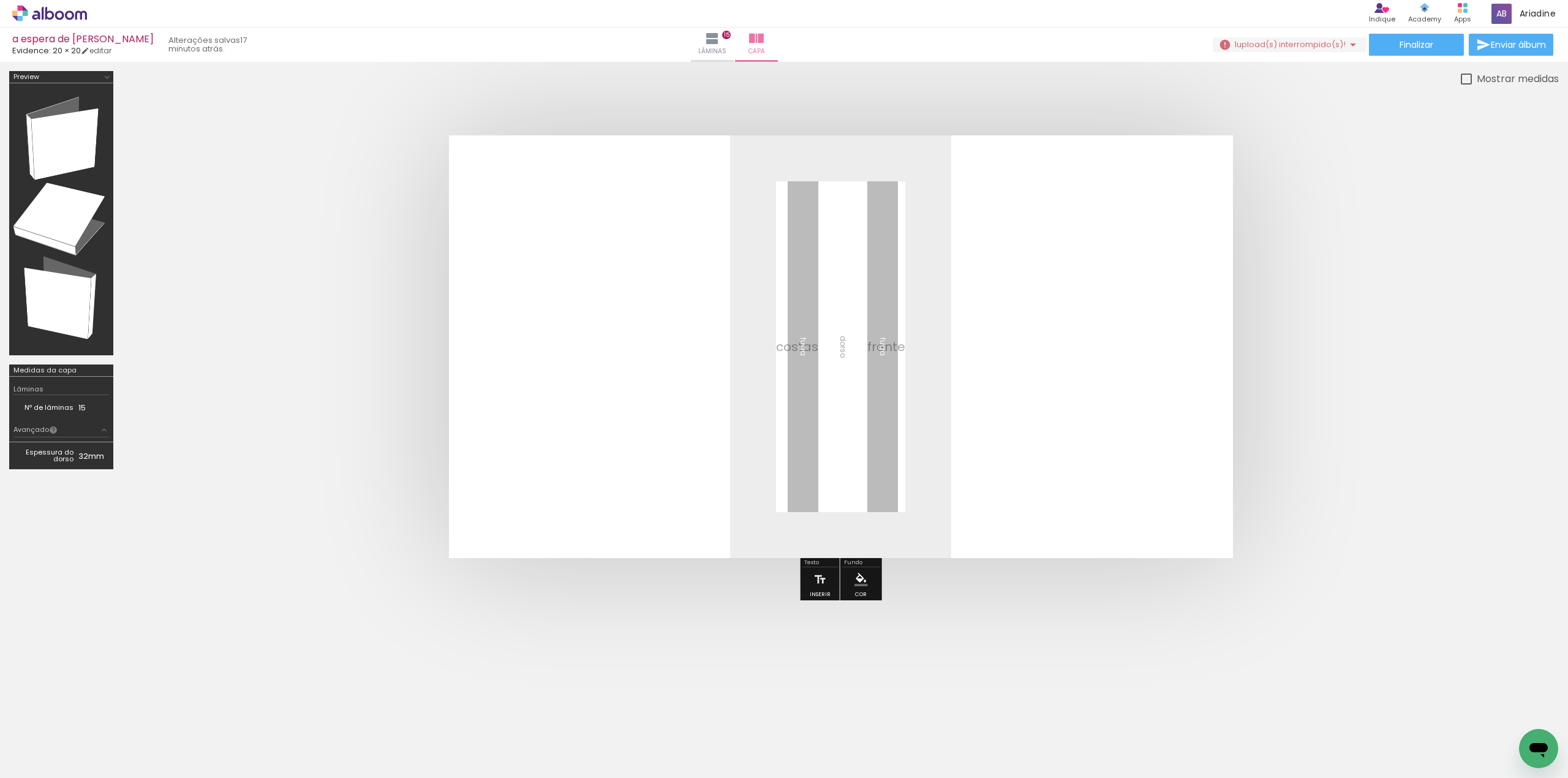
click at [37, 763] on span "Adicionar Fotos" at bounding box center [43, 761] width 37 height 14
click at [0, 0] on input "file" at bounding box center [0, 0] width 0 height 0
click at [18, 758] on iron-icon at bounding box center [18, 761] width 15 height 15
click at [0, 0] on input "file" at bounding box center [0, 0] width 0 height 0
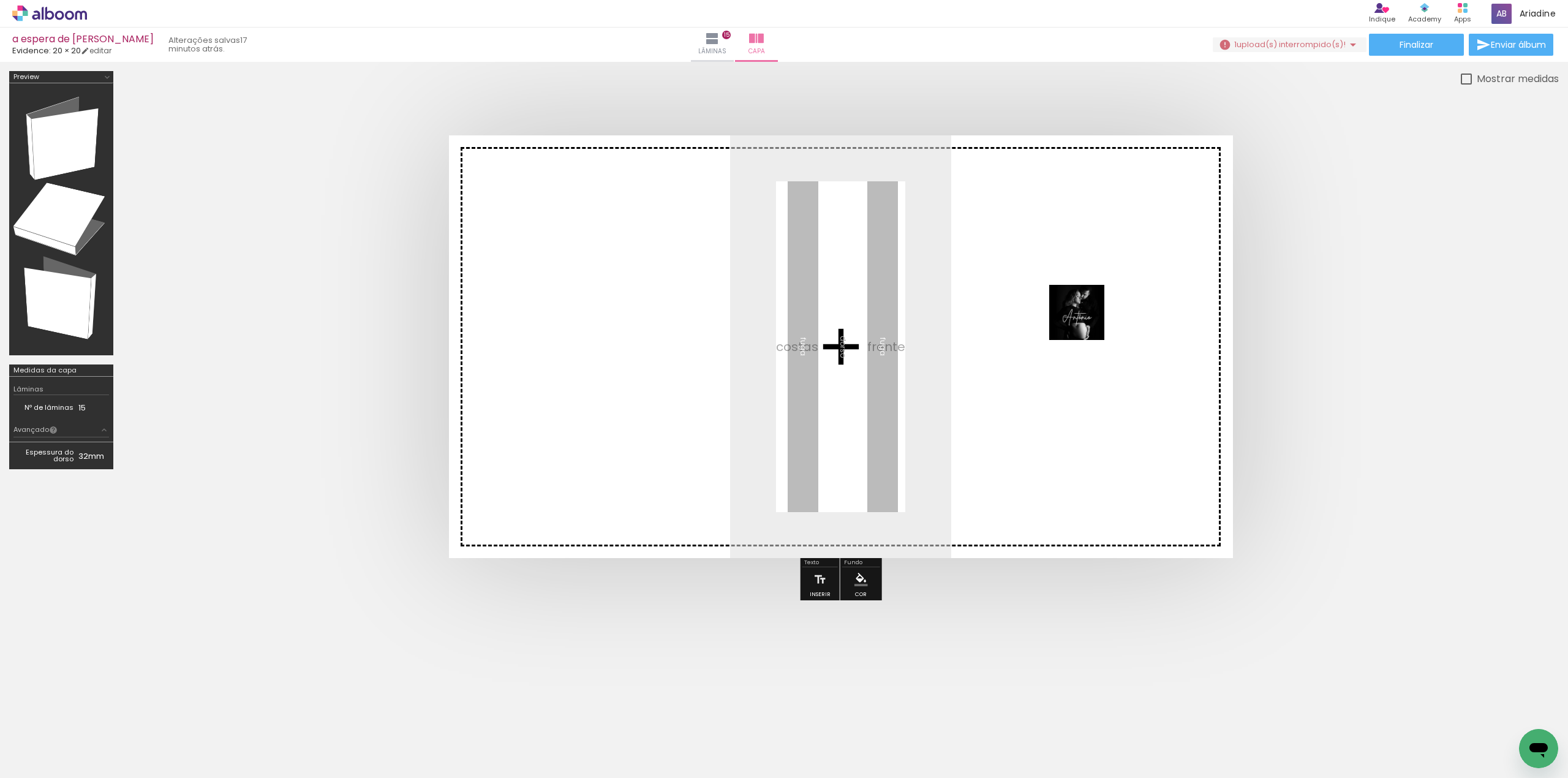
drag, startPoint x: 1515, startPoint y: 733, endPoint x: 1086, endPoint y: 321, distance: 594.8
click at [1086, 321] on quentale-workspace at bounding box center [784, 389] width 1568 height 778
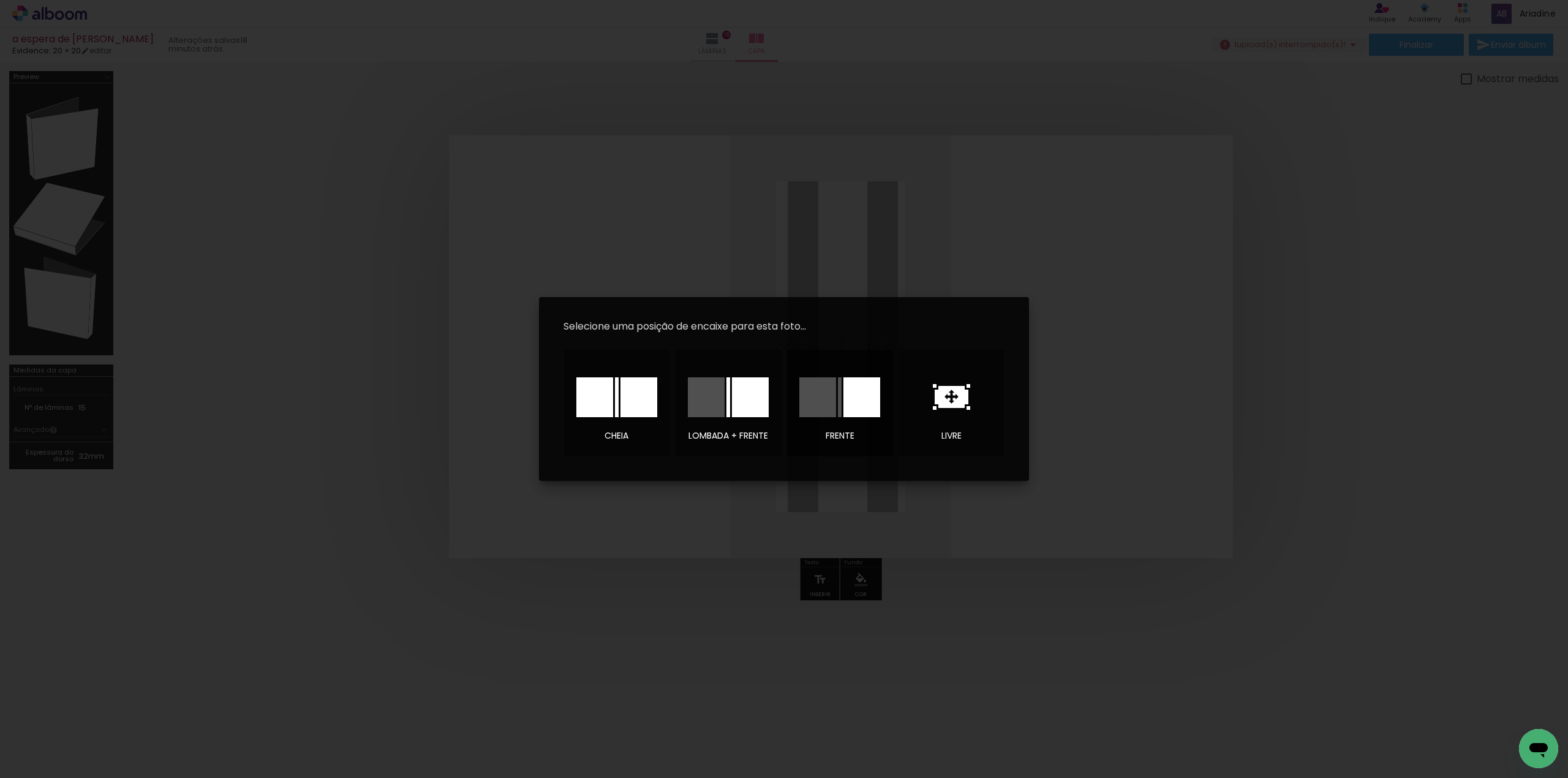
click at [856, 400] on div at bounding box center [861, 397] width 37 height 40
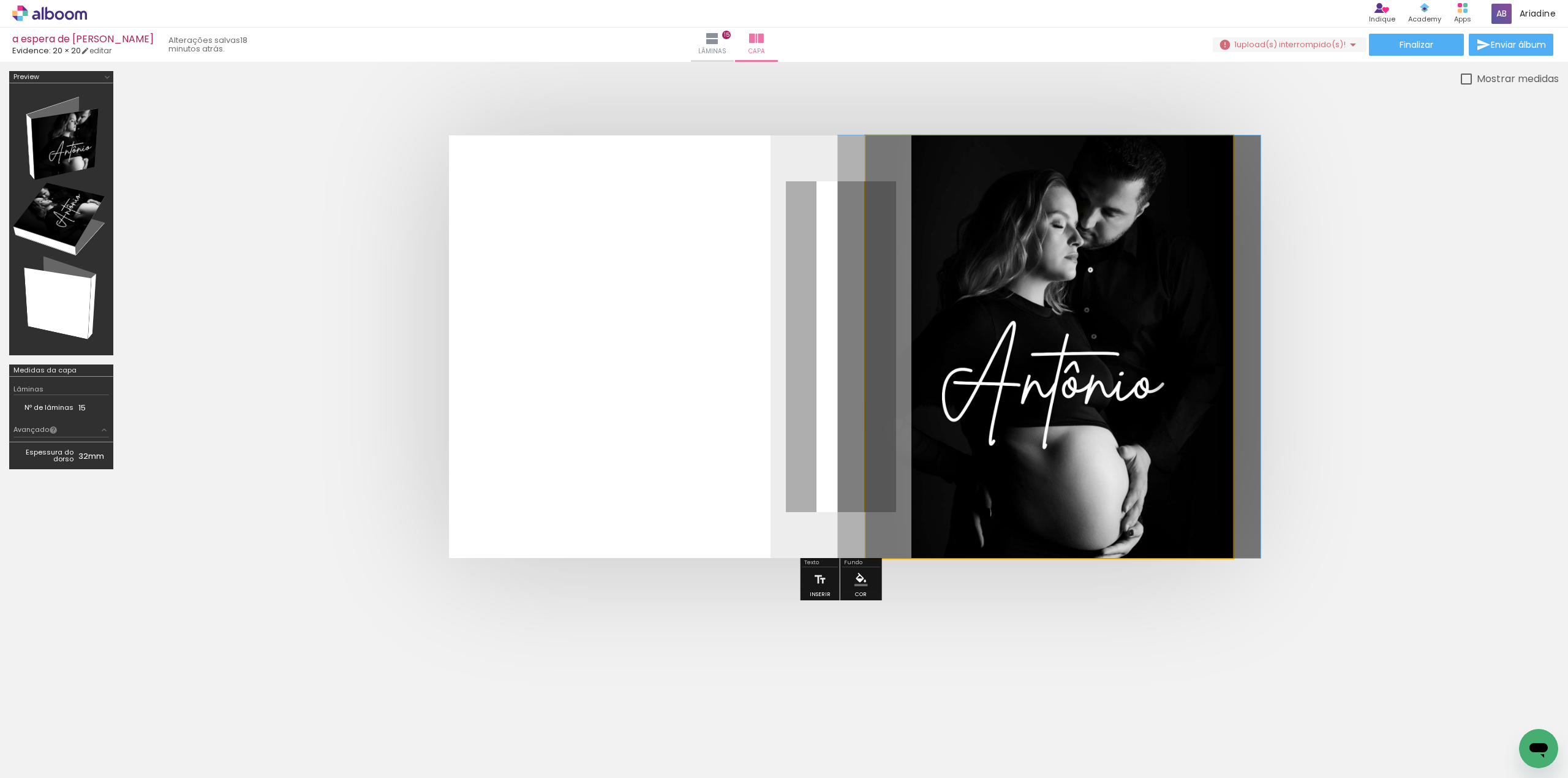
click at [917, 245] on quentale-photo at bounding box center [1049, 346] width 367 height 422
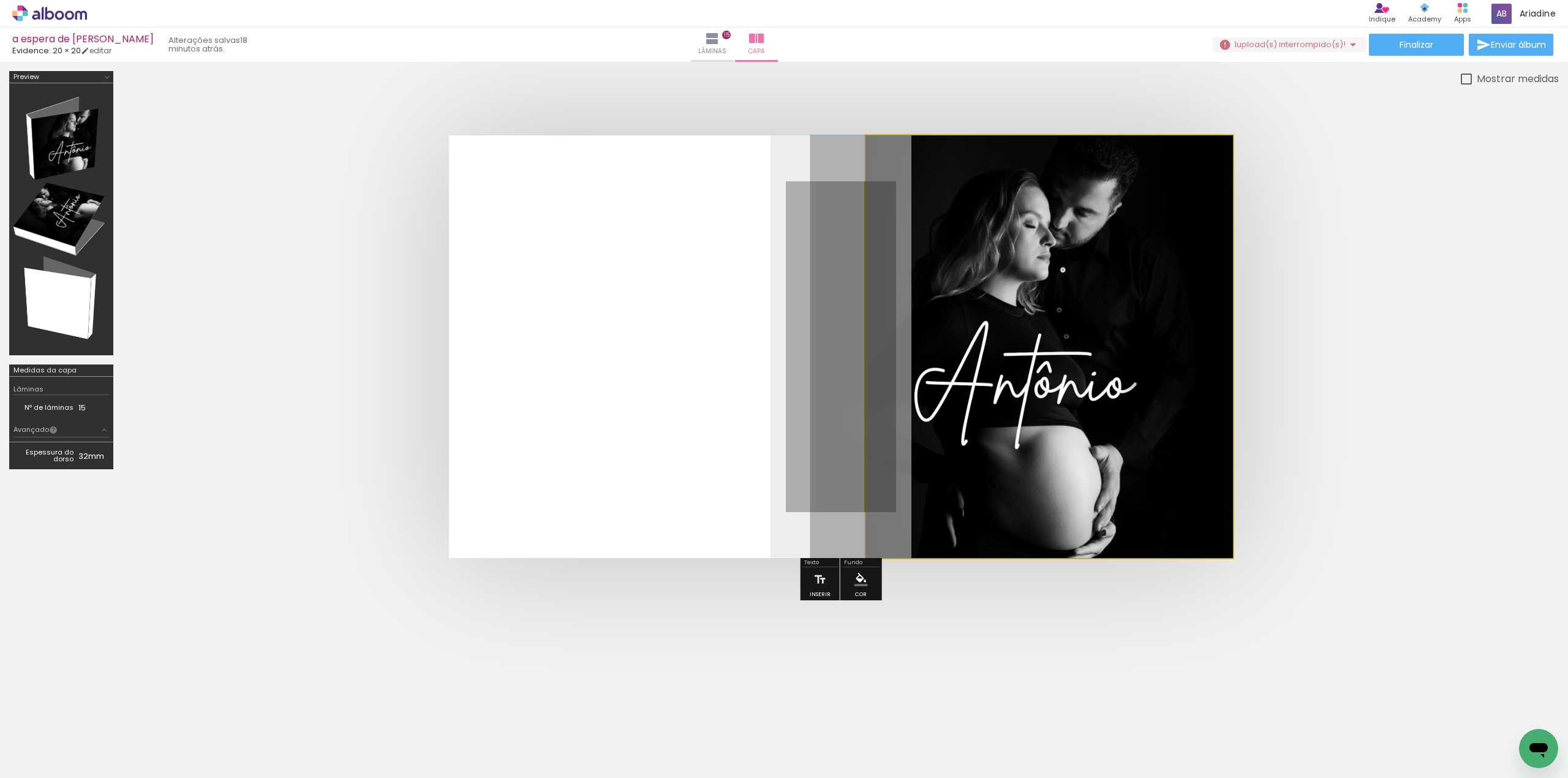
drag, startPoint x: 966, startPoint y: 351, endPoint x: 911, endPoint y: 344, distance: 55.4
drag, startPoint x: 912, startPoint y: 164, endPoint x: 870, endPoint y: 164, distance: 42.0
type paper-slider "100"
click at [870, 164] on quentale-photo at bounding box center [1049, 346] width 367 height 422
click at [944, 263] on quentale-photo at bounding box center [1049, 346] width 367 height 422
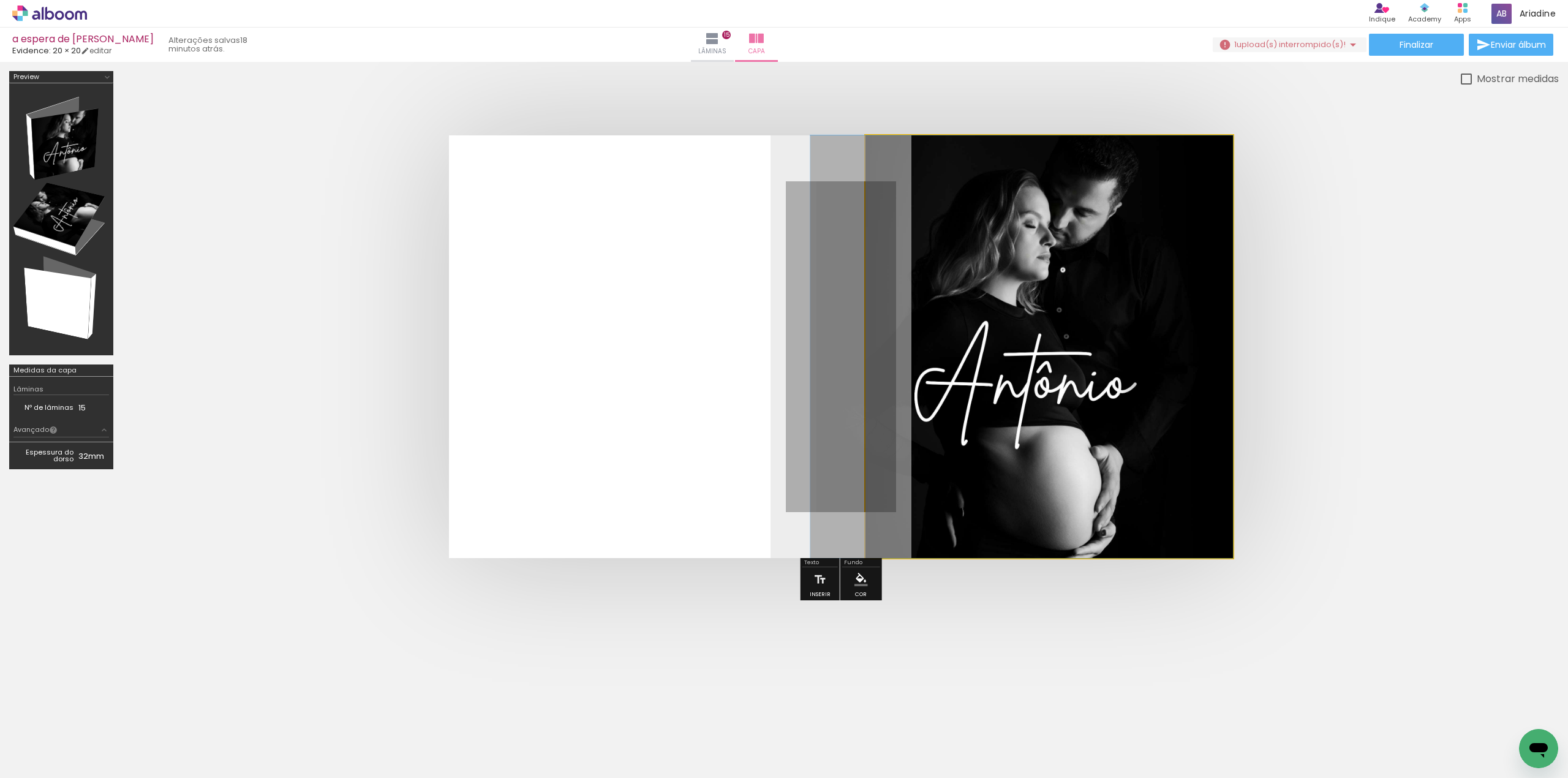
click at [944, 263] on quentale-photo at bounding box center [1049, 346] width 367 height 422
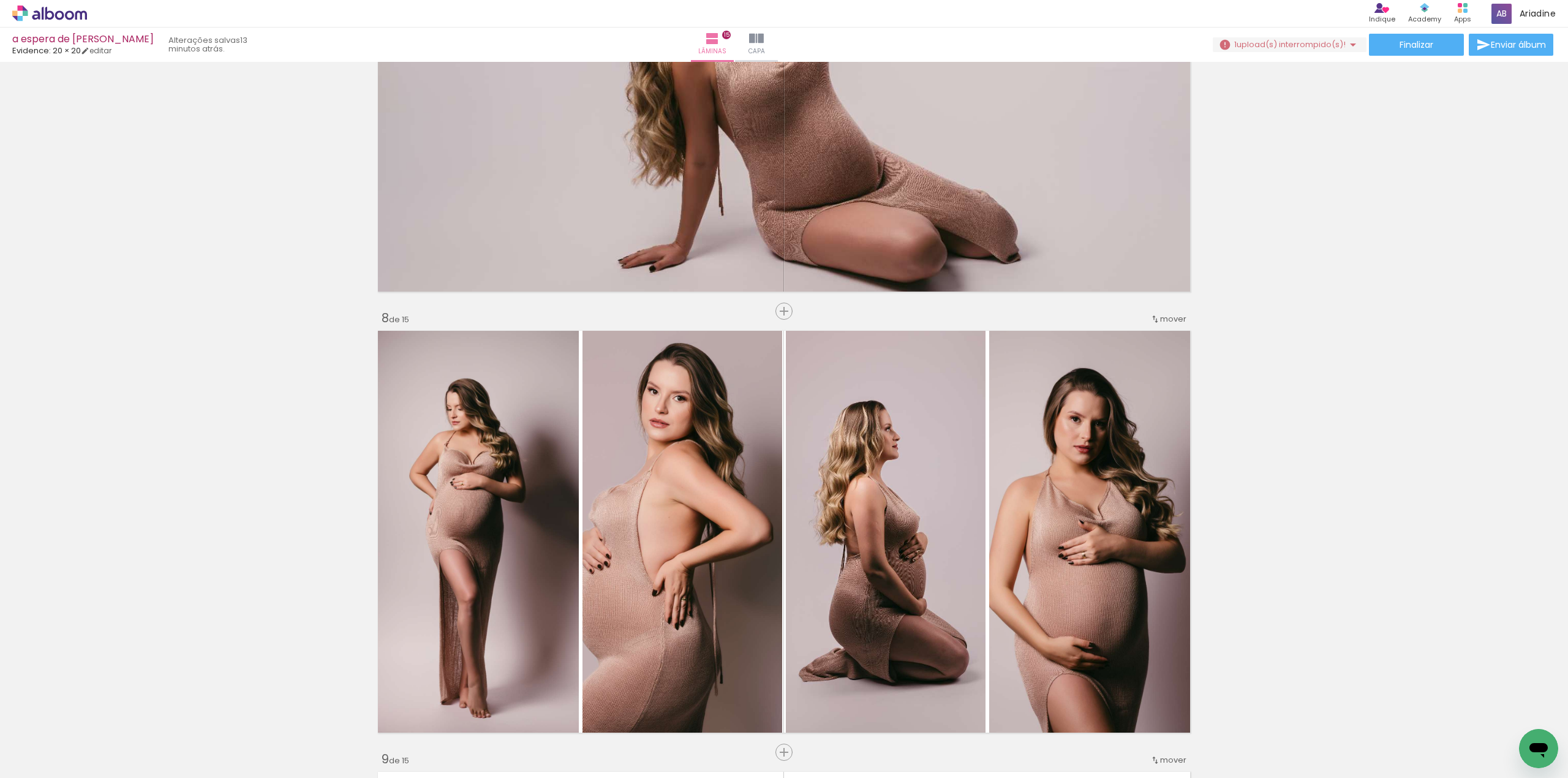
scroll to position [0, 12667]
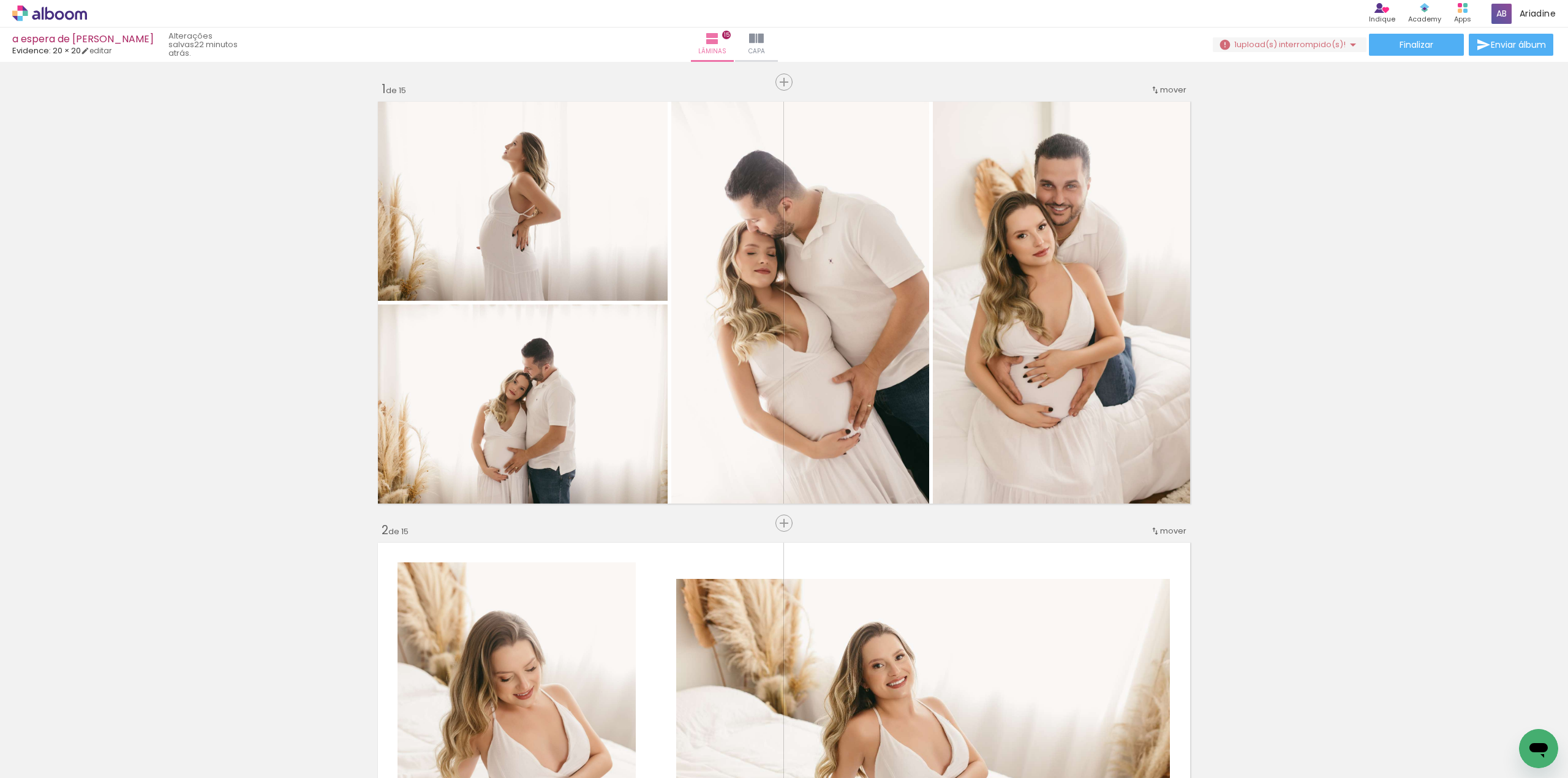
scroll to position [2857, 0]
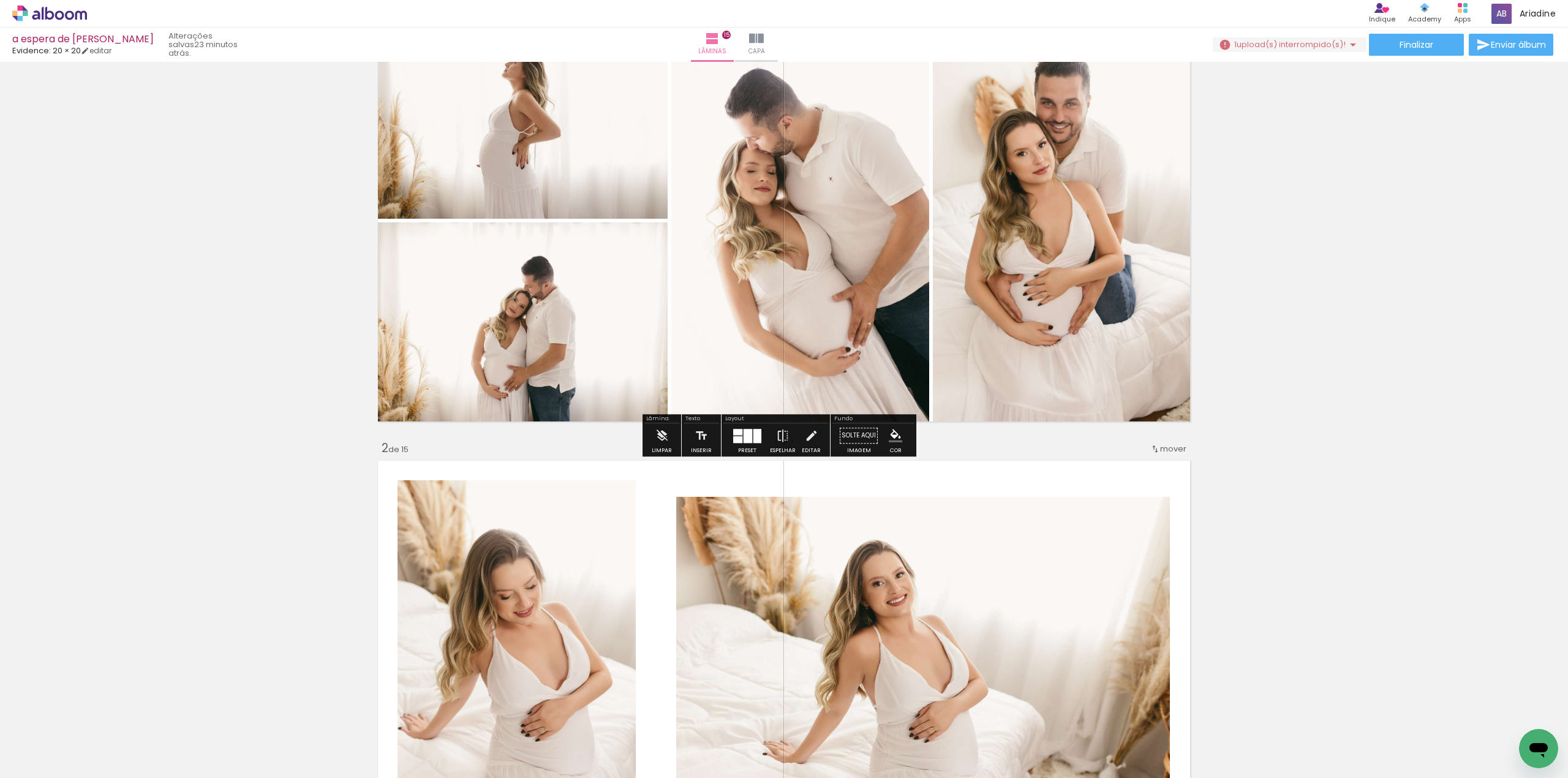
scroll to position [81, 0]
click at [765, 55] on span "Capa" at bounding box center [756, 51] width 17 height 11
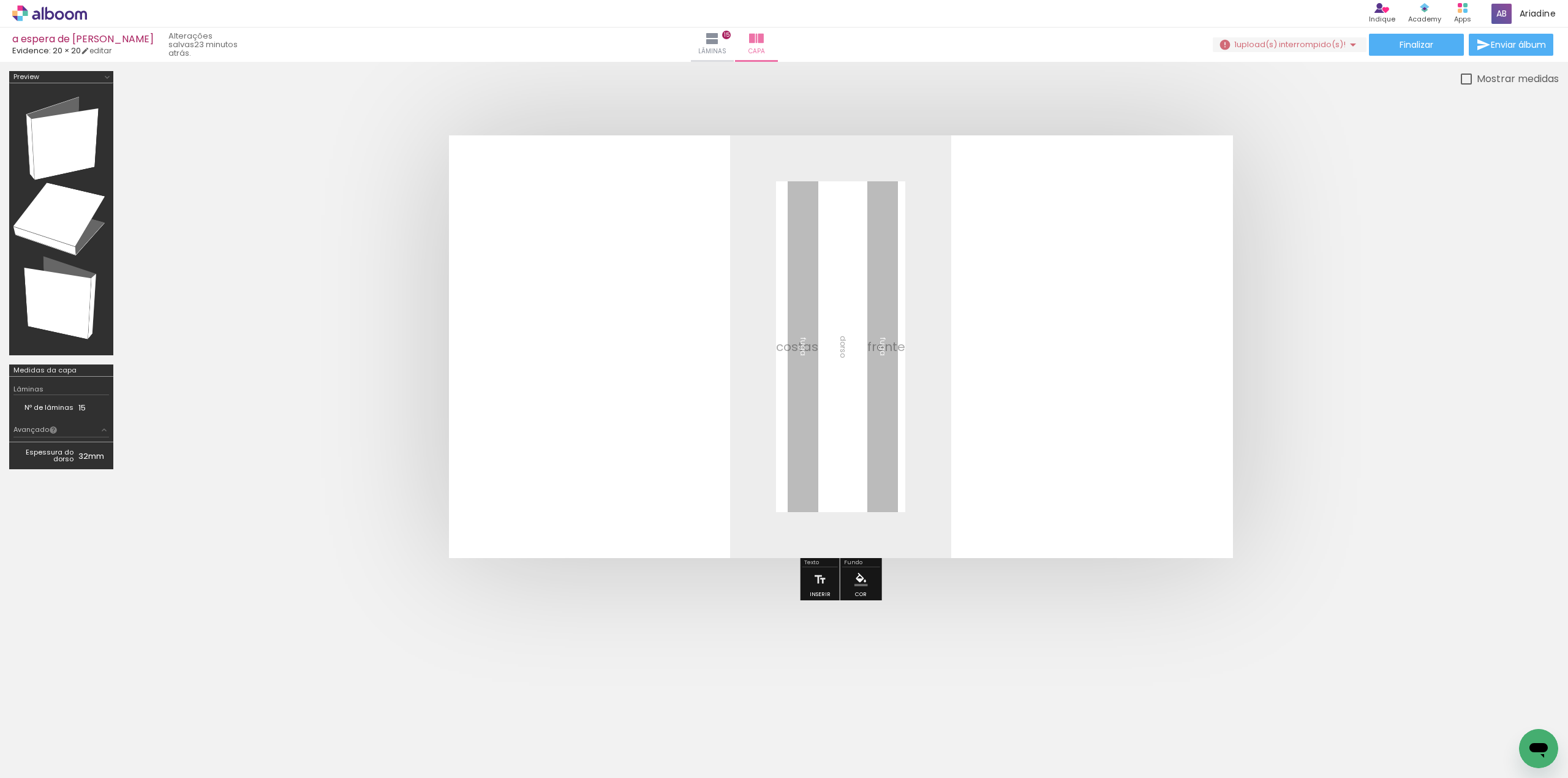
click at [55, 763] on span "Adicionar Fotos" at bounding box center [43, 761] width 37 height 14
click at [0, 0] on input "file" at bounding box center [0, 0] width 0 height 0
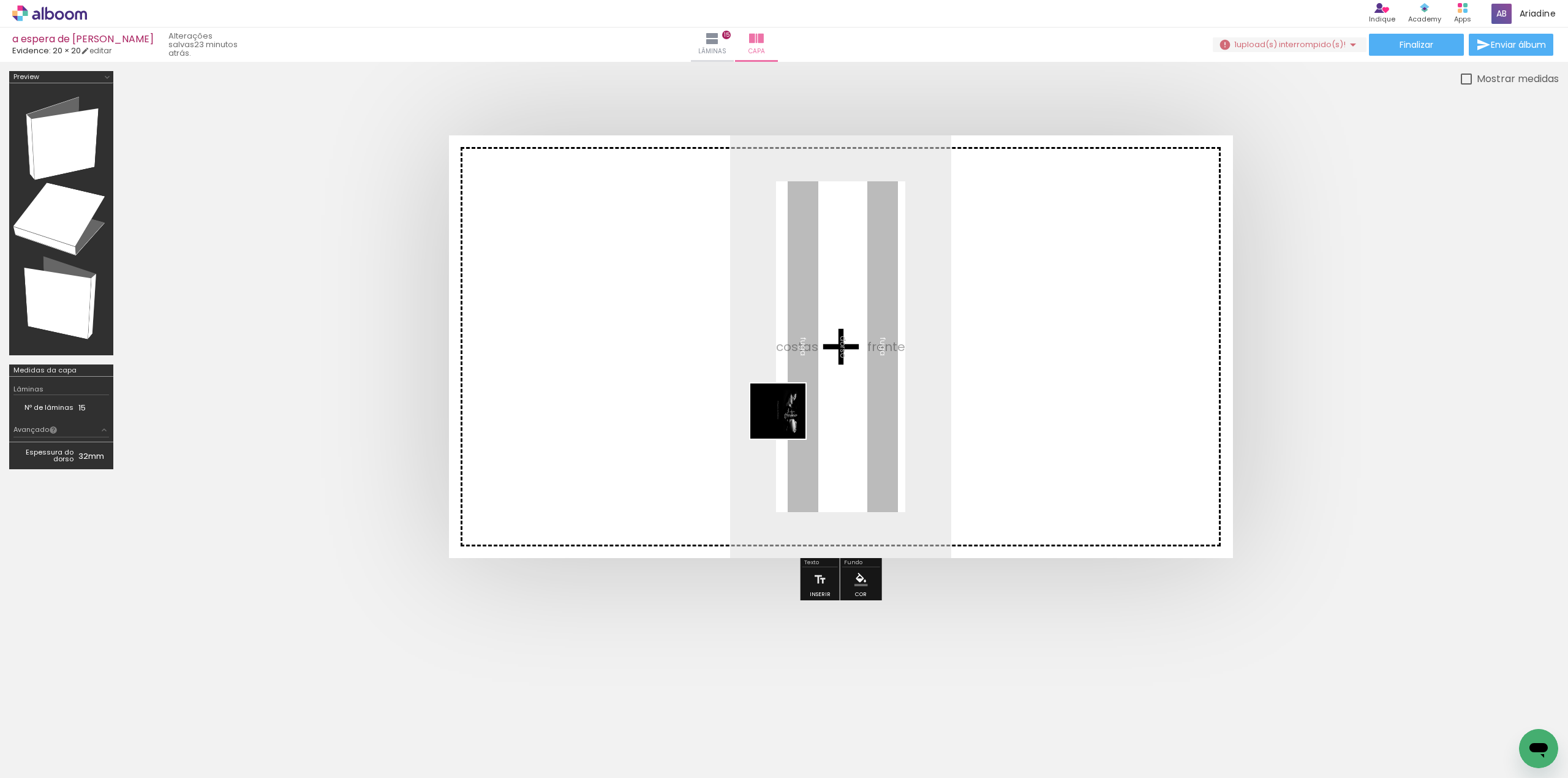
drag, startPoint x: 1500, startPoint y: 738, endPoint x: 787, endPoint y: 420, distance: 780.7
click at [787, 420] on quentale-workspace at bounding box center [784, 389] width 1568 height 778
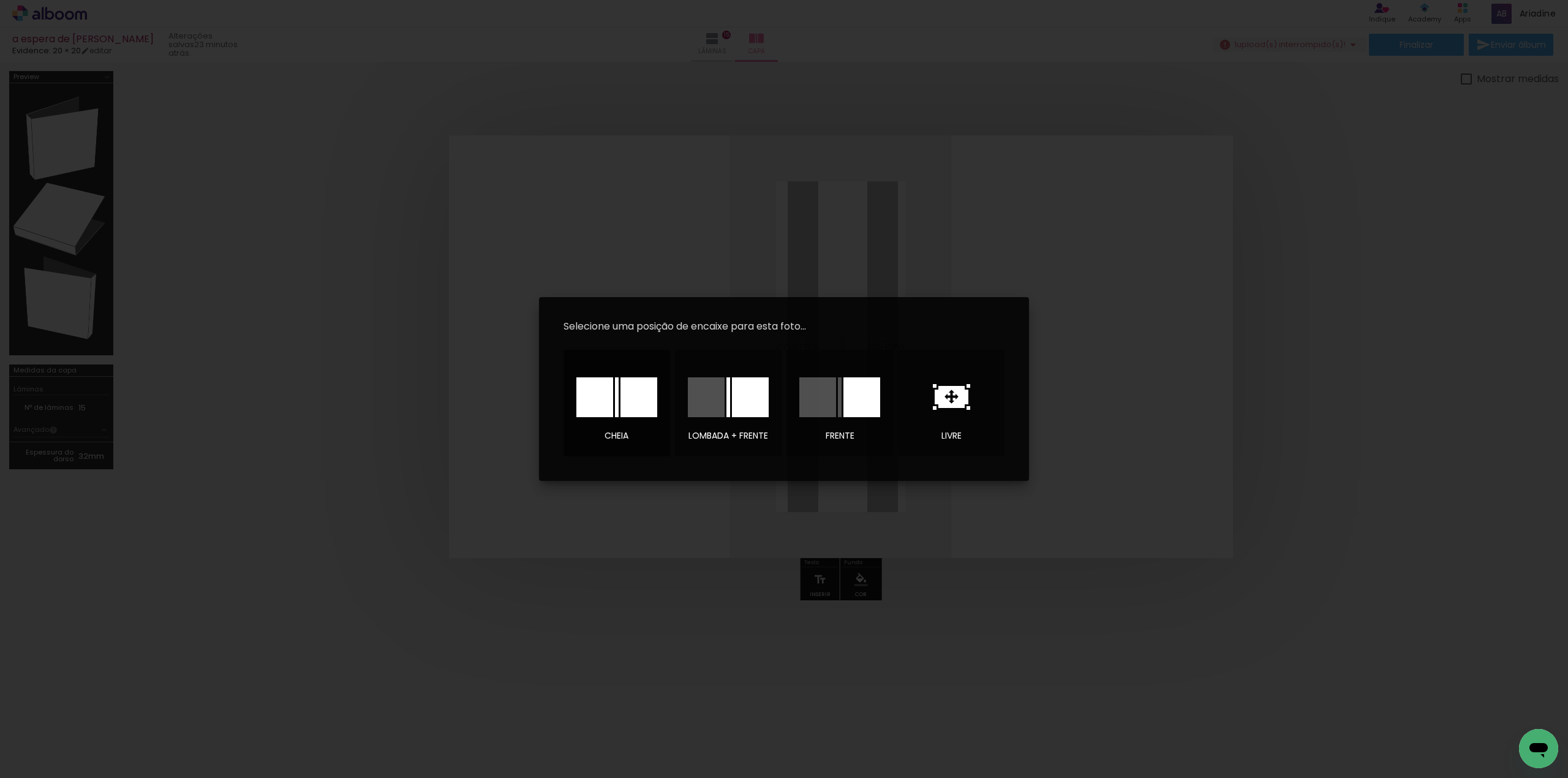
click at [593, 420] on div at bounding box center [616, 396] width 85 height 61
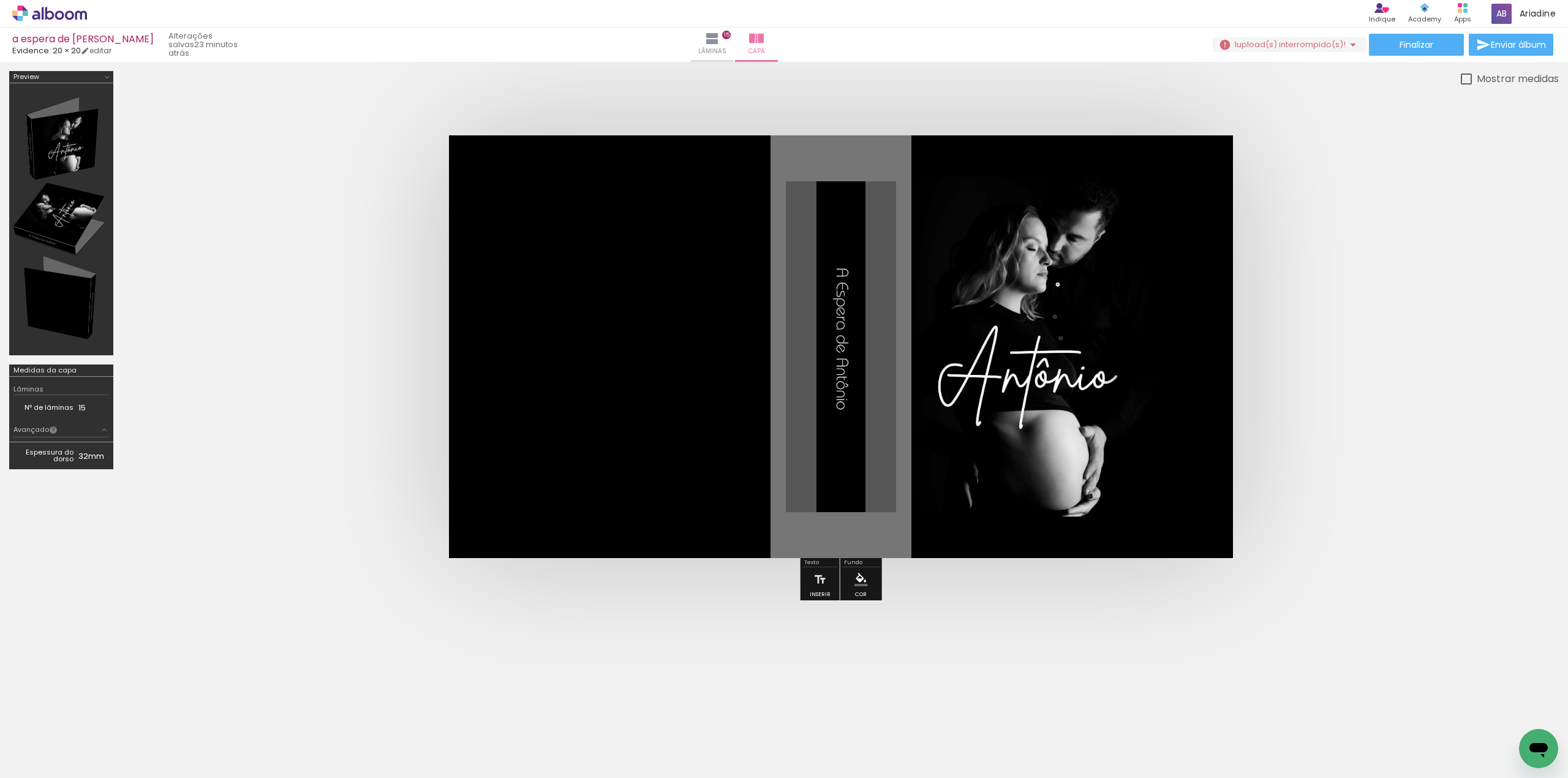
click at [1317, 373] on quentale-cover at bounding box center [841, 346] width 1338 height 422
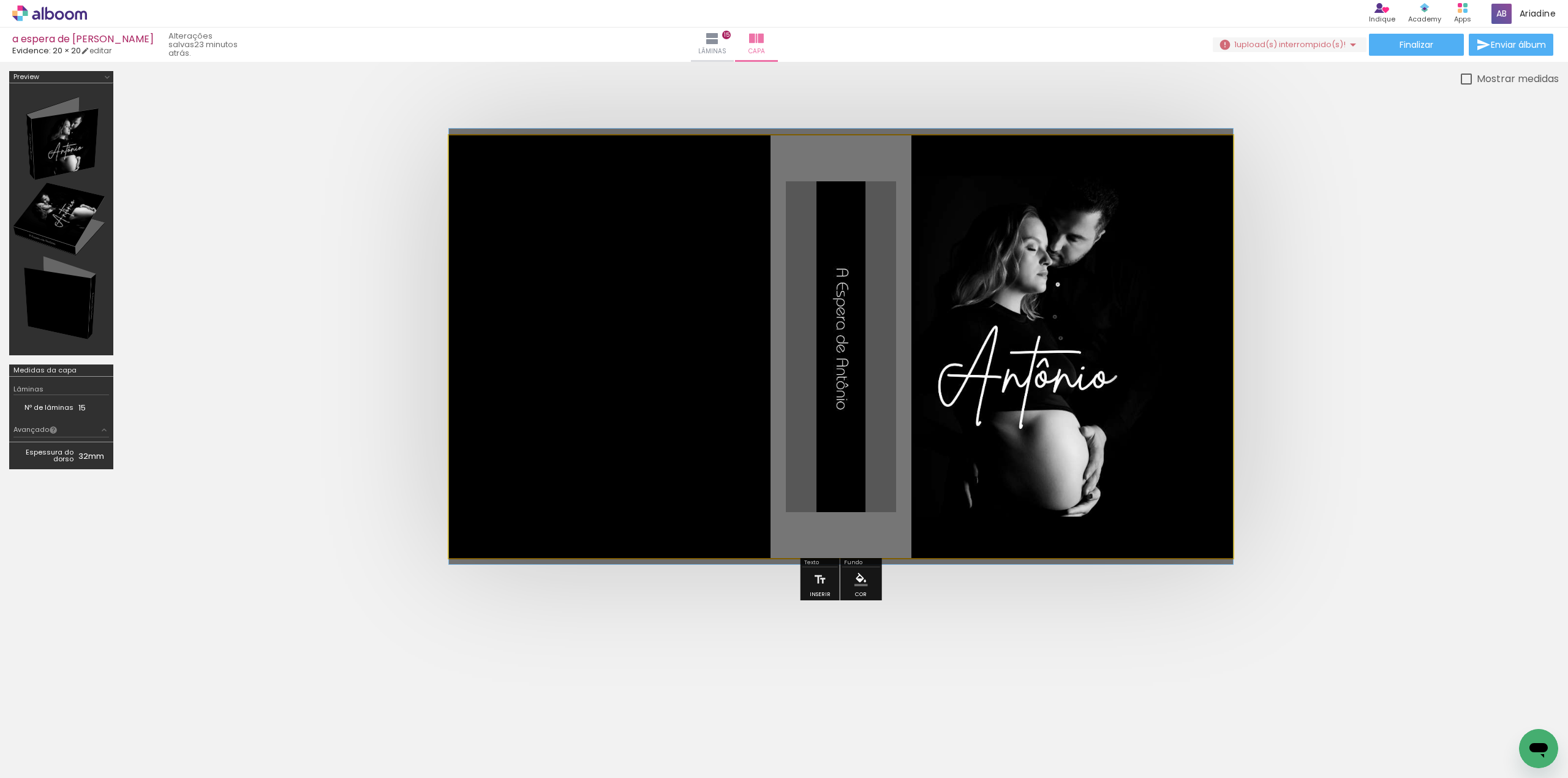
click at [689, 356] on quentale-photo at bounding box center [841, 346] width 784 height 422
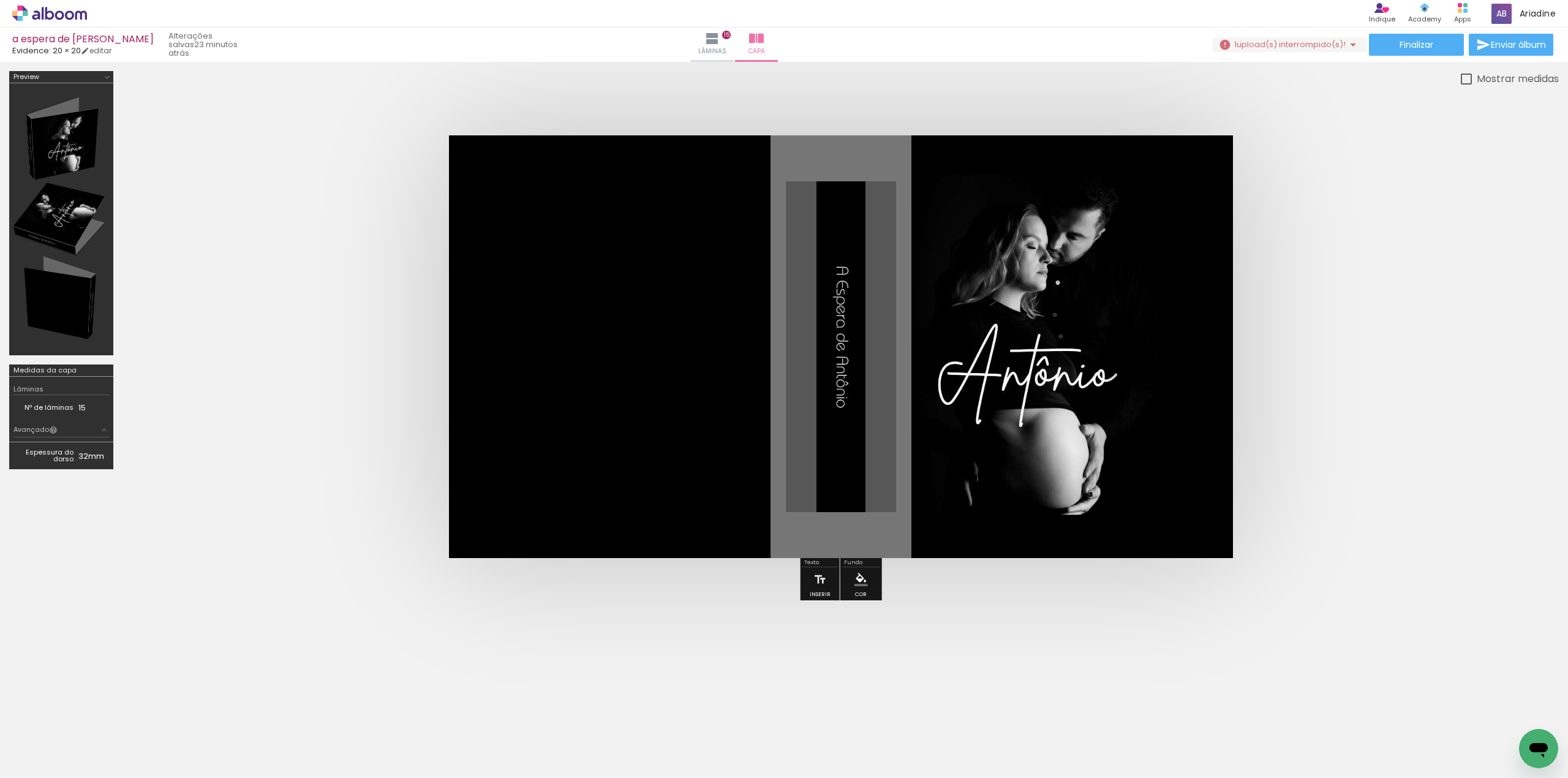
click at [1320, 324] on quentale-cover at bounding box center [841, 346] width 1338 height 422
click at [1328, 280] on quentale-cover at bounding box center [841, 346] width 1338 height 422
click at [1399, 49] on span "Finalizar" at bounding box center [1416, 45] width 33 height 9
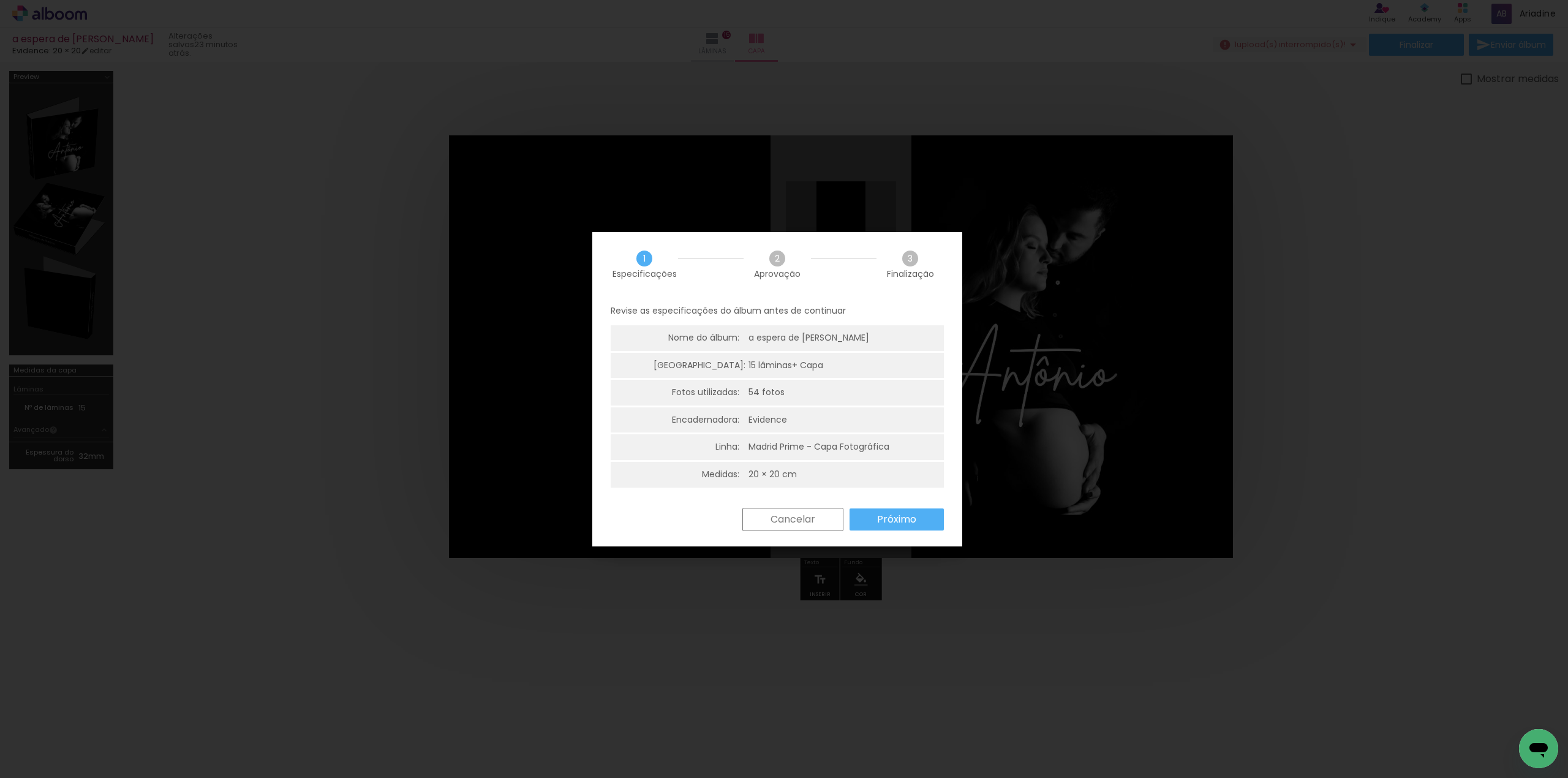
click at [0, 0] on slot "Próximo" at bounding box center [0, 0] width 0 height 0
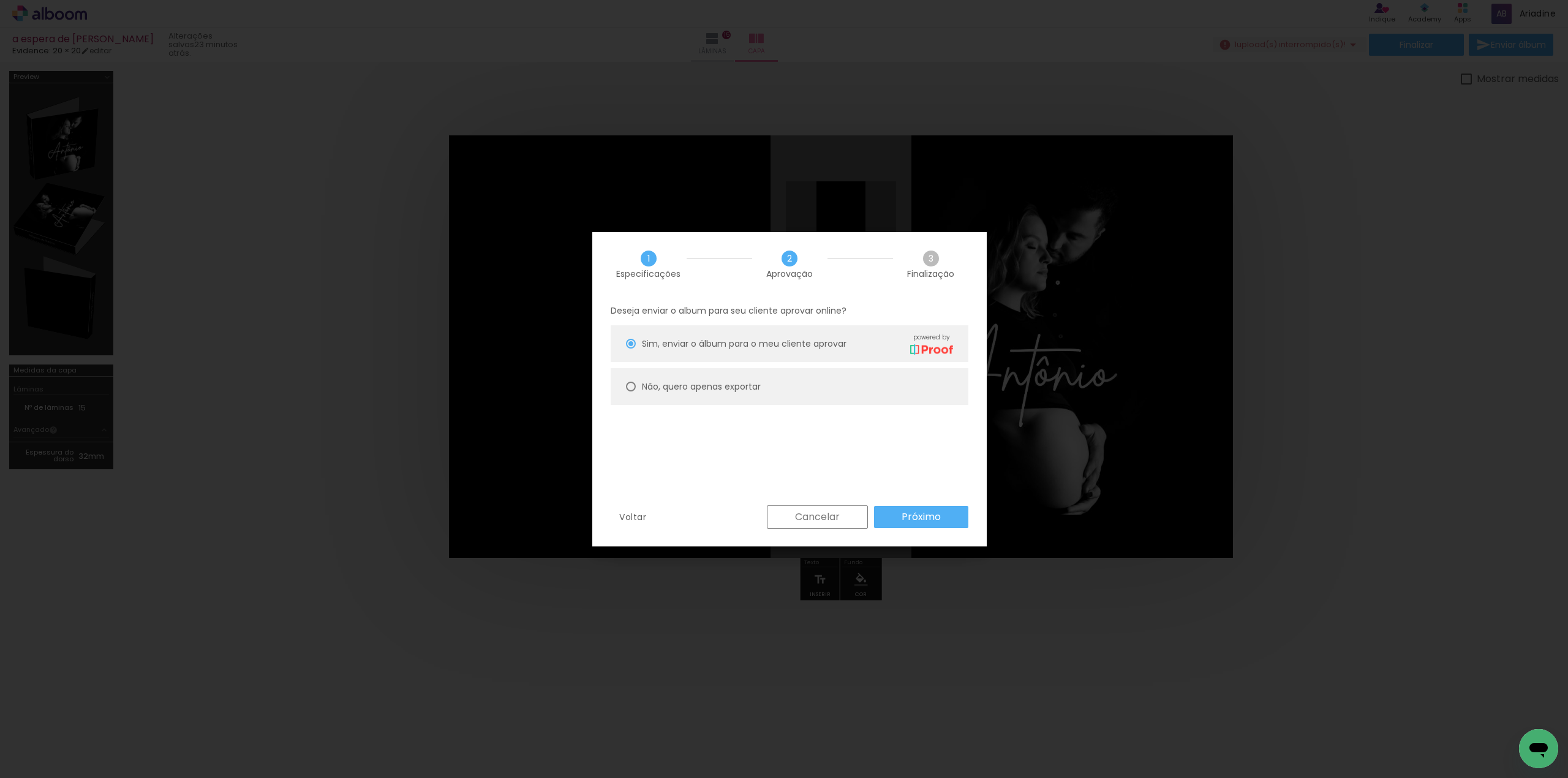
click at [0, 0] on slot "Próximo" at bounding box center [0, 0] width 0 height 0
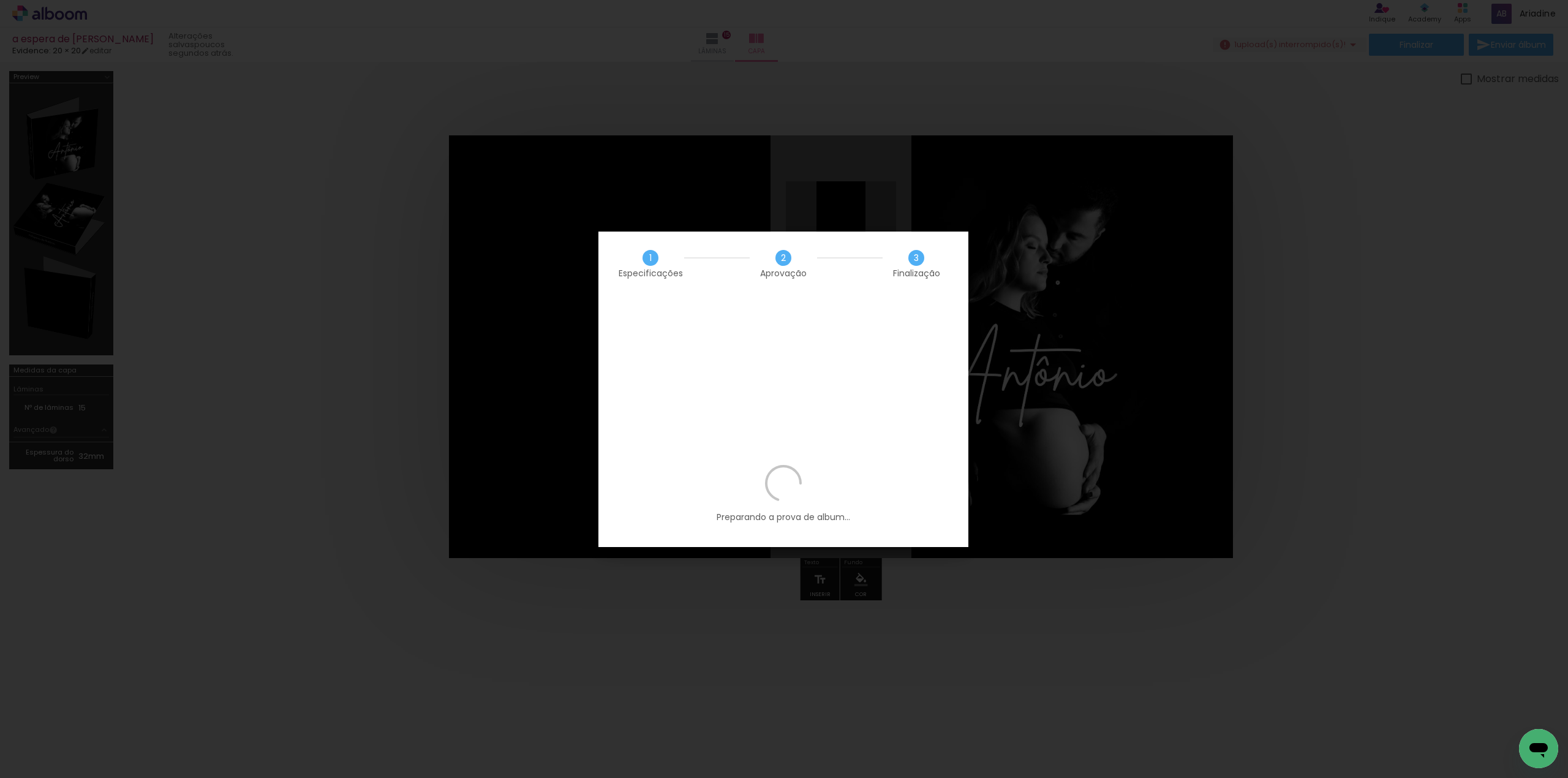
scroll to position [0, 12735]
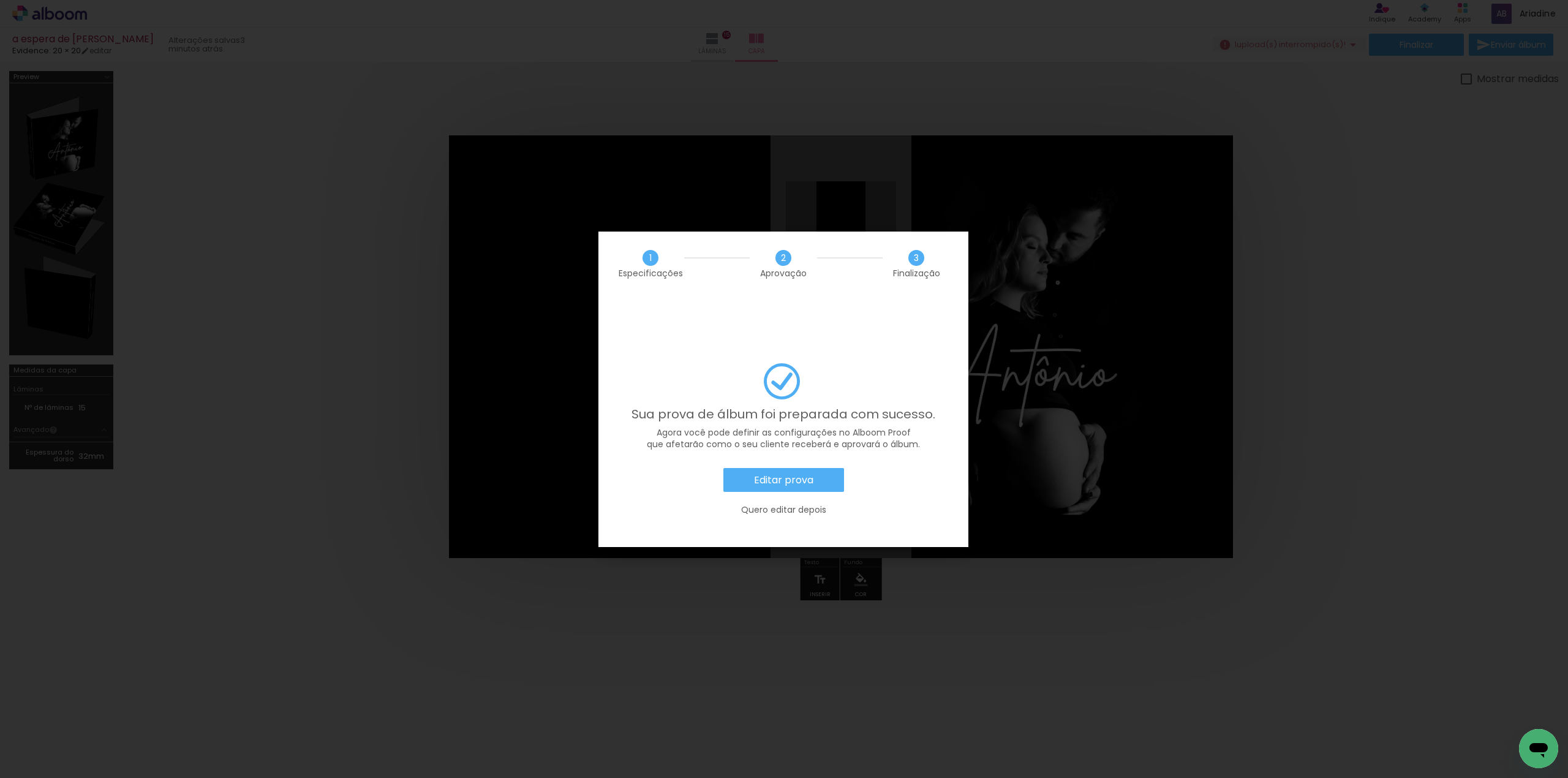
click at [0, 0] on slot "Editar prova" at bounding box center [0, 0] width 0 height 0
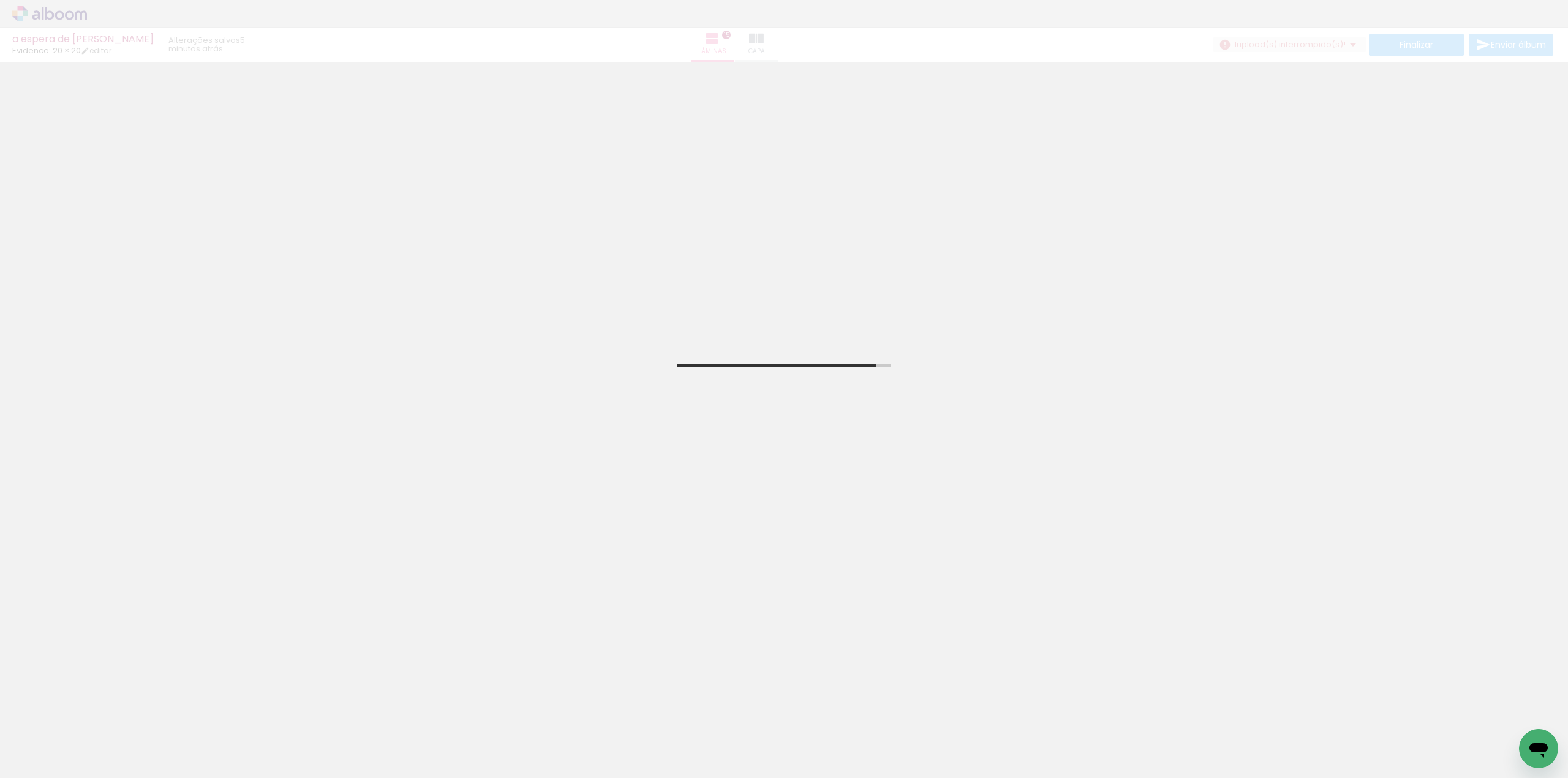
click at [0, 0] on span "Adicionar Fotos" at bounding box center [0, 0] width 0 height 0
click at [0, 0] on input "file" at bounding box center [0, 0] width 0 height 0
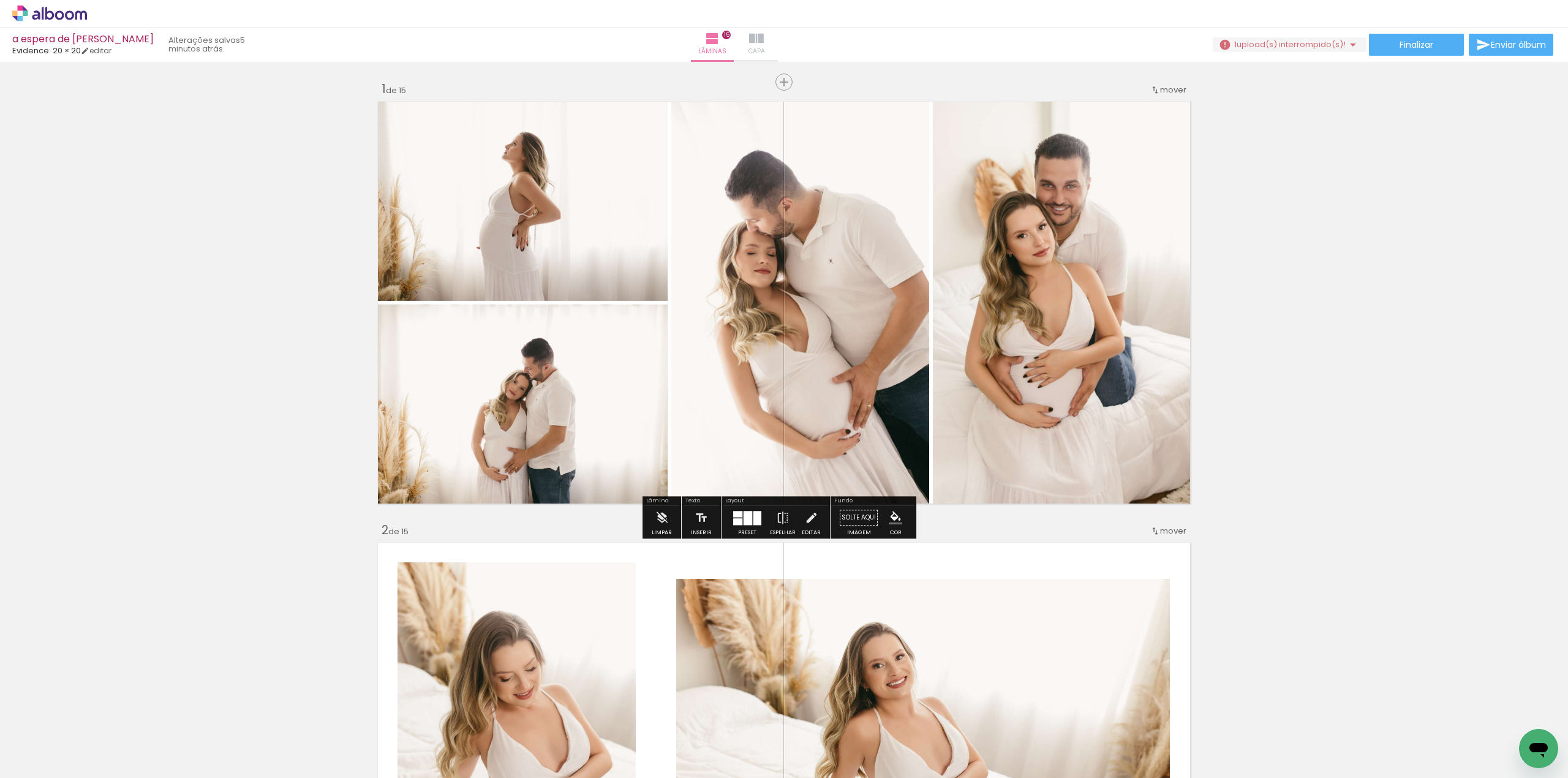
click at [765, 48] on span "Capa" at bounding box center [756, 51] width 17 height 11
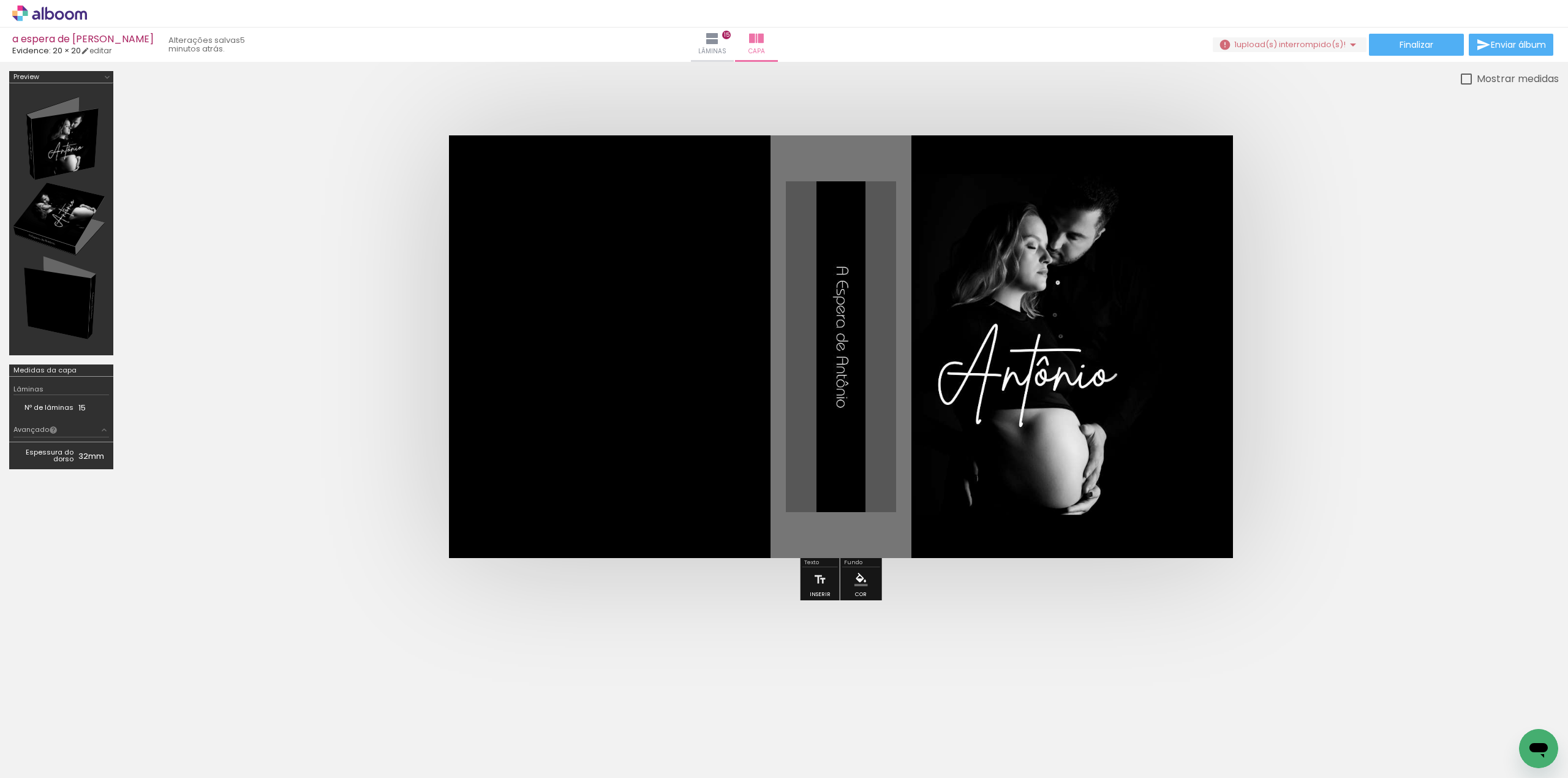
scroll to position [0, 12735]
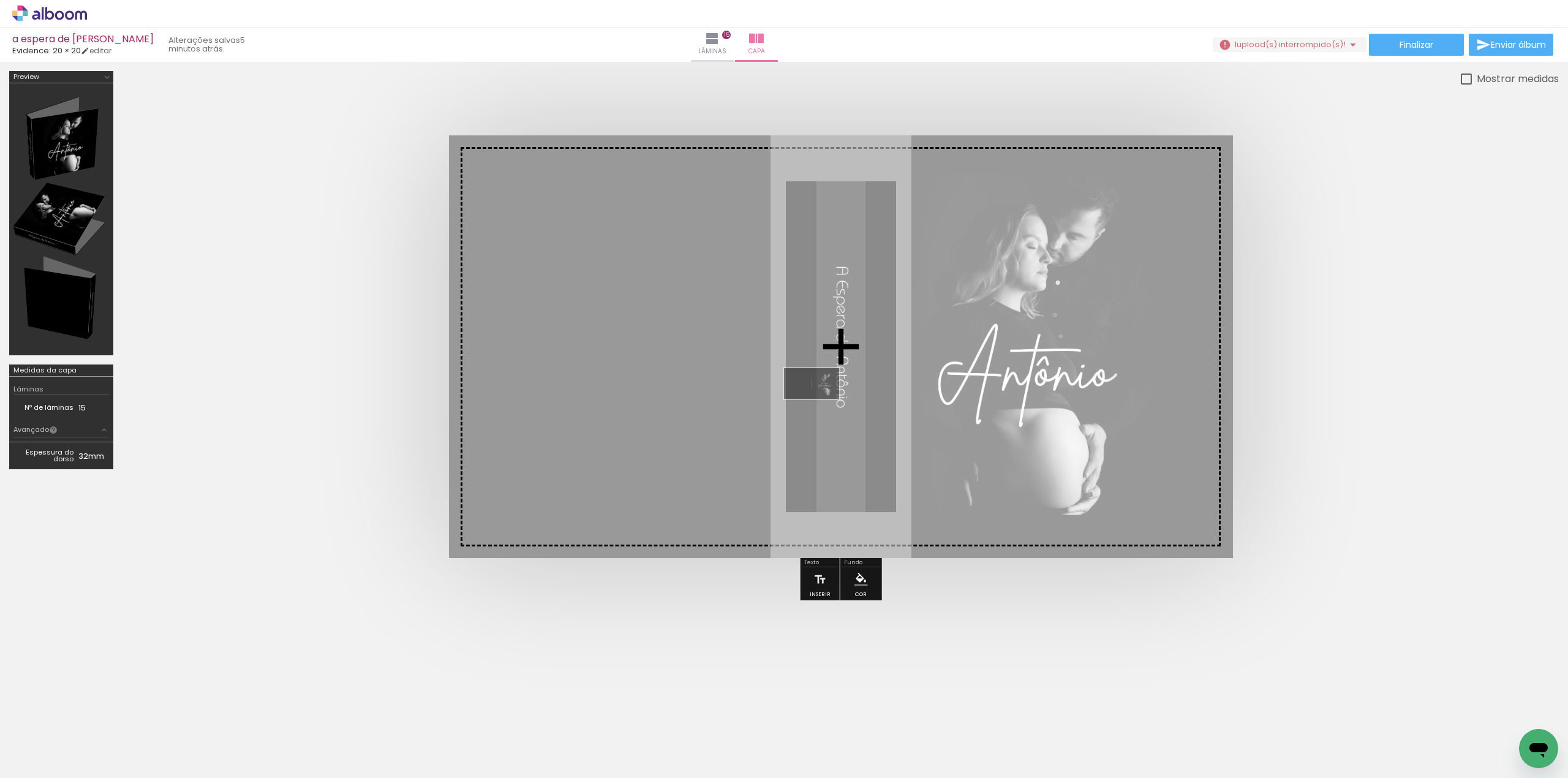
drag, startPoint x: 1517, startPoint y: 733, endPoint x: 821, endPoint y: 404, distance: 769.8
click at [821, 404] on quentale-workspace at bounding box center [784, 389] width 1568 height 778
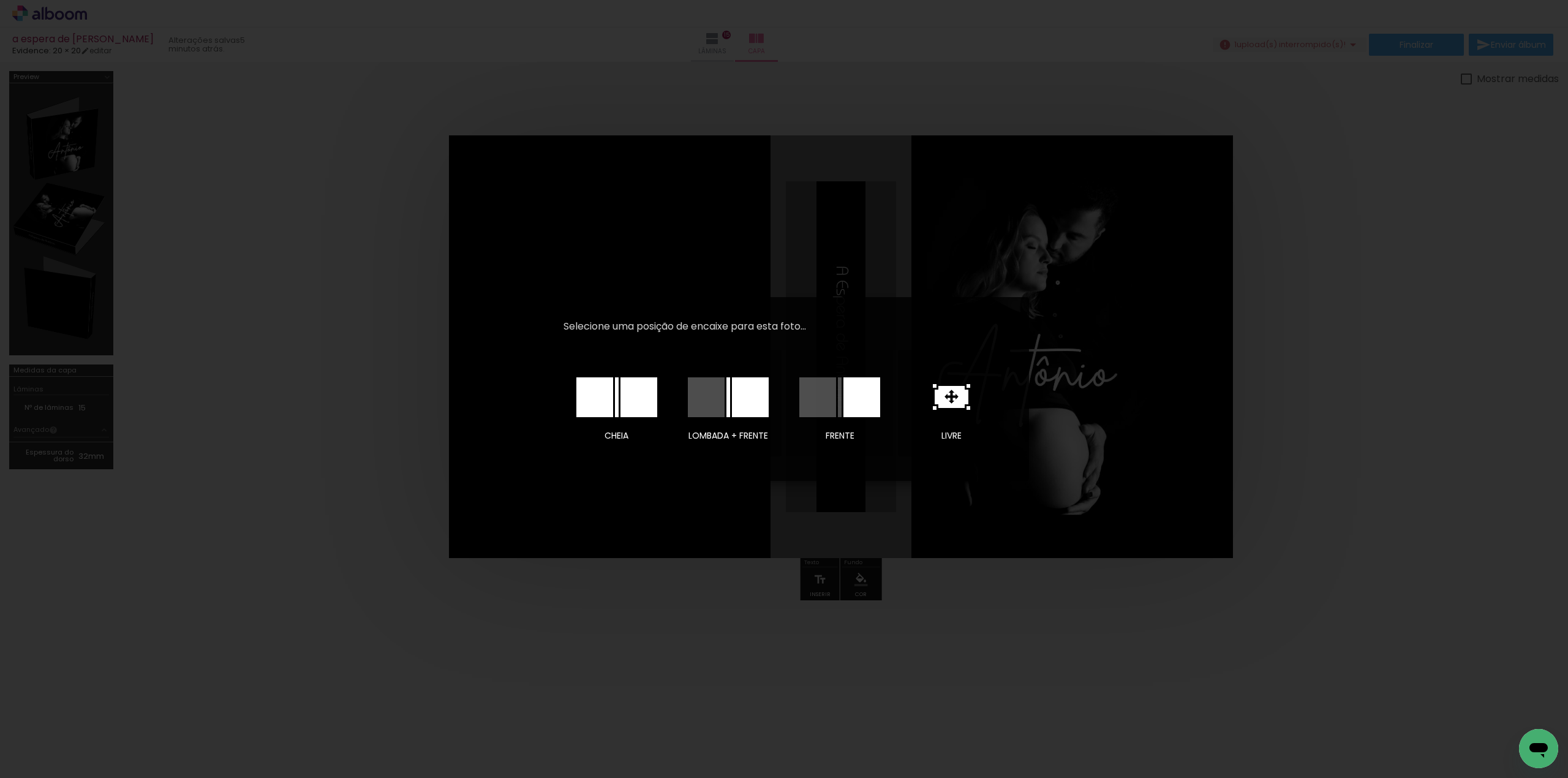
click at [1281, 457] on iron-overlay-backdrop at bounding box center [784, 389] width 1568 height 778
click at [238, 601] on iron-overlay-backdrop at bounding box center [784, 389] width 1568 height 778
click at [1107, 620] on iron-overlay-backdrop at bounding box center [784, 389] width 1568 height 778
click at [0, 0] on div at bounding box center [0, 0] width 0 height 0
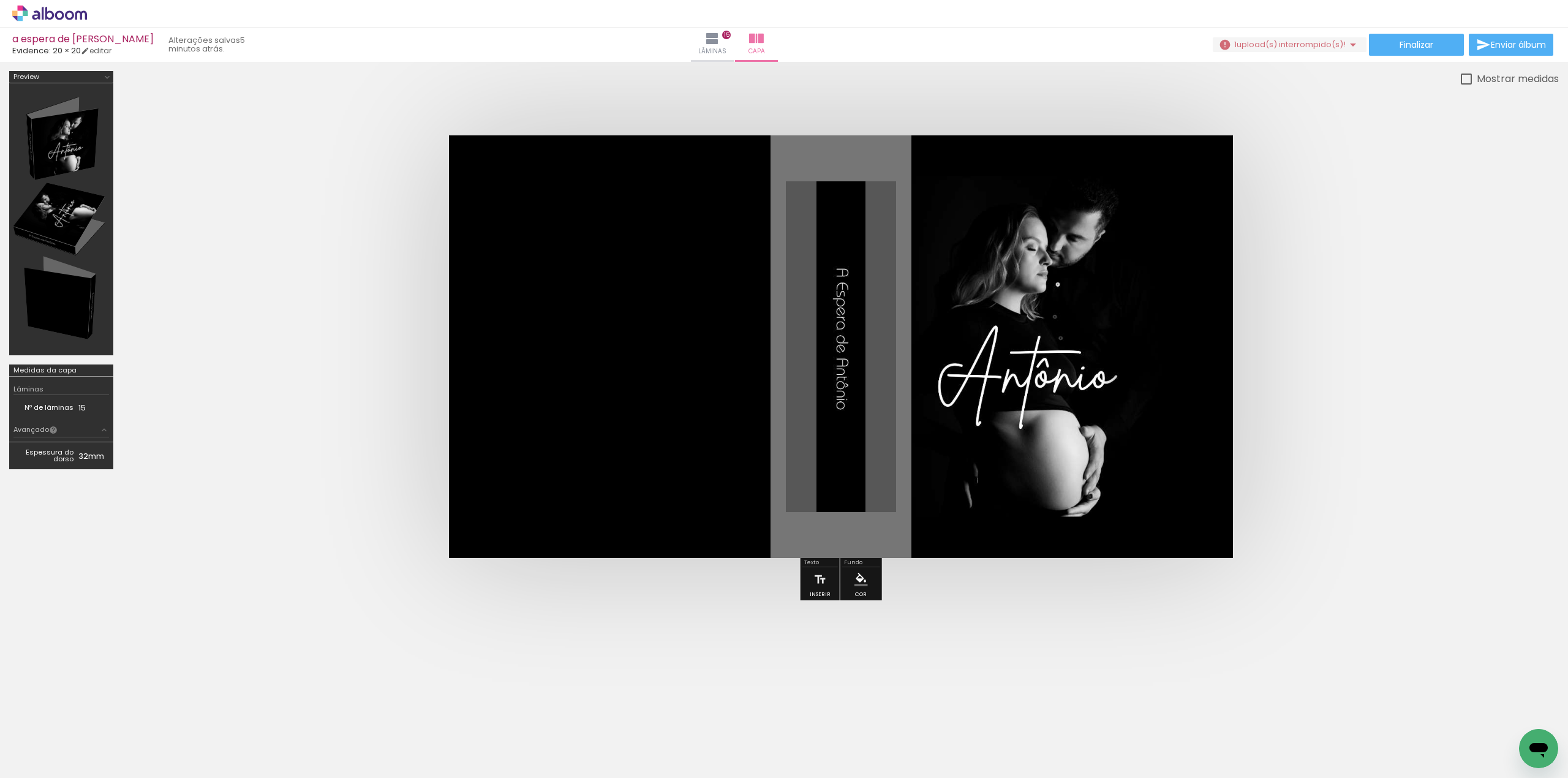
click at [1152, 386] on quentale-photo at bounding box center [841, 346] width 784 height 422
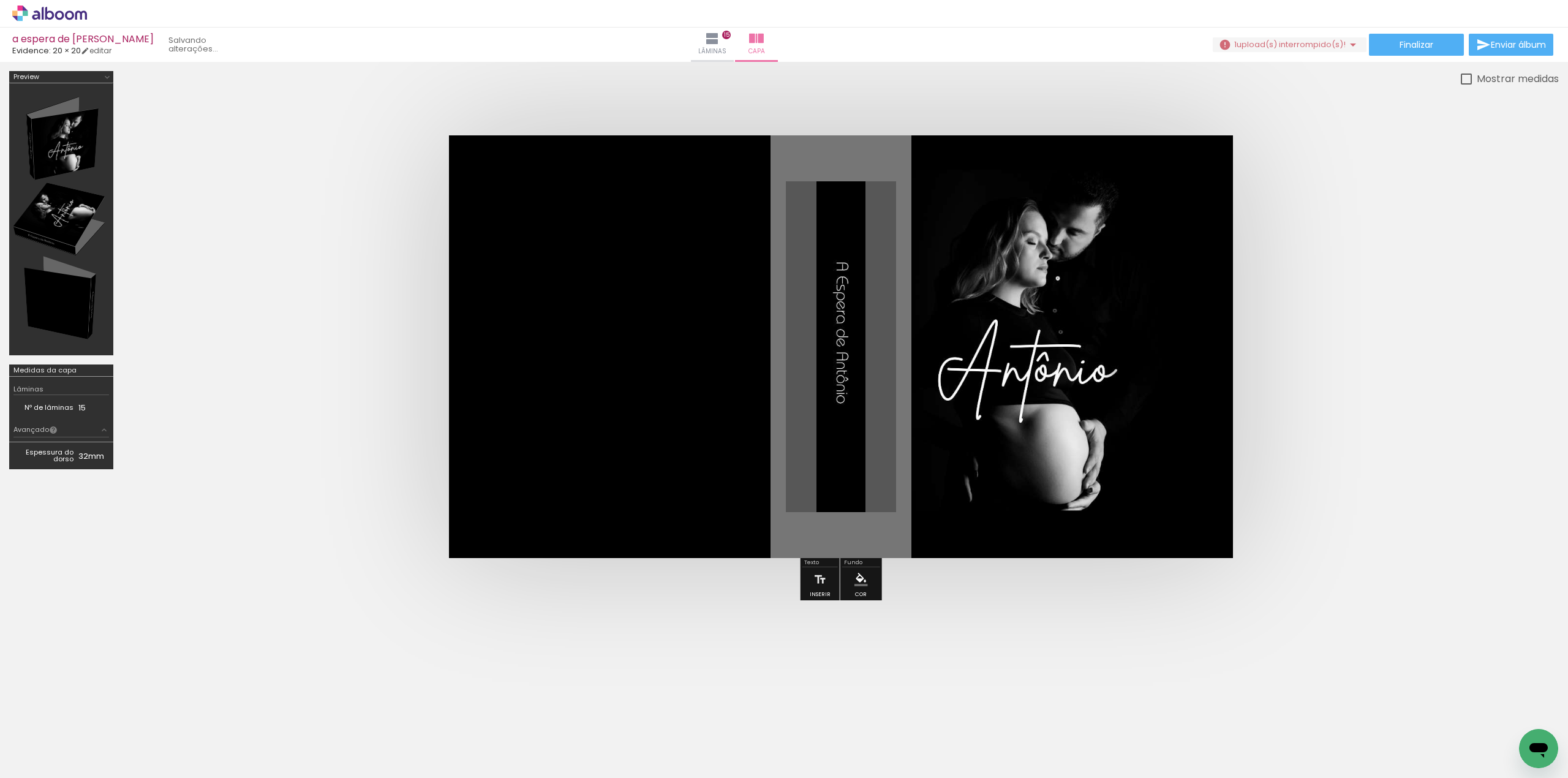
click at [0, 0] on quentale-cover at bounding box center [0, 0] width 0 height 0
click at [1420, 49] on span "Finalizar" at bounding box center [1416, 45] width 33 height 9
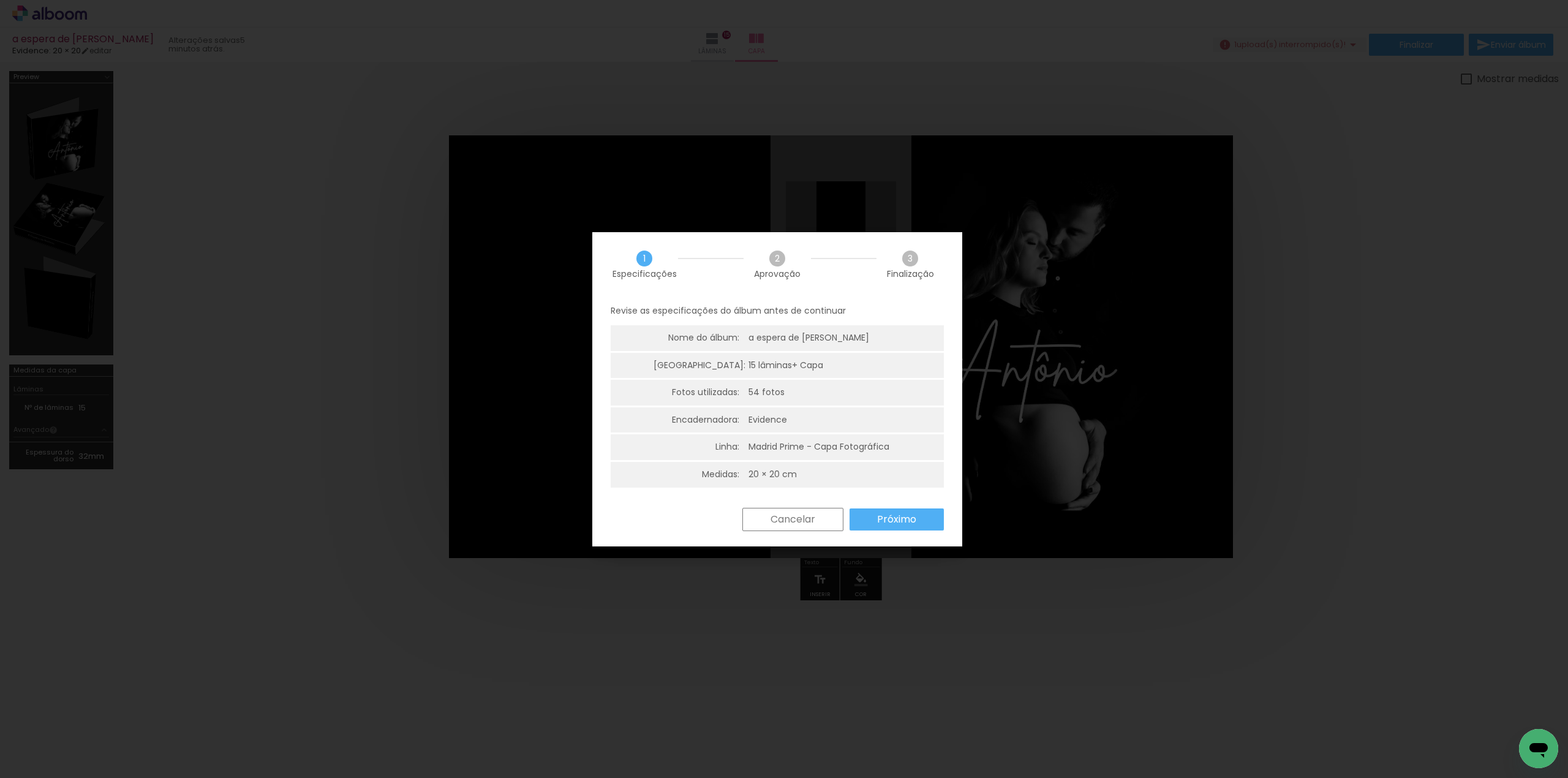
click at [0, 0] on slot "Próximo" at bounding box center [0, 0] width 0 height 0
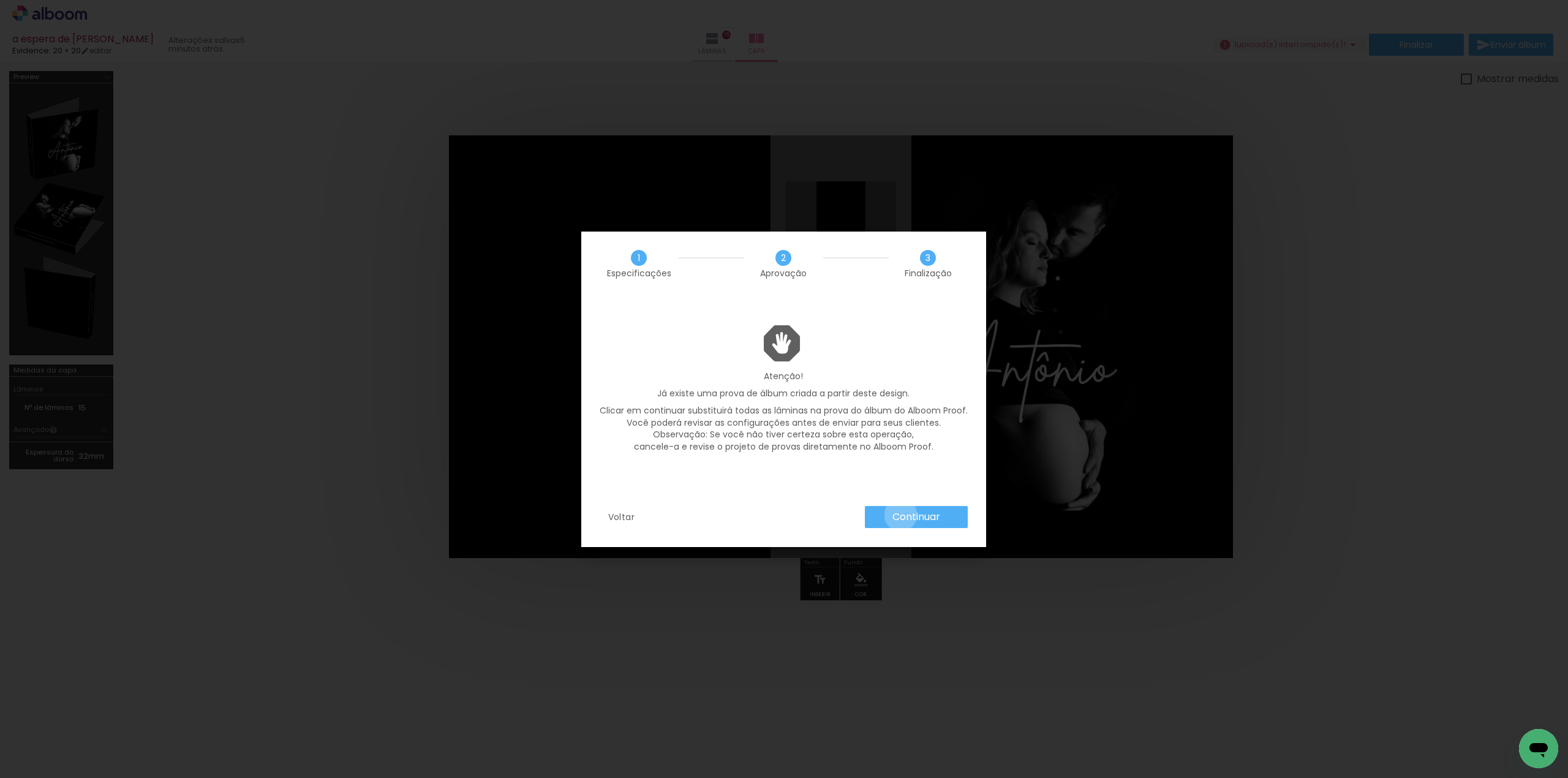
click at [0, 0] on slot "Continuar" at bounding box center [0, 0] width 0 height 0
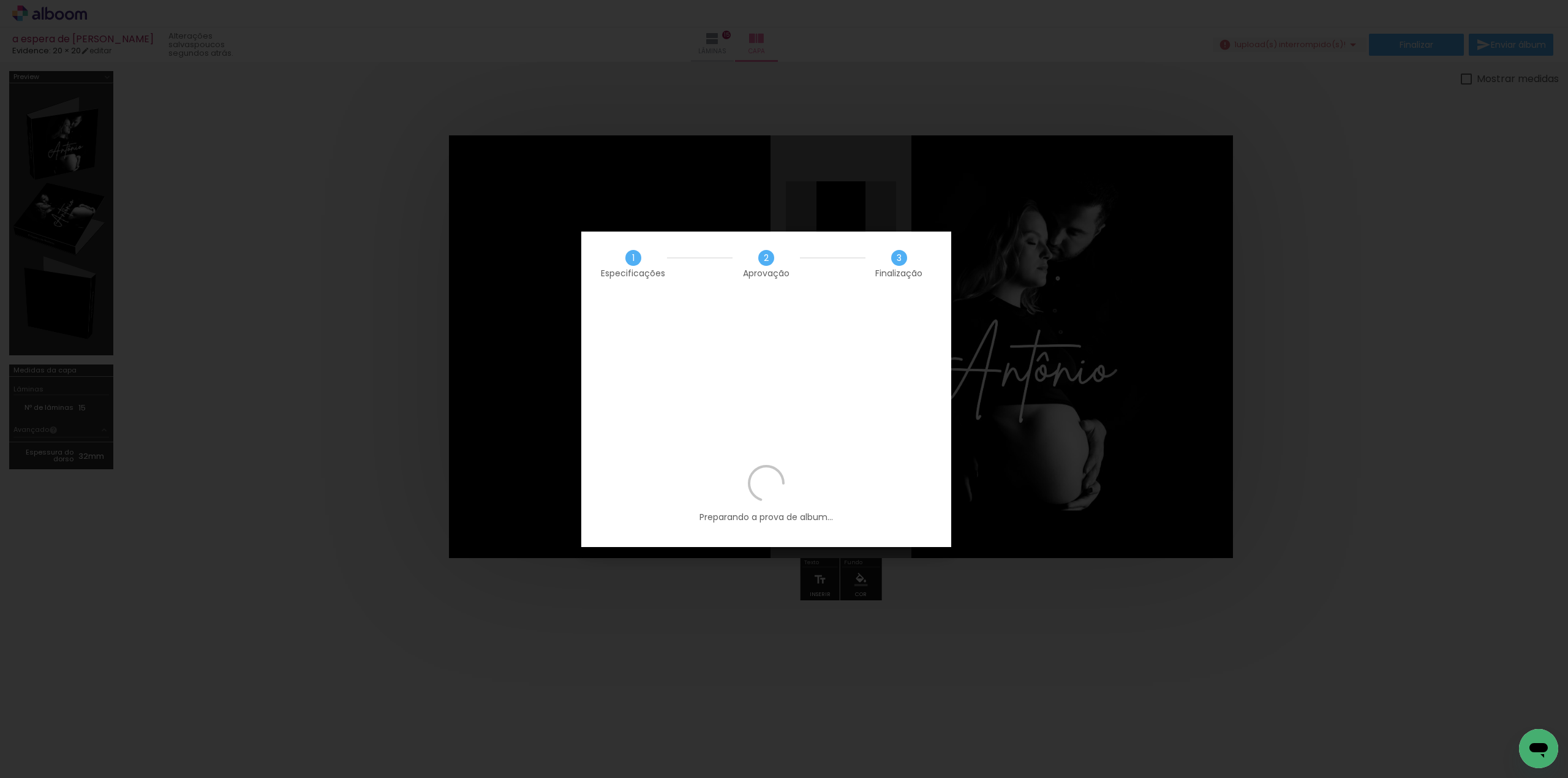
scroll to position [0, 12735]
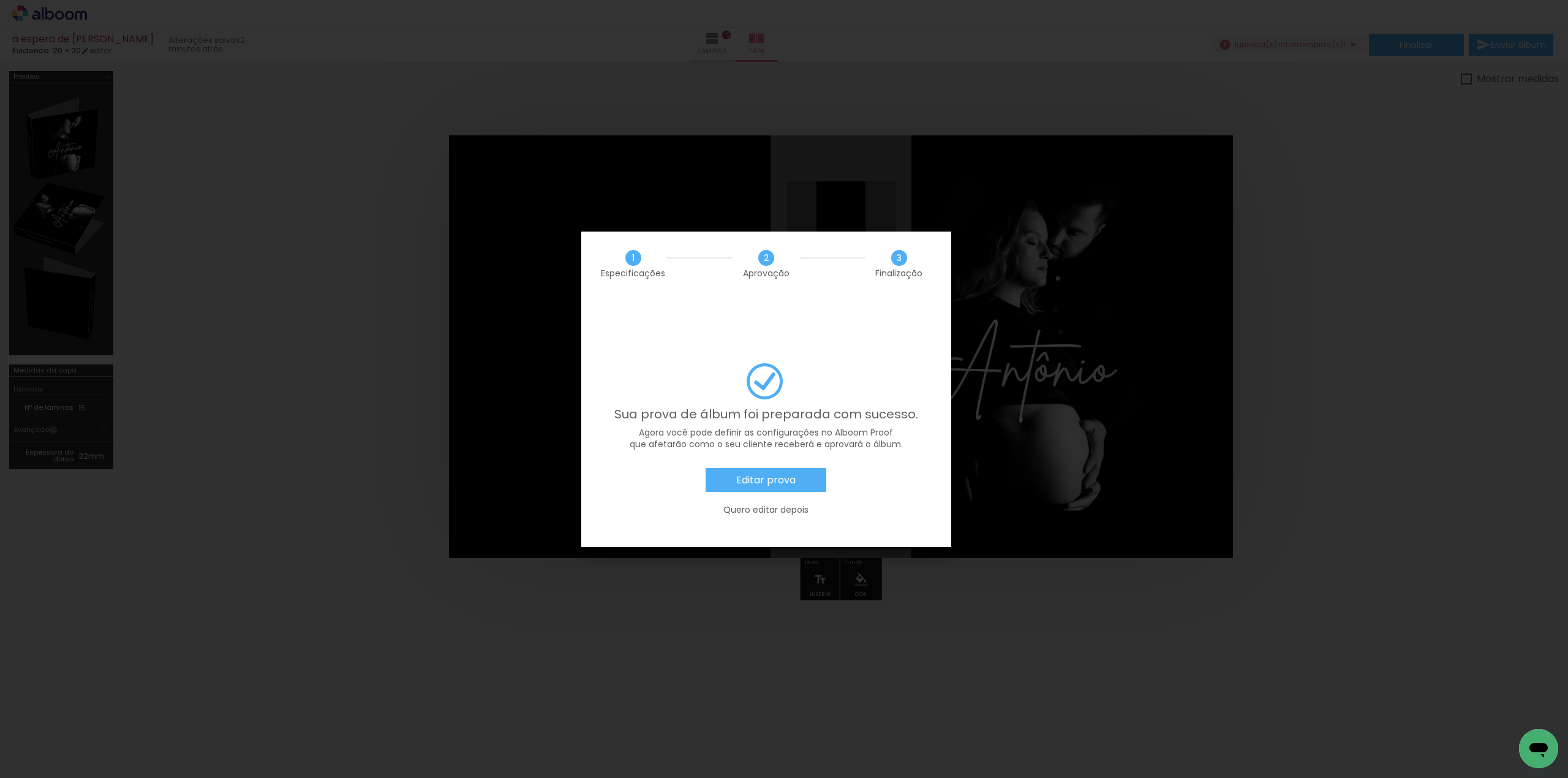
click at [797, 468] on paper-button "Editar prova" at bounding box center [766, 480] width 121 height 25
